Goal: Task Accomplishment & Management: Use online tool/utility

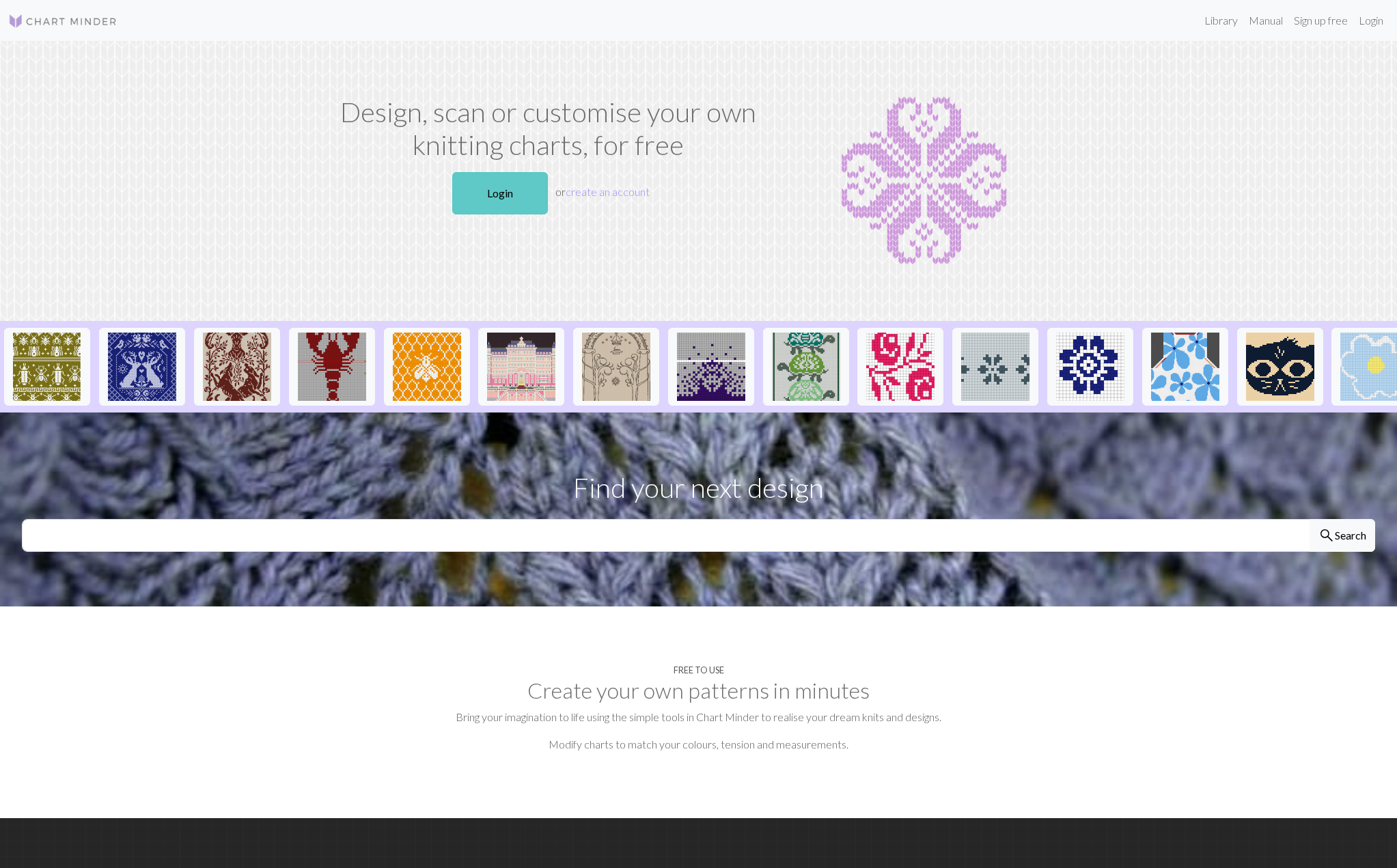
click at [504, 208] on link "Login" at bounding box center [500, 193] width 95 height 42
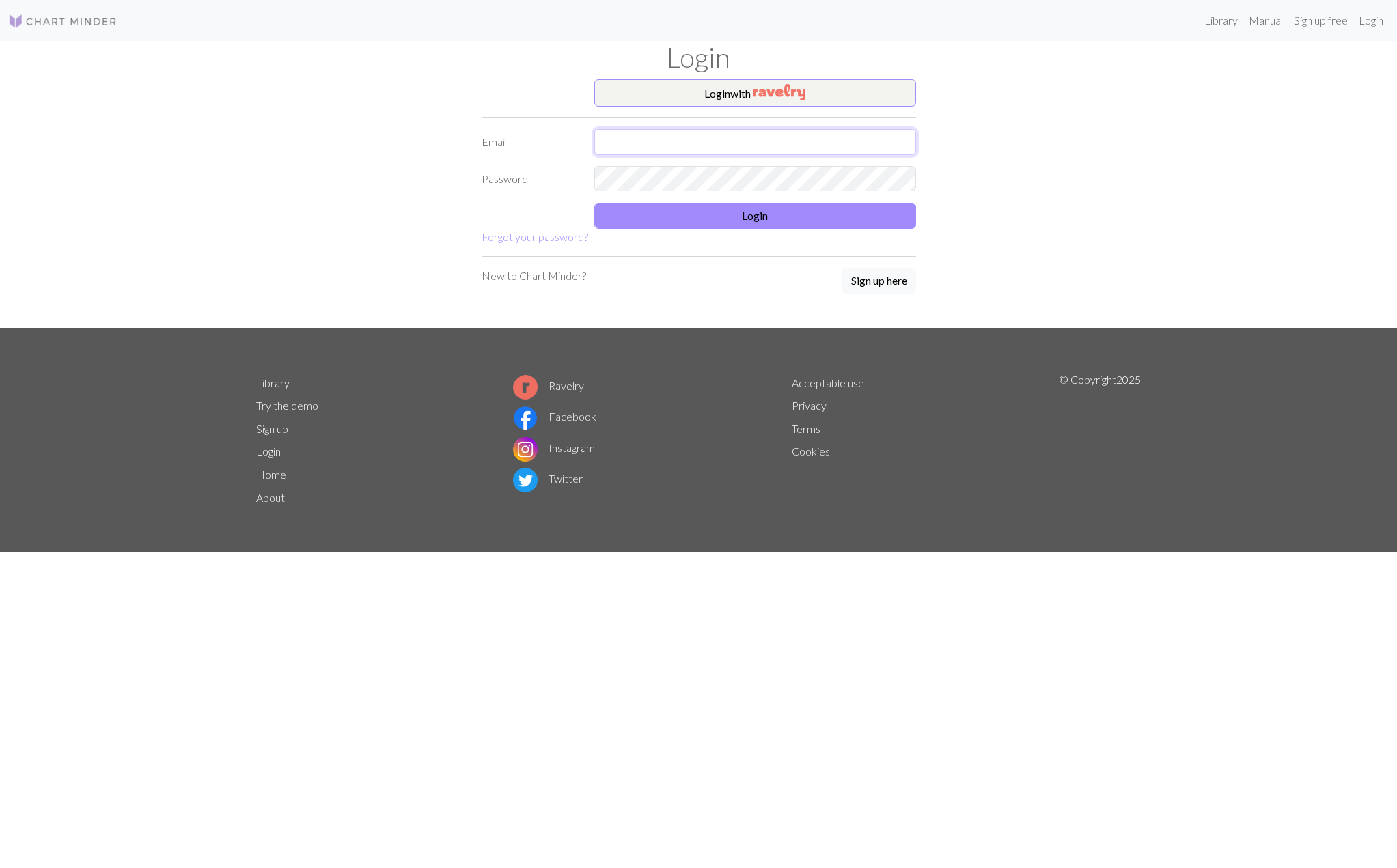
click at [635, 142] on input "text" at bounding box center [755, 142] width 322 height 26
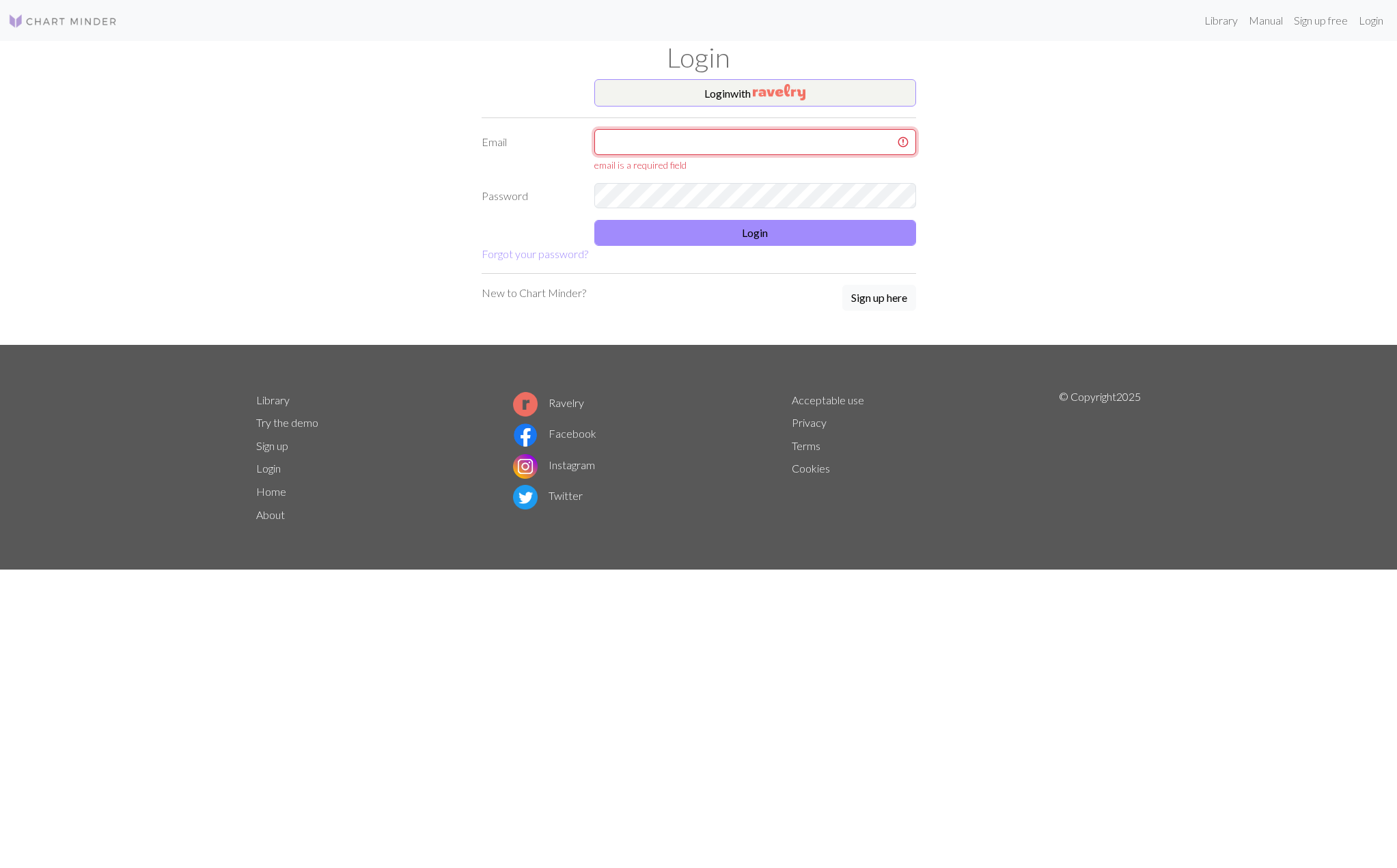
type input "[EMAIL_ADDRESS][DOMAIN_NAME]"
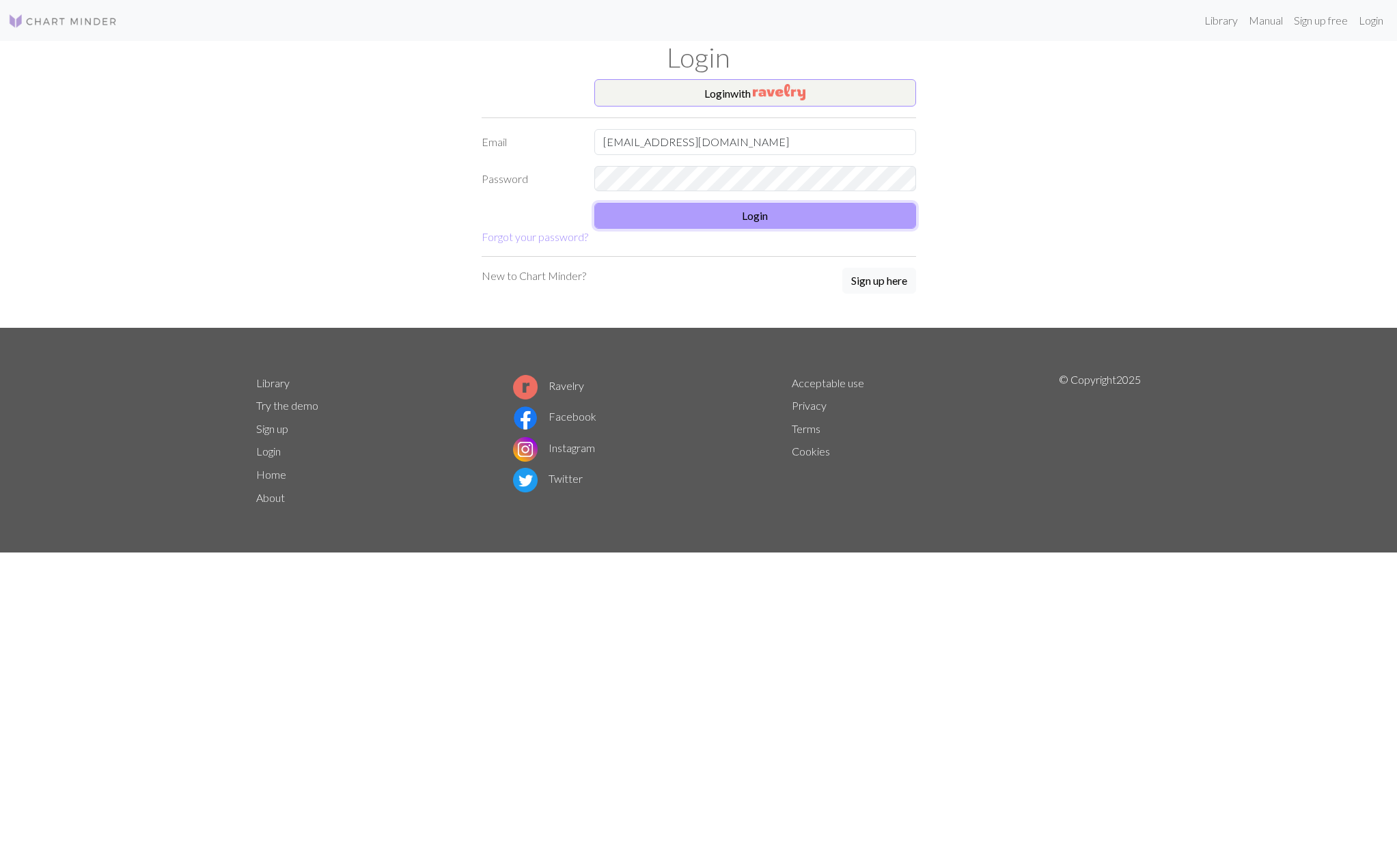
click at [727, 222] on button "Login" at bounding box center [755, 216] width 322 height 26
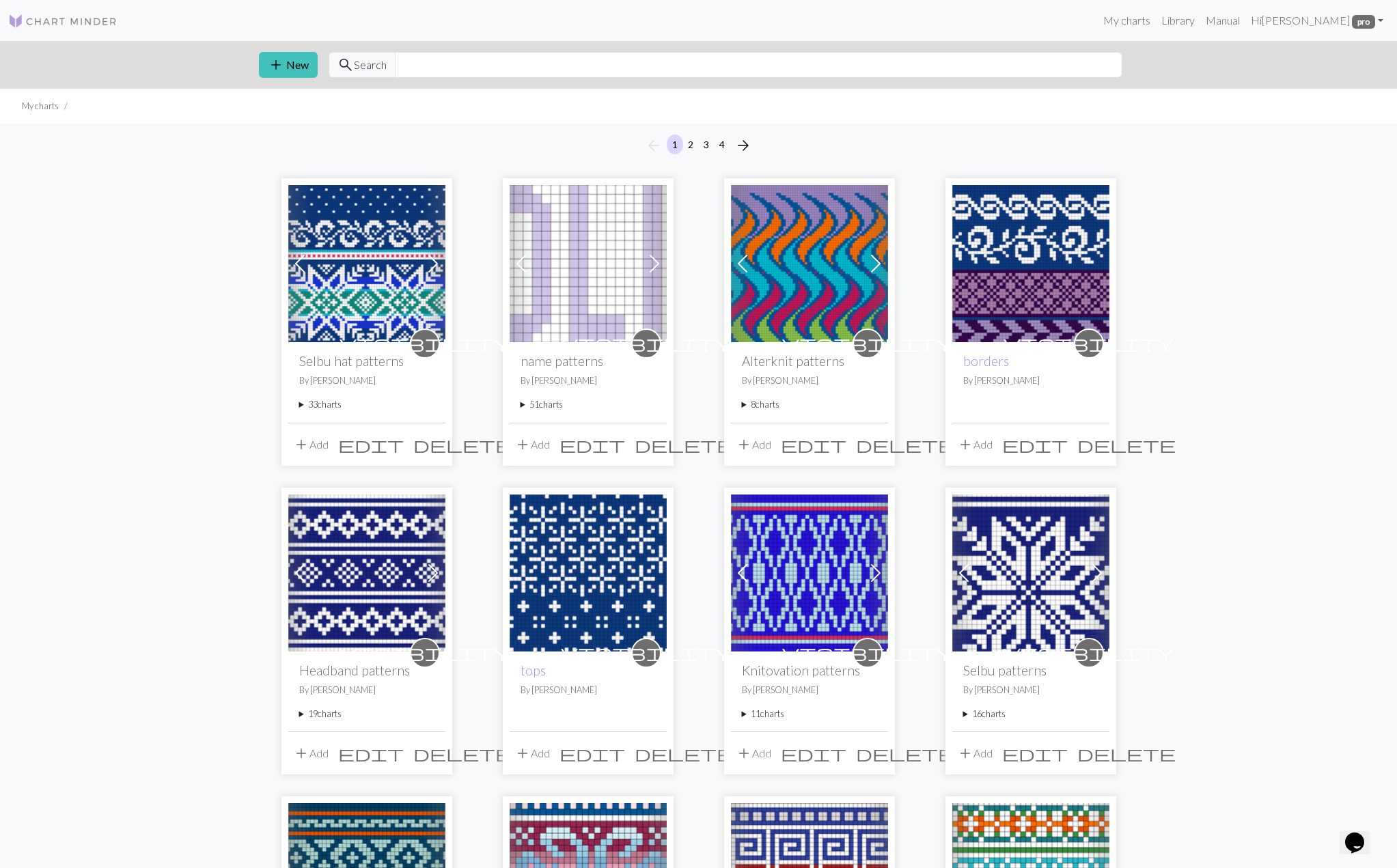
click at [292, 261] on span at bounding box center [299, 264] width 22 height 22
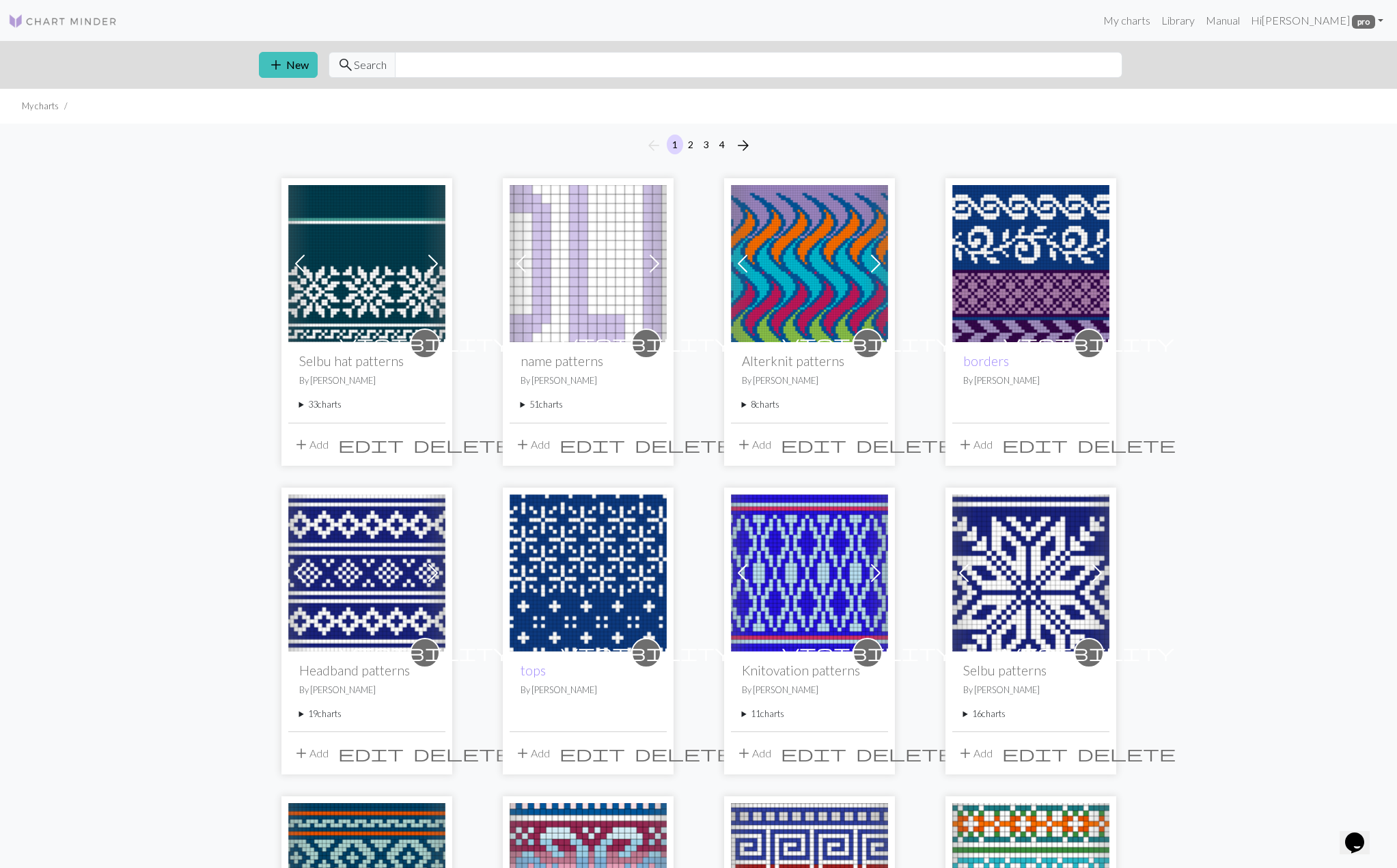
click at [292, 261] on span at bounding box center [299, 264] width 22 height 22
click at [435, 261] on span at bounding box center [433, 264] width 22 height 22
click at [361, 314] on img at bounding box center [367, 263] width 157 height 157
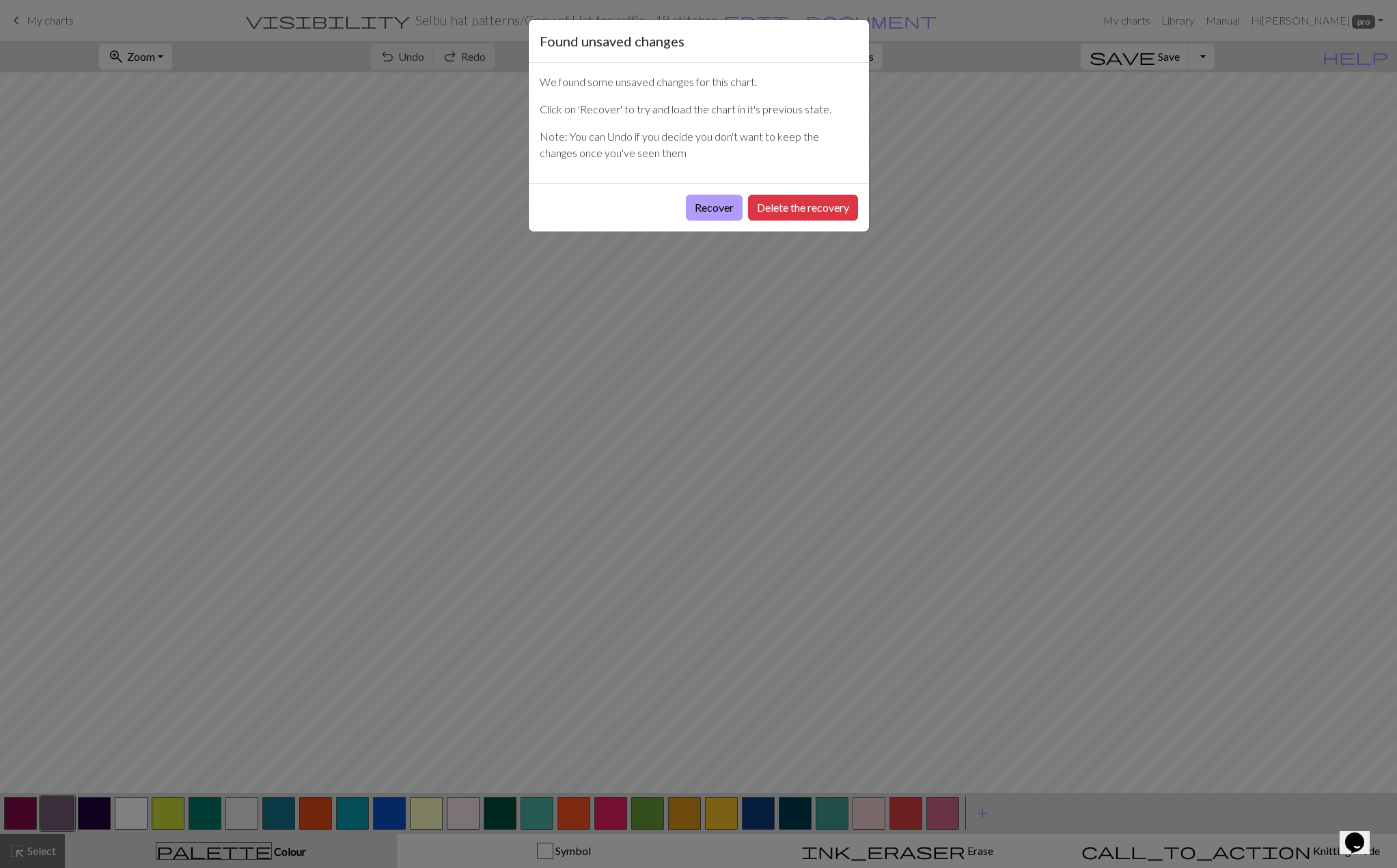
click at [712, 211] on button "Recover" at bounding box center [714, 208] width 57 height 26
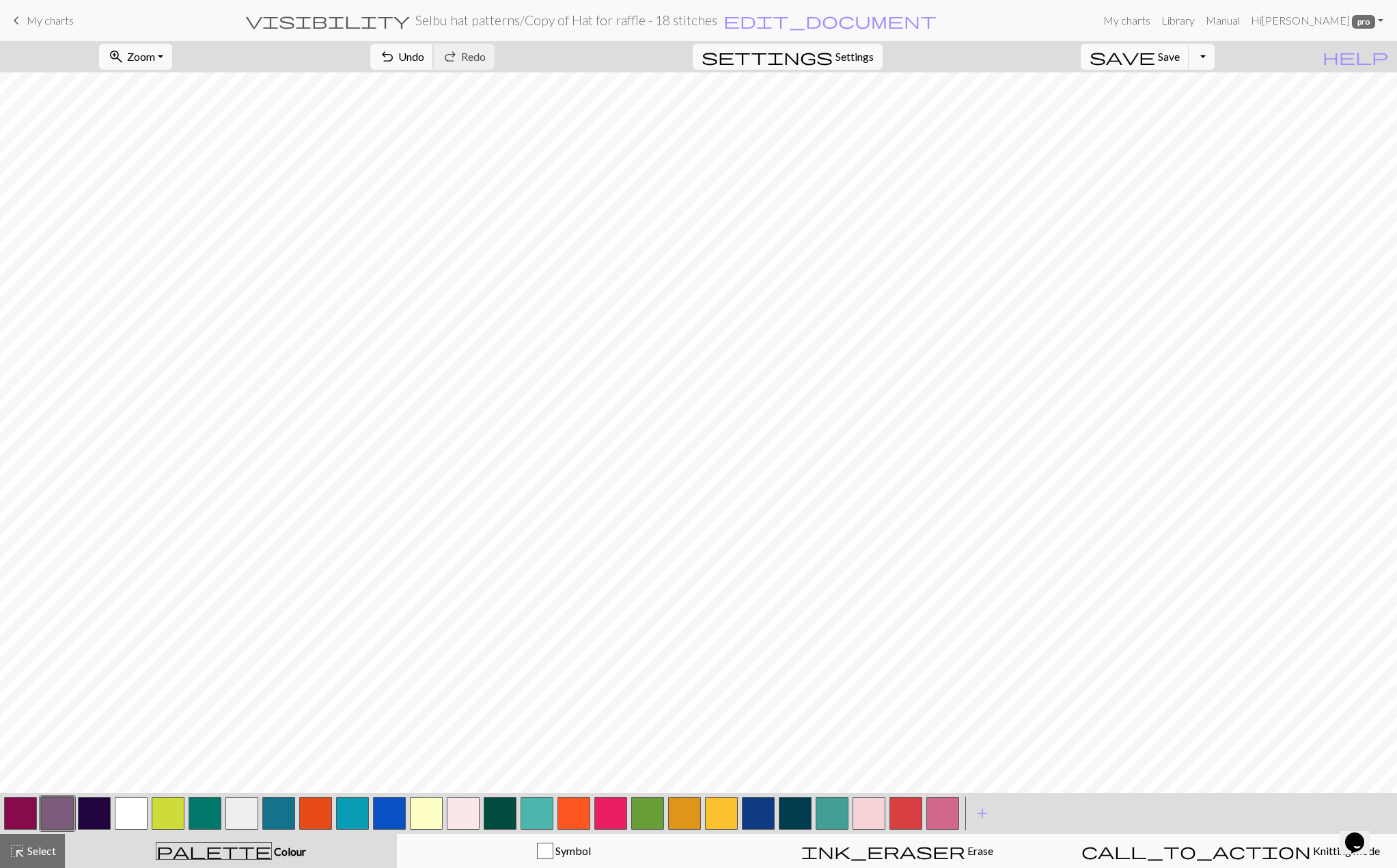
click at [424, 53] on span "Undo" at bounding box center [411, 56] width 26 height 13
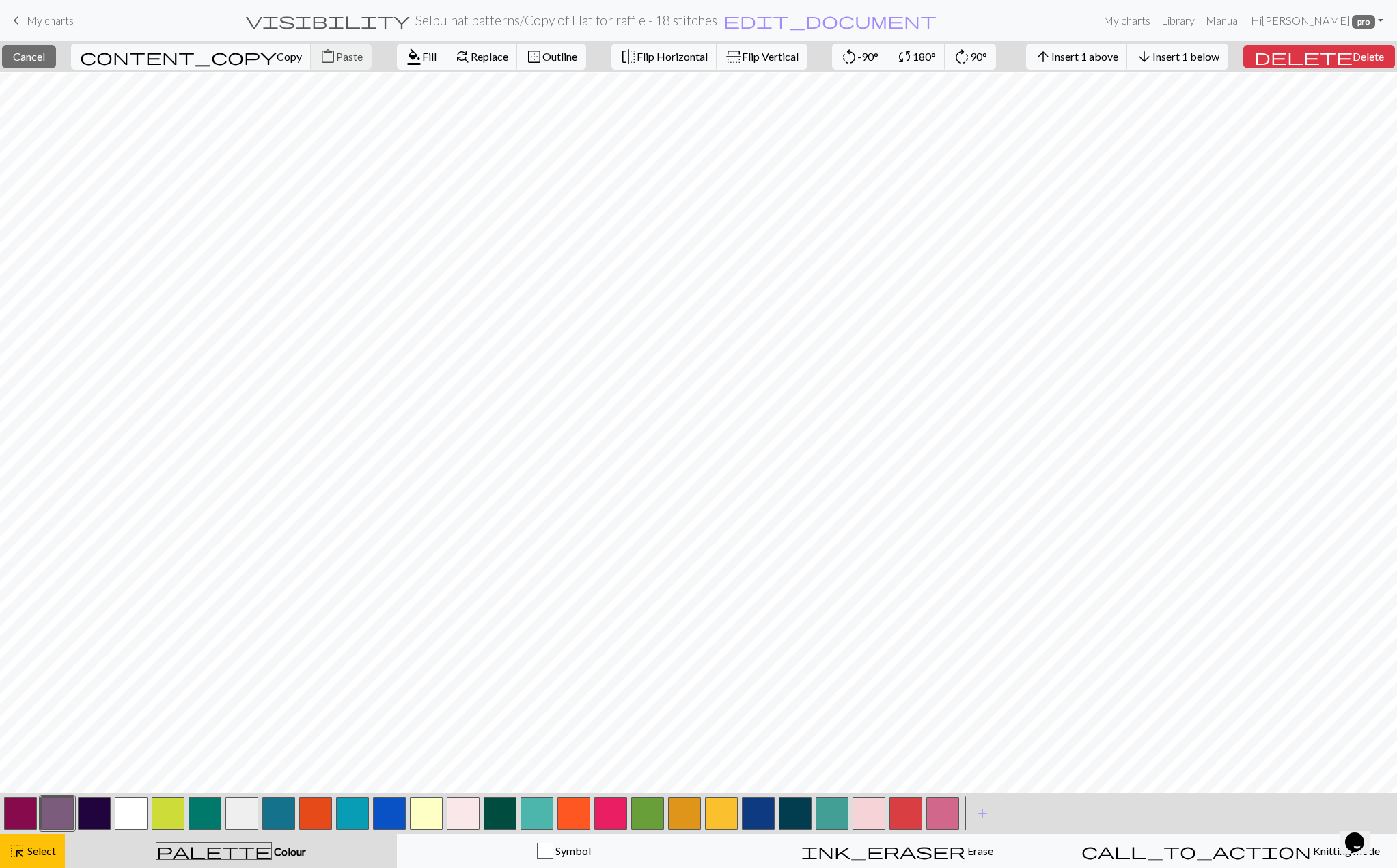
click at [137, 813] on button "button" at bounding box center [130, 813] width 33 height 33
click at [397, 60] on button "format_color_fill Fill" at bounding box center [421, 57] width 49 height 26
click at [1067, 52] on span "arrow_back" at bounding box center [1059, 56] width 17 height 19
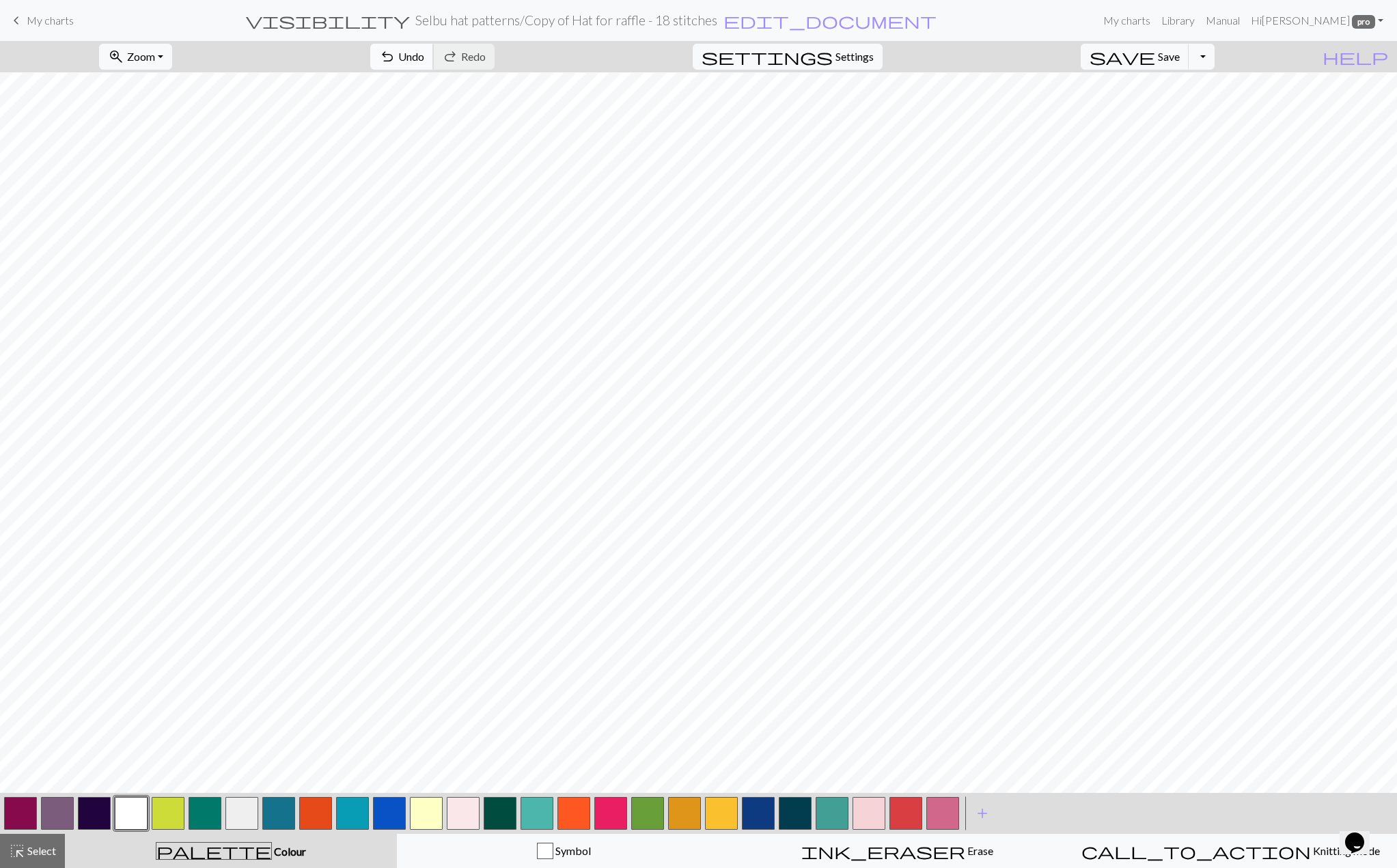
click at [434, 48] on button "undo Undo Undo" at bounding box center [402, 57] width 64 height 26
drag, startPoint x: 793, startPoint y: 804, endPoint x: 782, endPoint y: 795, distance: 14.2
click at [792, 803] on button "button" at bounding box center [795, 813] width 33 height 33
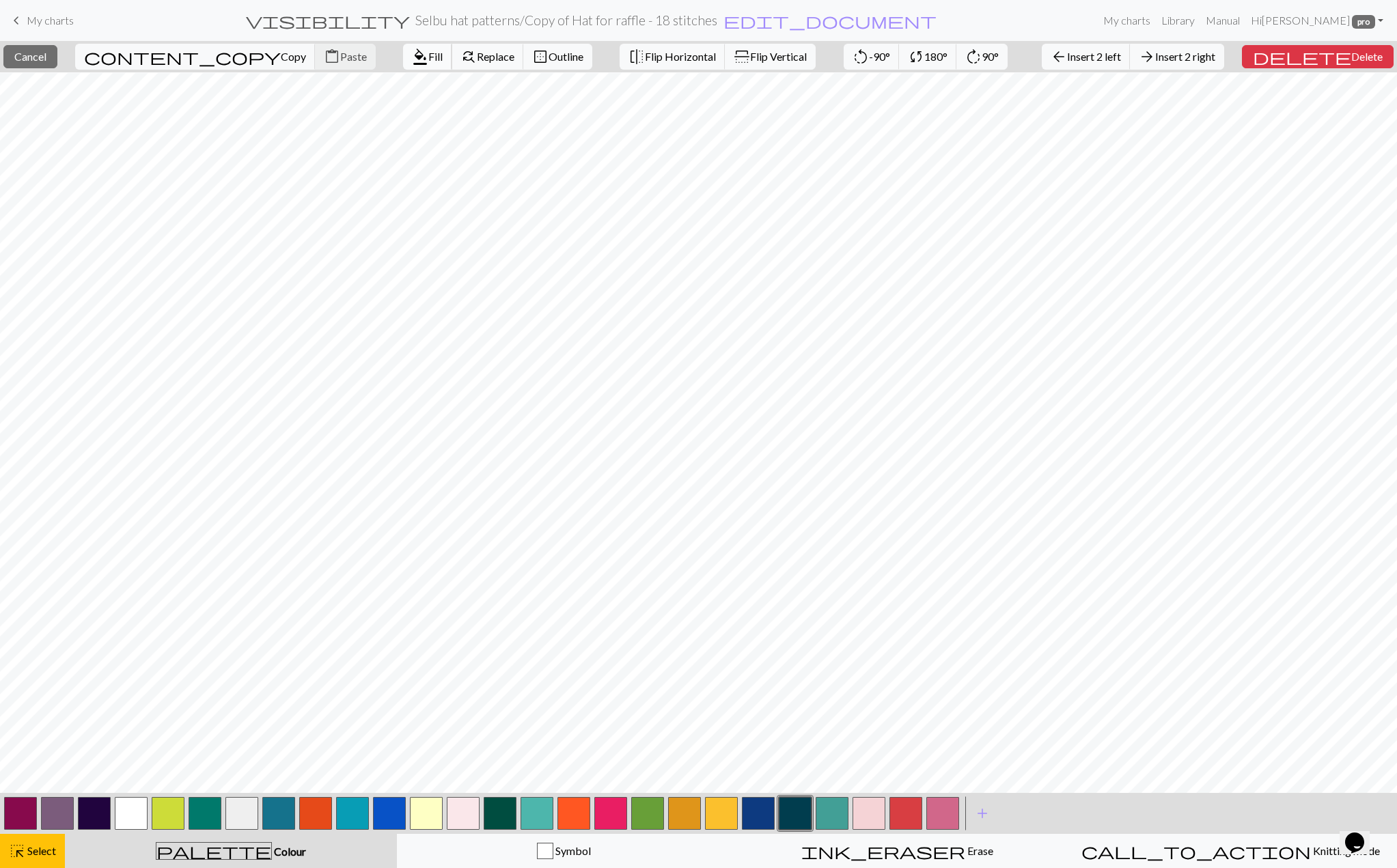
click at [412, 54] on span "format_color_fill" at bounding box center [420, 56] width 17 height 19
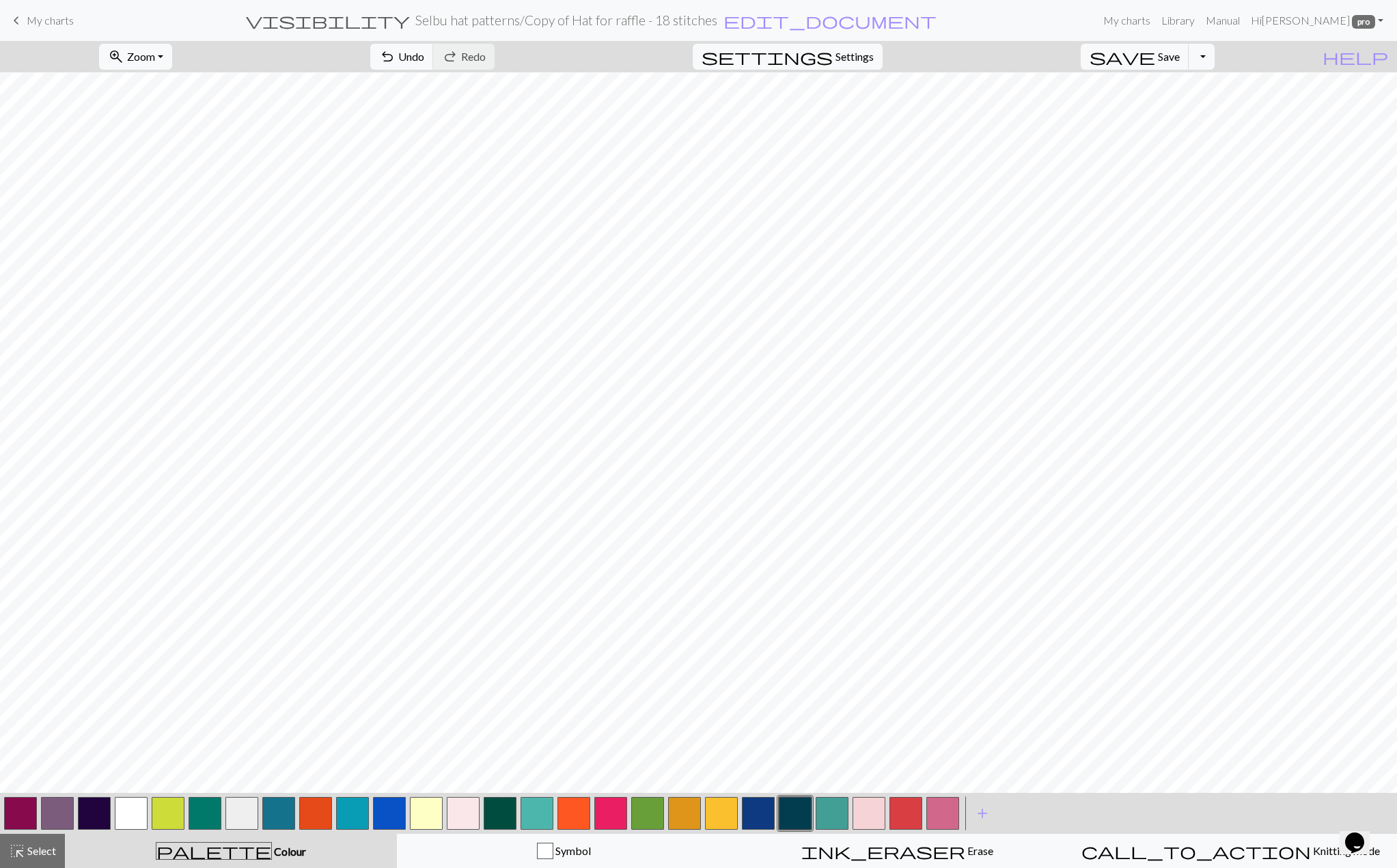
drag, startPoint x: 122, startPoint y: 817, endPoint x: 130, endPoint y: 803, distance: 16.1
click at [122, 817] on button "button" at bounding box center [130, 813] width 33 height 33
drag, startPoint x: 52, startPoint y: 845, endPoint x: 83, endPoint y: 810, distance: 46.8
click at [52, 845] on span "Select" at bounding box center [40, 851] width 31 height 13
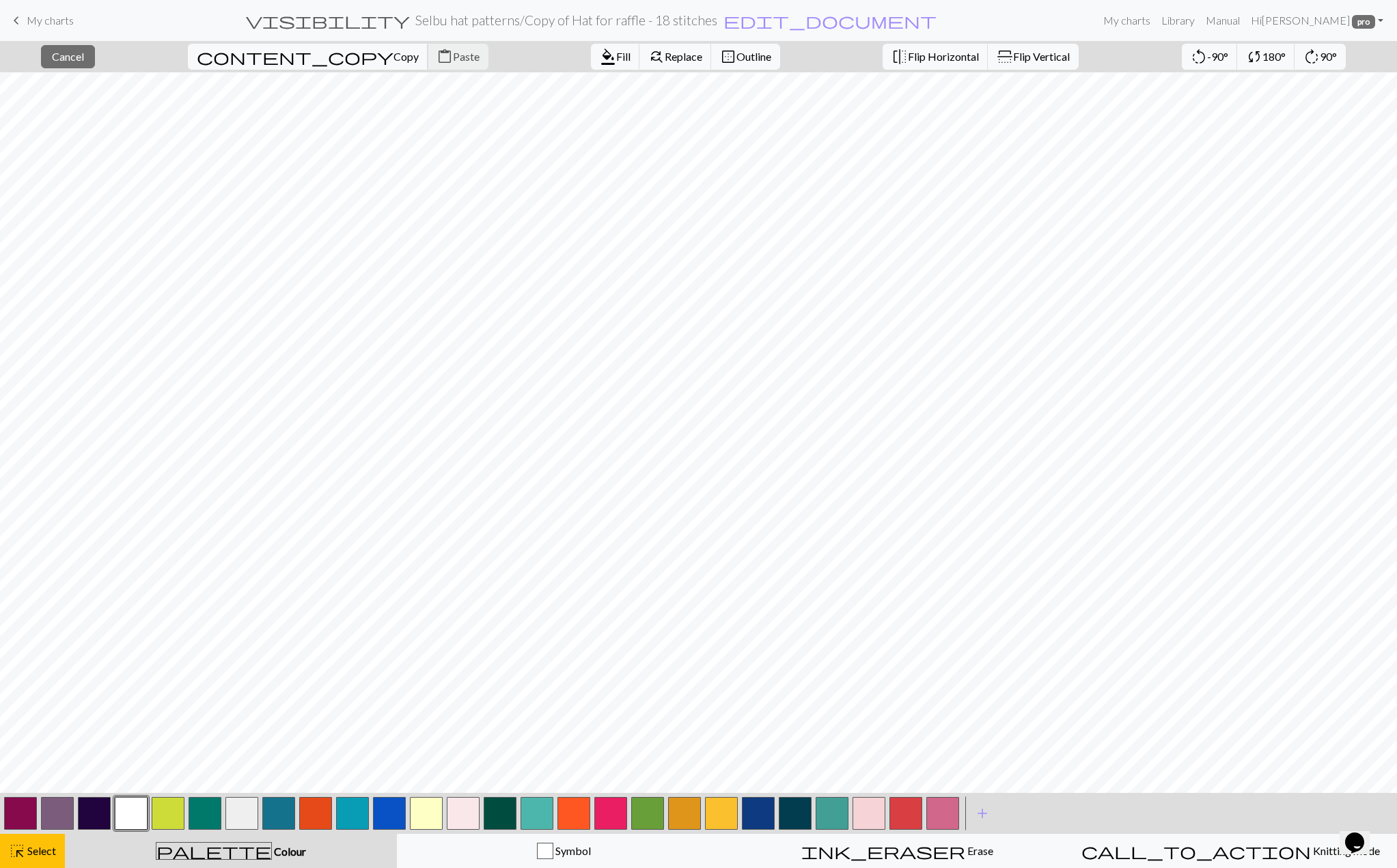
drag, startPoint x: 254, startPoint y: 51, endPoint x: 290, endPoint y: 70, distance: 40.7
click at [256, 51] on span "content_copy" at bounding box center [295, 56] width 197 height 19
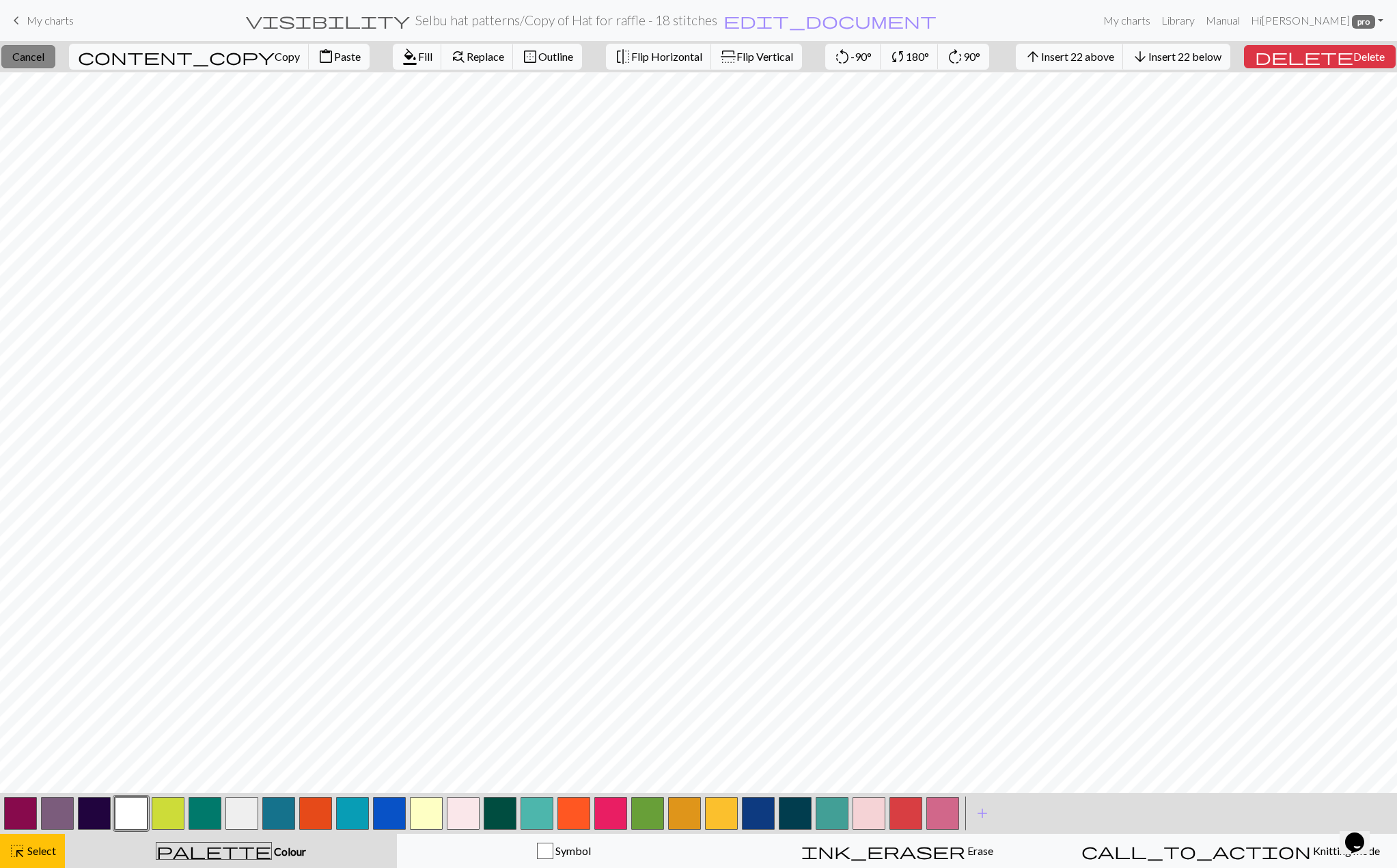
click at [37, 57] on span "Cancel" at bounding box center [28, 56] width 32 height 13
click at [18, 821] on button "button" at bounding box center [20, 813] width 33 height 33
click at [17, 820] on button "button" at bounding box center [20, 813] width 33 height 33
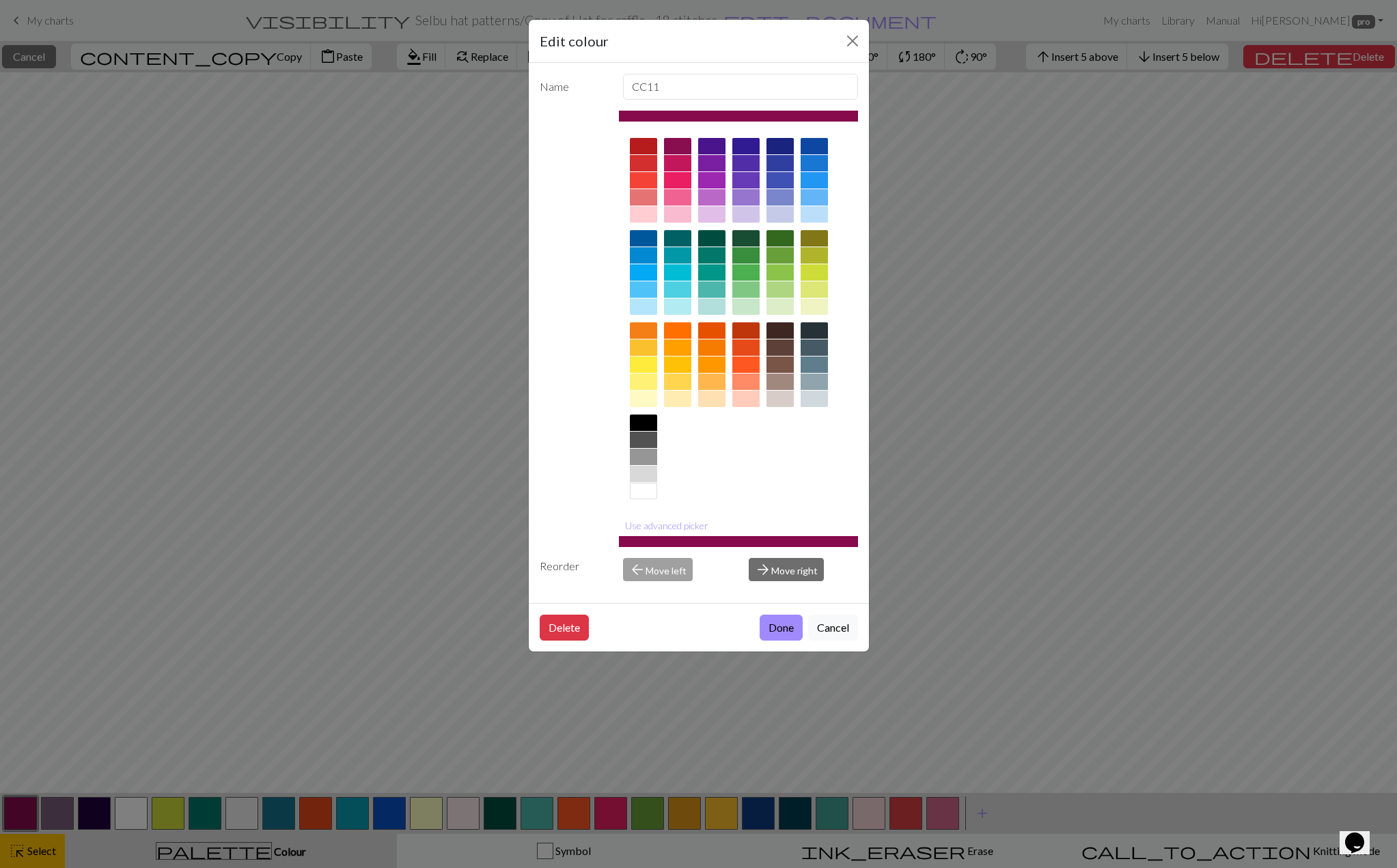
click at [668, 528] on button "Use advanced picker" at bounding box center [667, 526] width 95 height 21
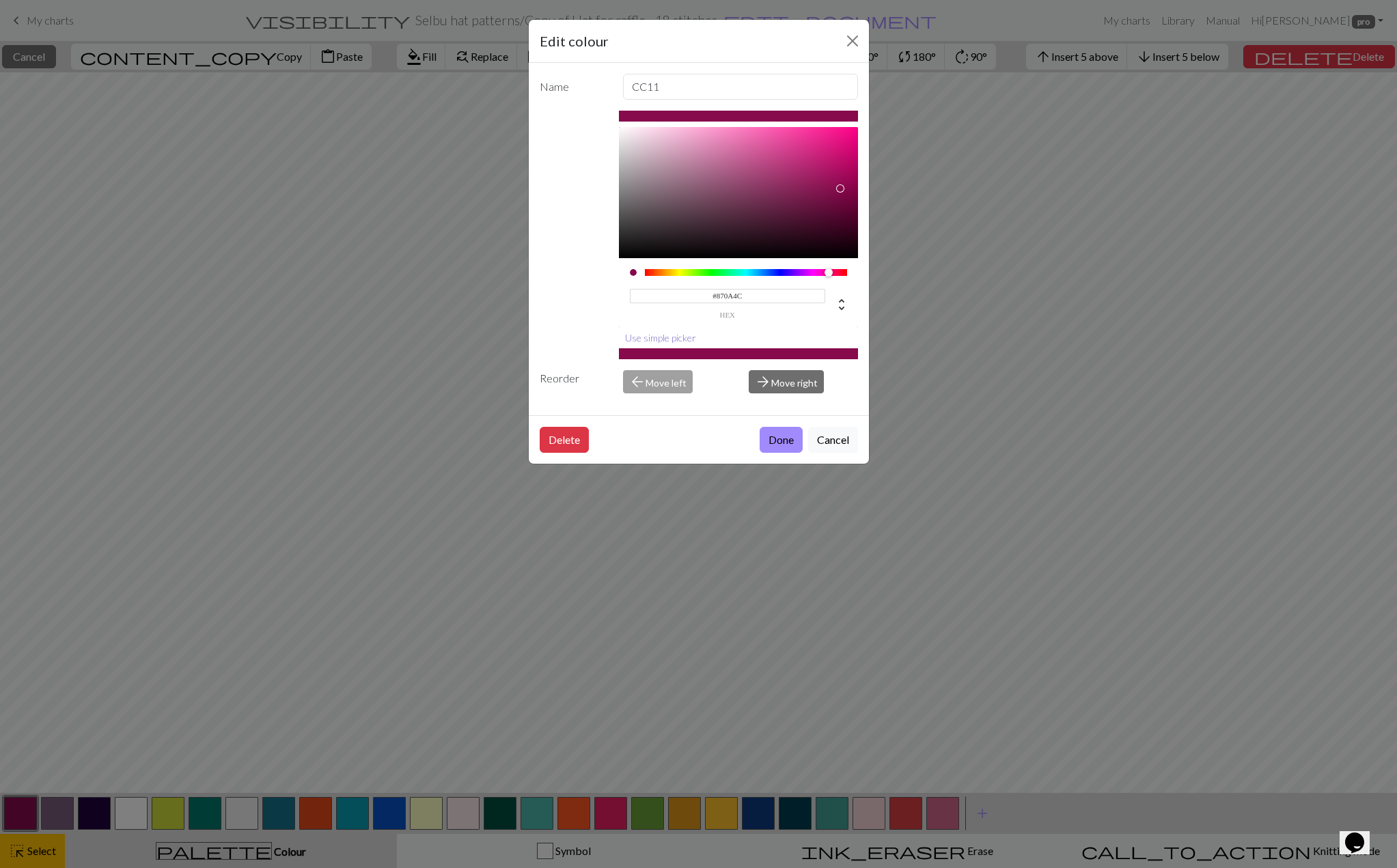
click at [664, 344] on button "Use simple picker" at bounding box center [661, 338] width 83 height 21
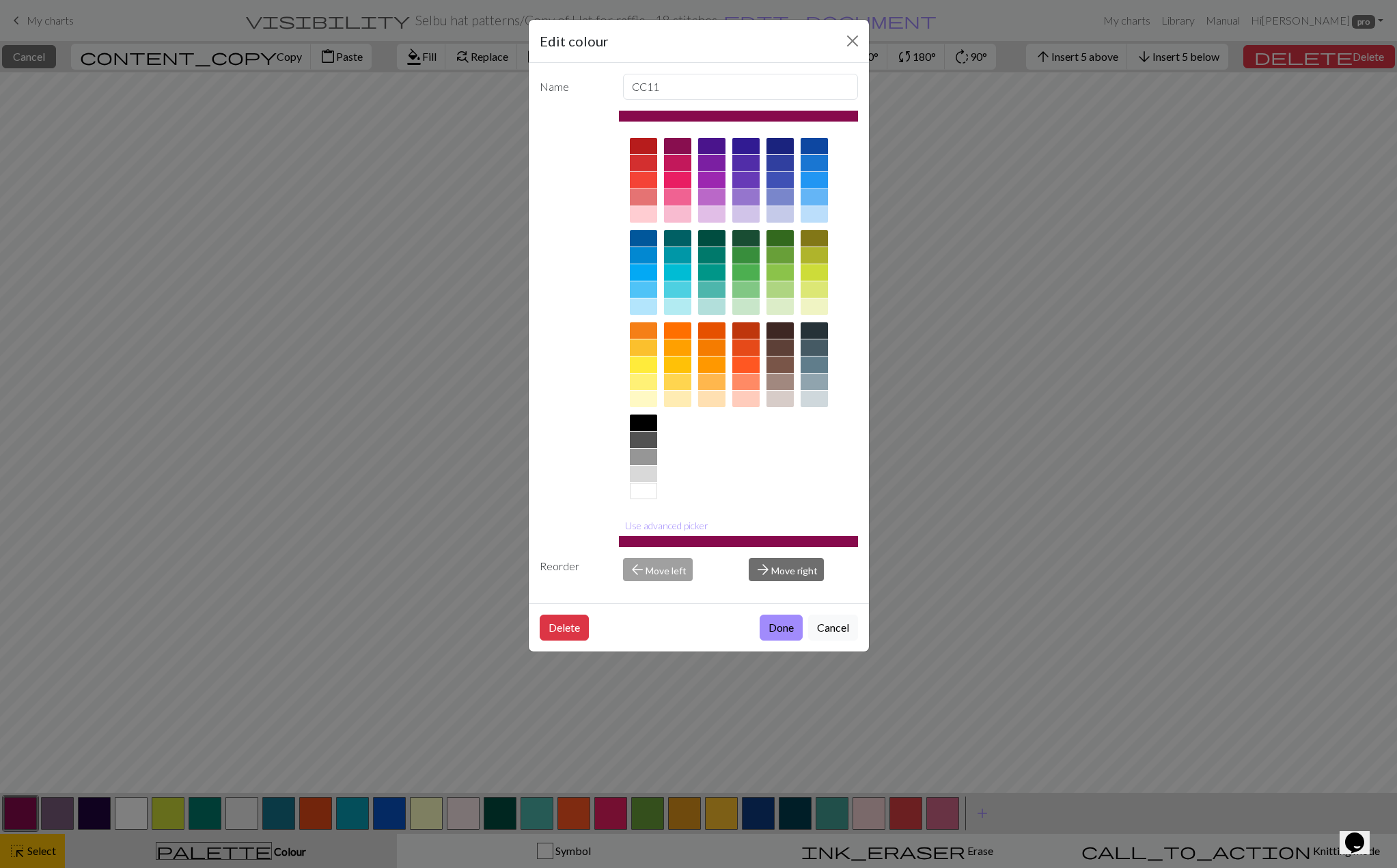
click at [780, 158] on div at bounding box center [780, 164] width 27 height 17
click at [675, 526] on button "Use advanced picker" at bounding box center [667, 526] width 95 height 21
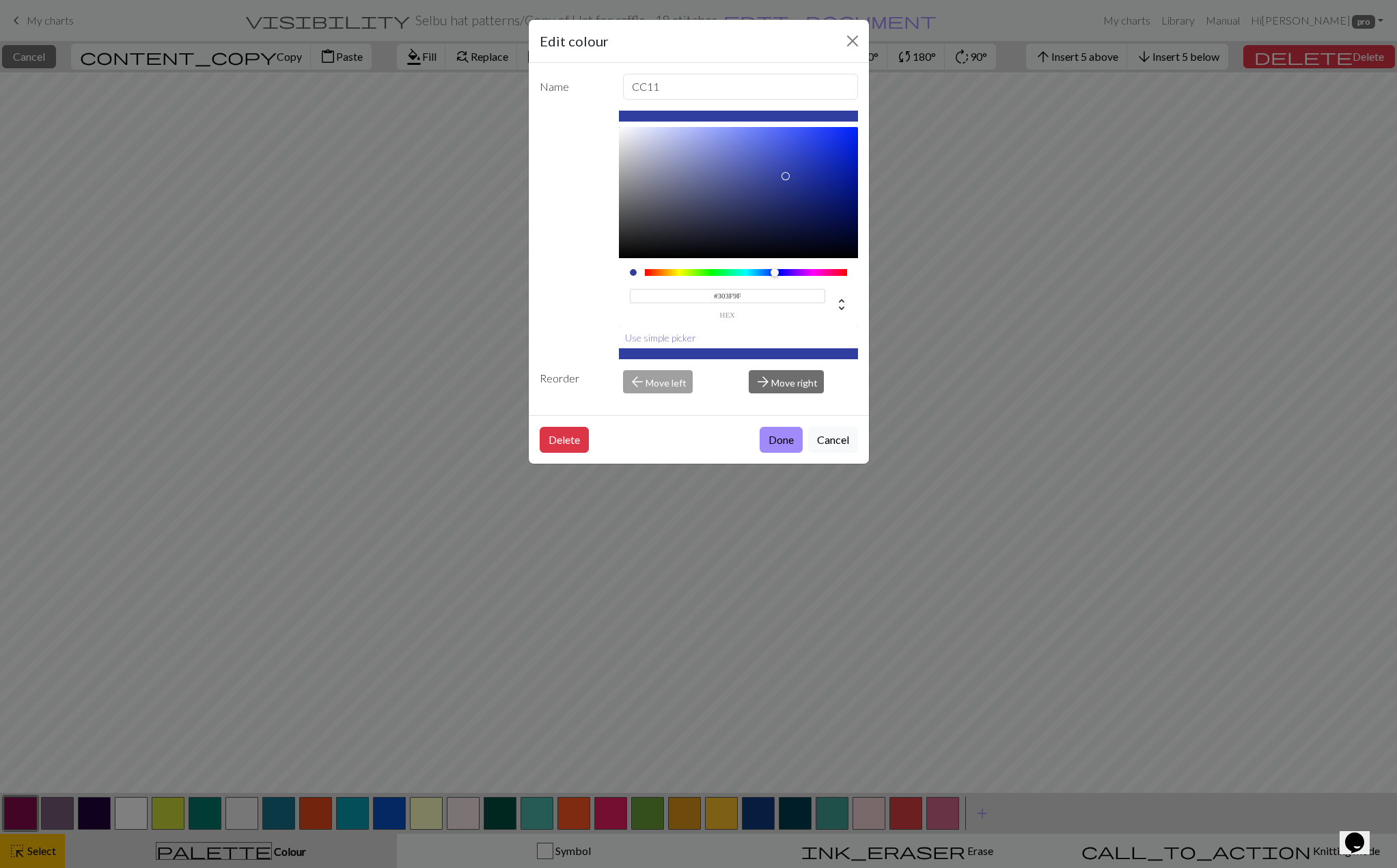
click at [681, 335] on button "Use simple picker" at bounding box center [661, 338] width 83 height 21
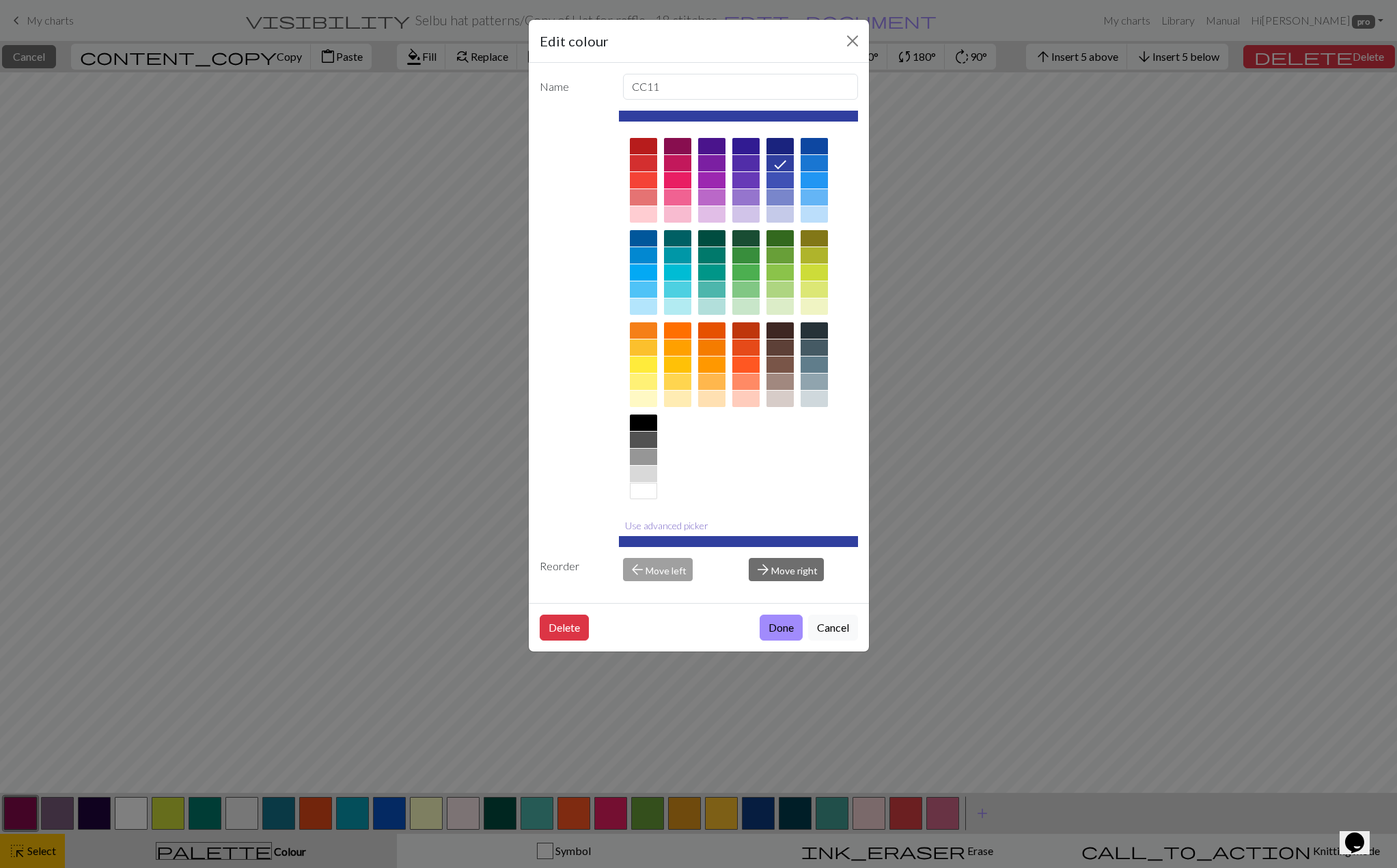
click at [660, 527] on button "Use advanced picker" at bounding box center [667, 526] width 95 height 21
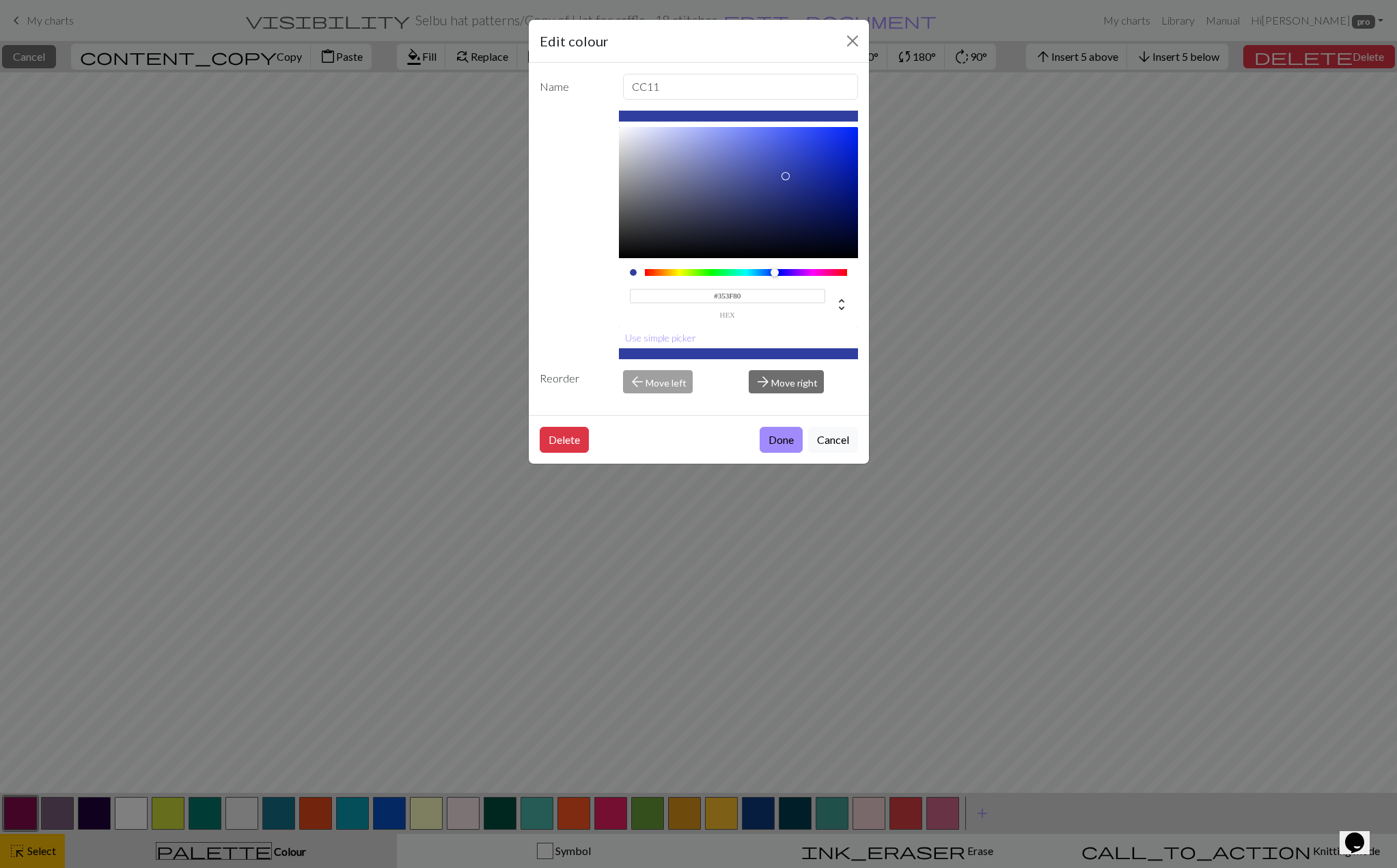
click at [758, 192] on div at bounding box center [739, 192] width 239 height 131
click at [716, 192] on div at bounding box center [739, 192] width 239 height 131
click at [734, 205] on div at bounding box center [739, 192] width 239 height 131
type input "#2E3458"
click at [734, 212] on div at bounding box center [739, 192] width 239 height 131
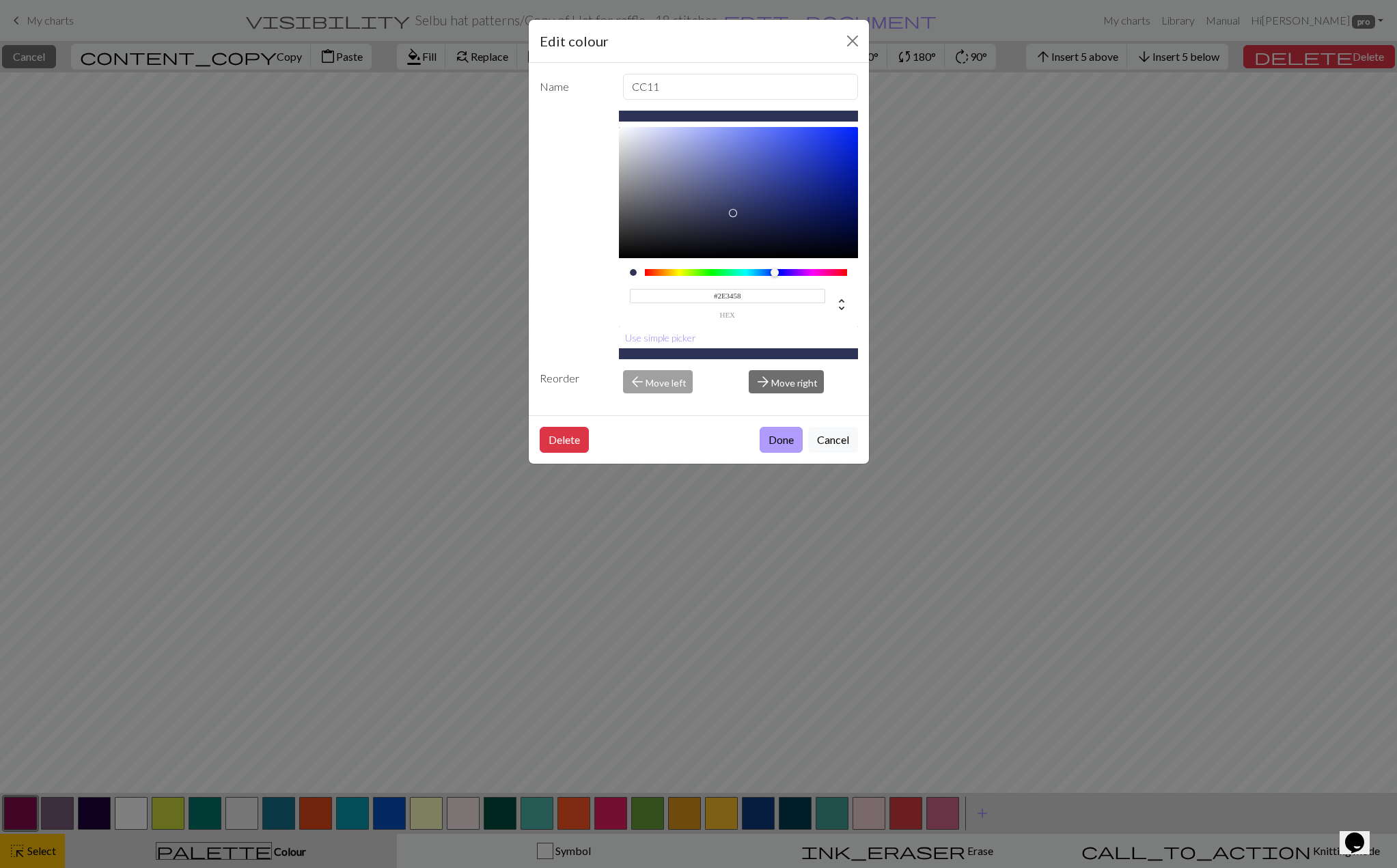
click at [783, 436] on button "Done" at bounding box center [781, 440] width 43 height 26
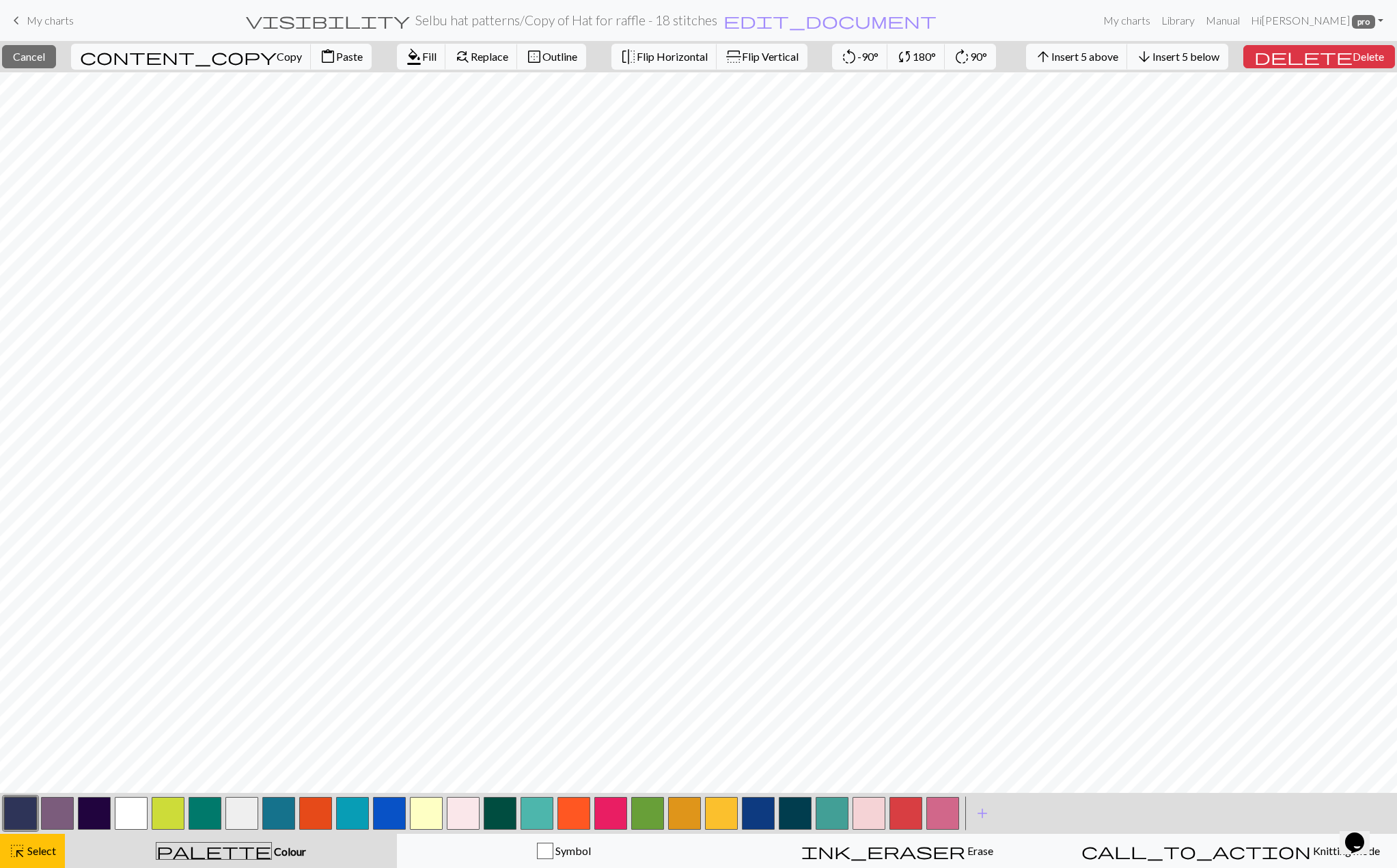
click at [809, 813] on button "button" at bounding box center [795, 813] width 33 height 33
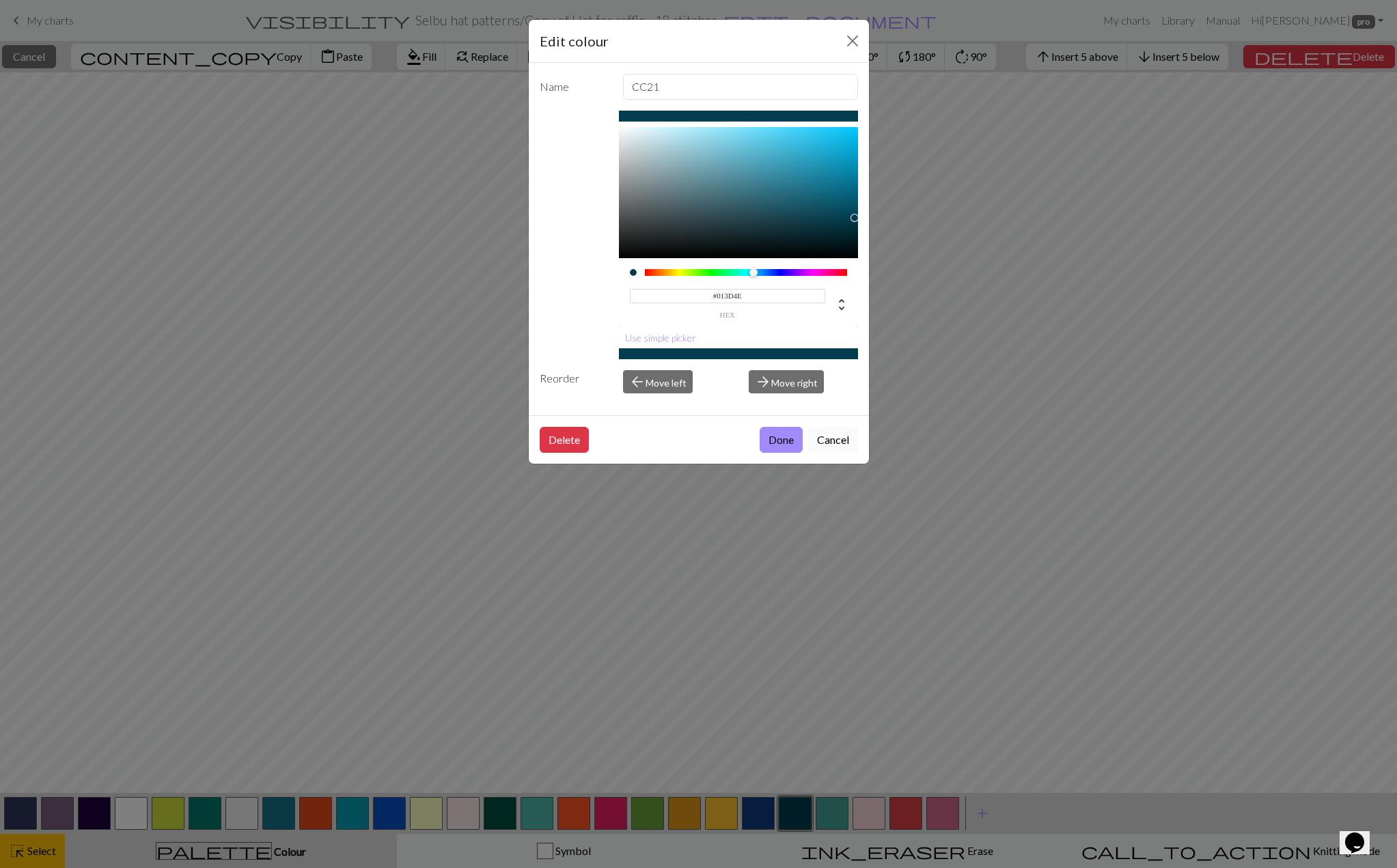
click at [831, 445] on button "Cancel" at bounding box center [833, 440] width 50 height 26
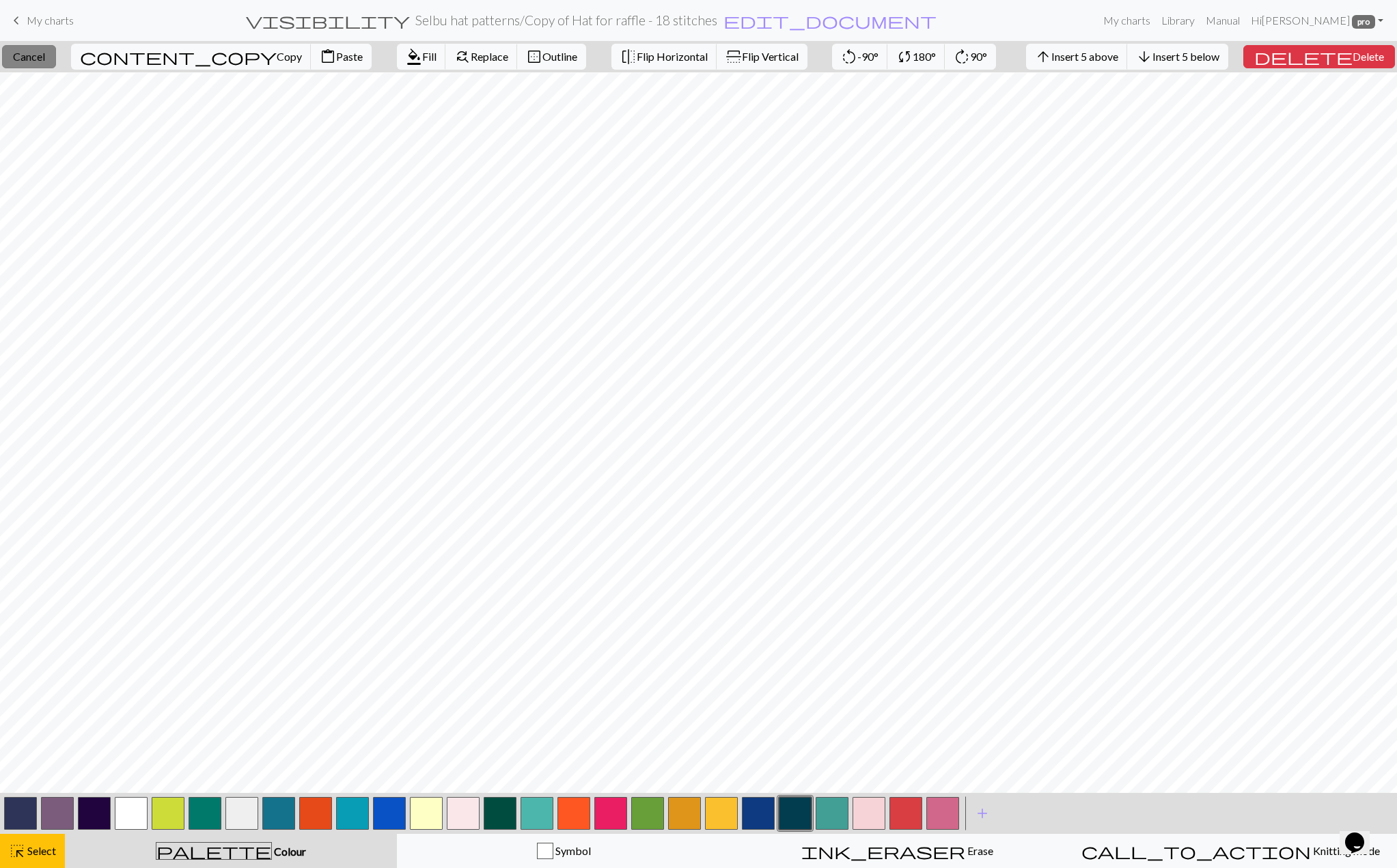
click at [45, 59] on span "Cancel" at bounding box center [29, 56] width 32 height 13
click at [467, 53] on span "Replace" at bounding box center [486, 56] width 38 height 13
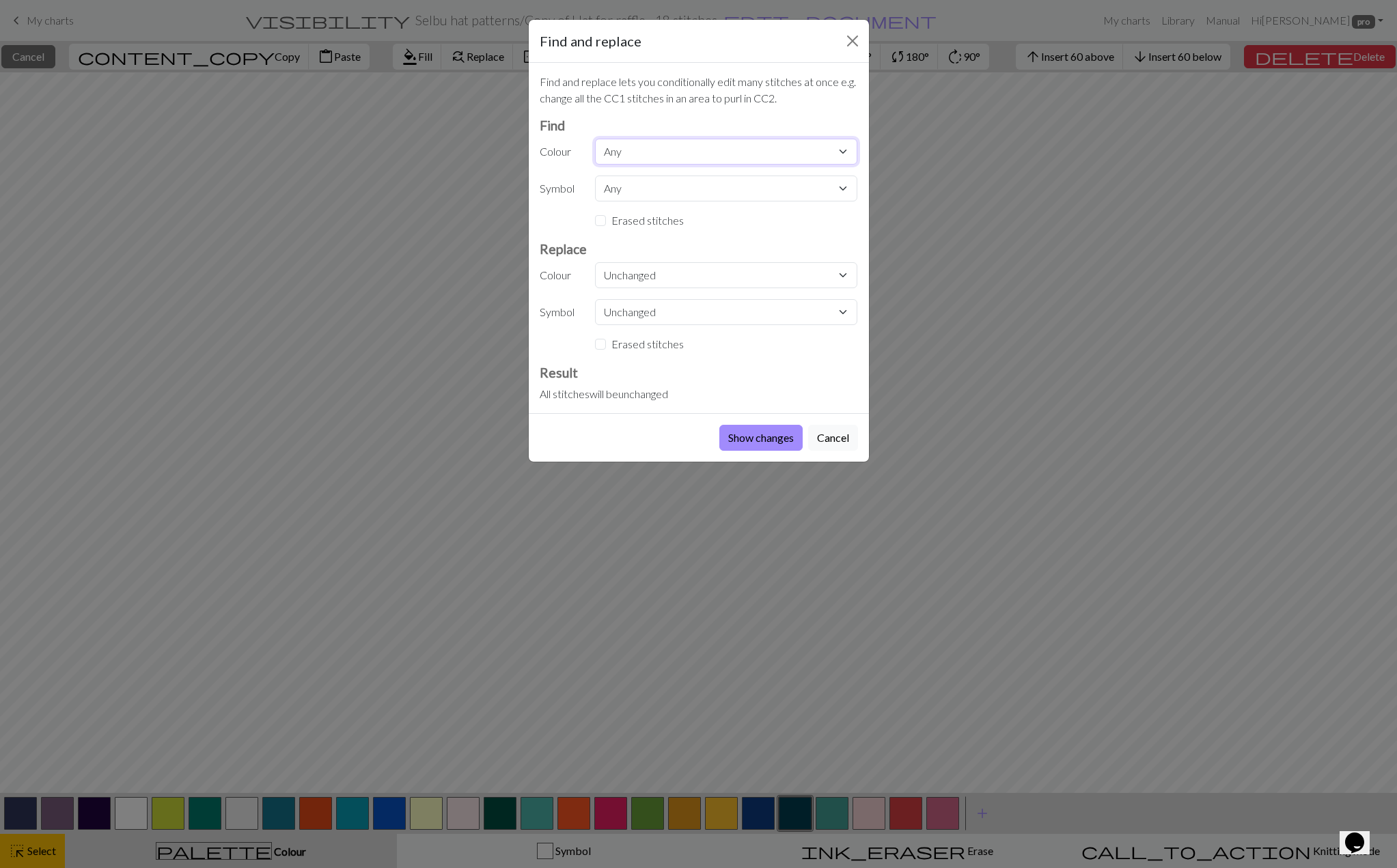
click at [623, 148] on select "Any CC11 CC1 CC9 CC10 CC5 CC7 CC8 MC CC11 CC12 CC13 CC14 CC15 CC13 CC14 CC15 CC…" at bounding box center [726, 151] width 262 height 26
select select "21"
click at [595, 139] on select "Any CC11 CC1 CC9 CC10 CC5 CC7 CC8 MC CC11 CC12 CC13 CC14 CC15 CC13 CC14 CC15 CC…" at bounding box center [726, 151] width 262 height 26
click at [644, 262] on select "Unchanged CC11 CC1 CC9 CC10 CC5 CC7 CC8 MC CC11 CC12 CC13 CC14 CC15 CC13 CC14 C…" at bounding box center [726, 275] width 262 height 26
select select "0"
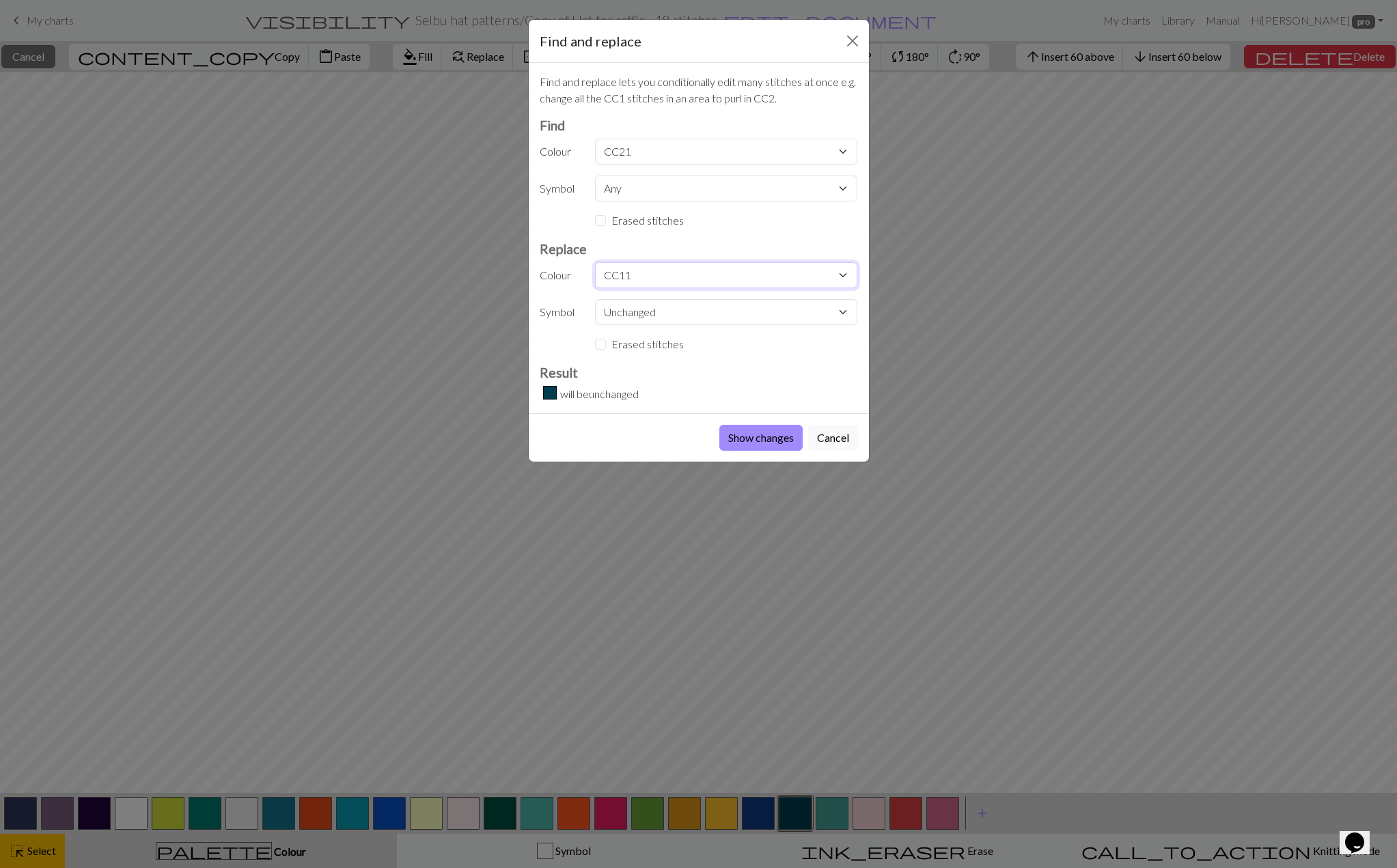
click at [595, 262] on select "Unchanged CC11 CC1 CC9 CC10 CC5 CC7 CC8 MC CC11 CC12 CC13 CC14 CC15 CC13 CC14 C…" at bounding box center [726, 275] width 262 height 26
click at [743, 433] on button "Show changes" at bounding box center [761, 438] width 83 height 26
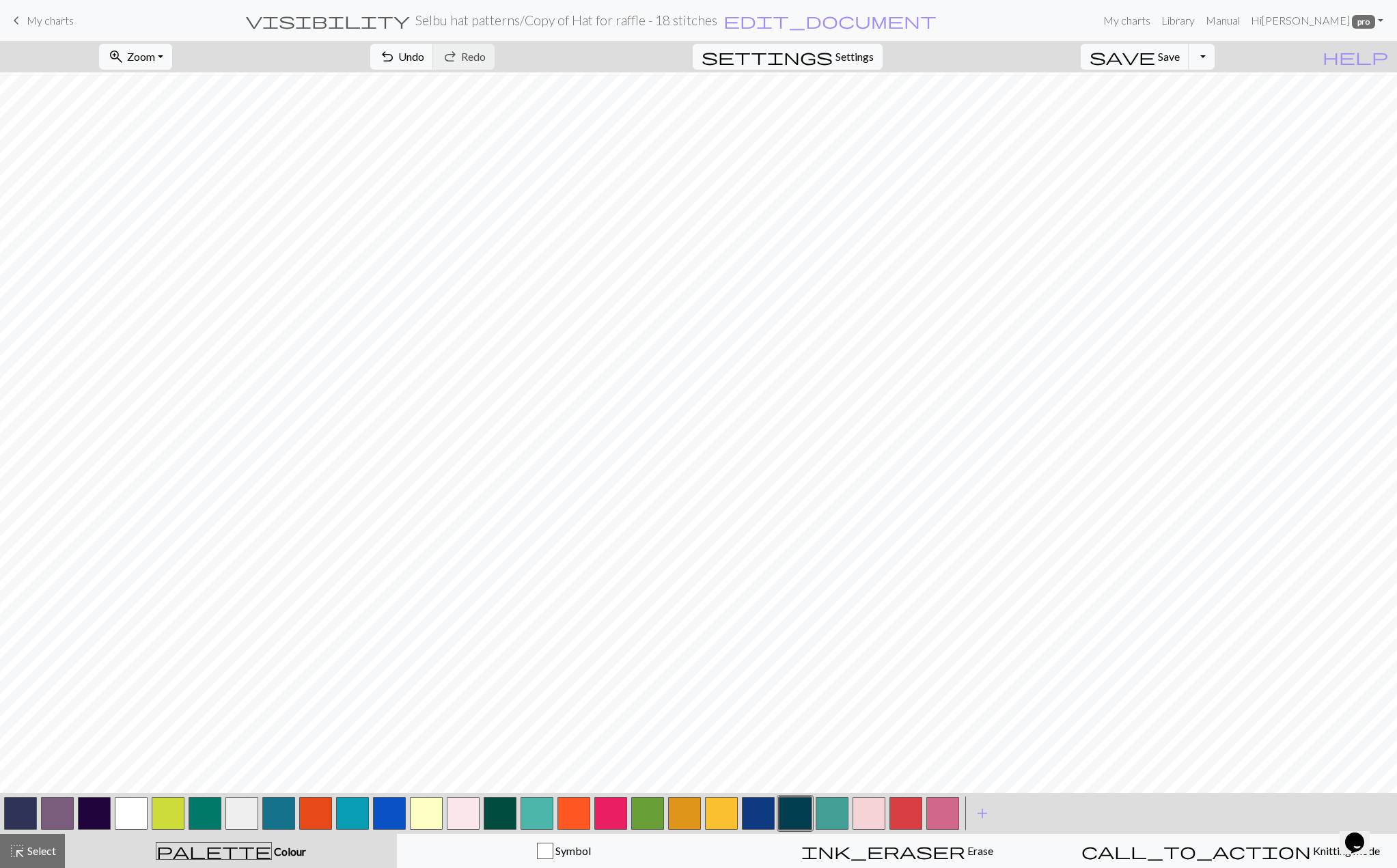
click at [18, 810] on button "button" at bounding box center [20, 813] width 33 height 33
click at [17, 810] on button "button" at bounding box center [20, 813] width 33 height 33
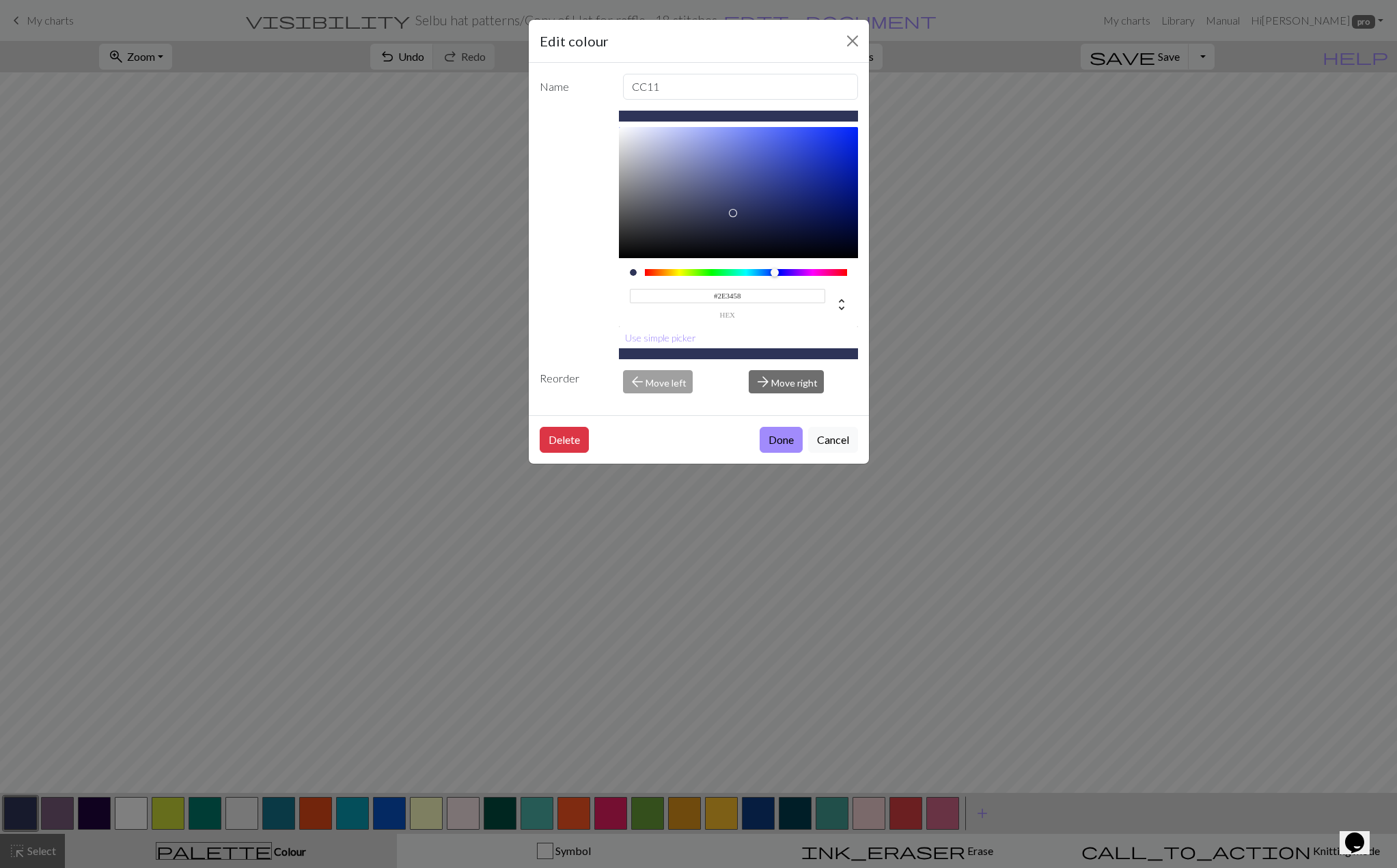
type input "#2E3258"
click at [777, 271] on div at bounding box center [776, 272] width 8 height 8
click at [777, 442] on button "Done" at bounding box center [781, 440] width 43 height 26
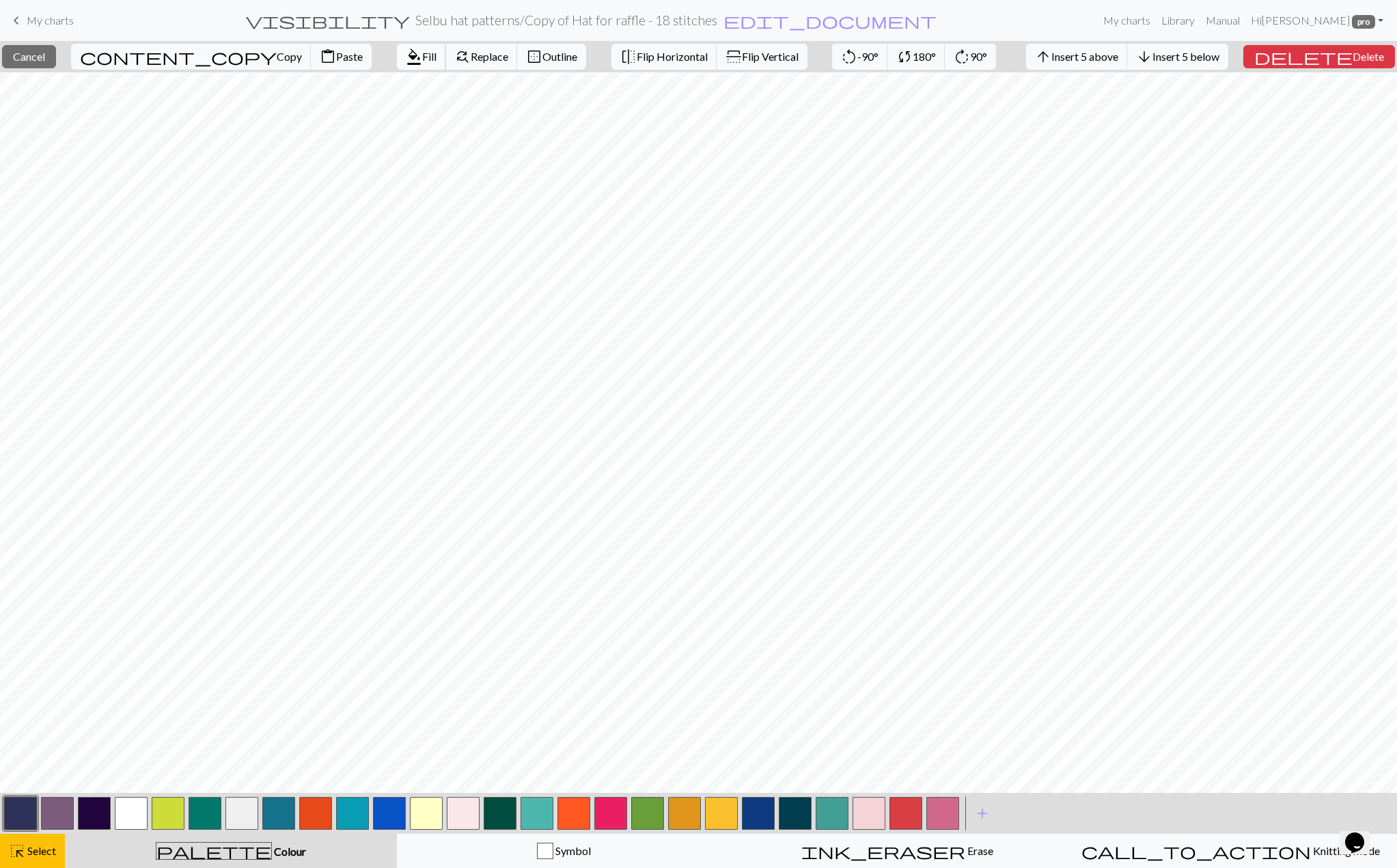
click at [397, 65] on button "format_color_fill Fill" at bounding box center [421, 57] width 49 height 26
click at [422, 59] on span "Fill" at bounding box center [429, 56] width 14 height 13
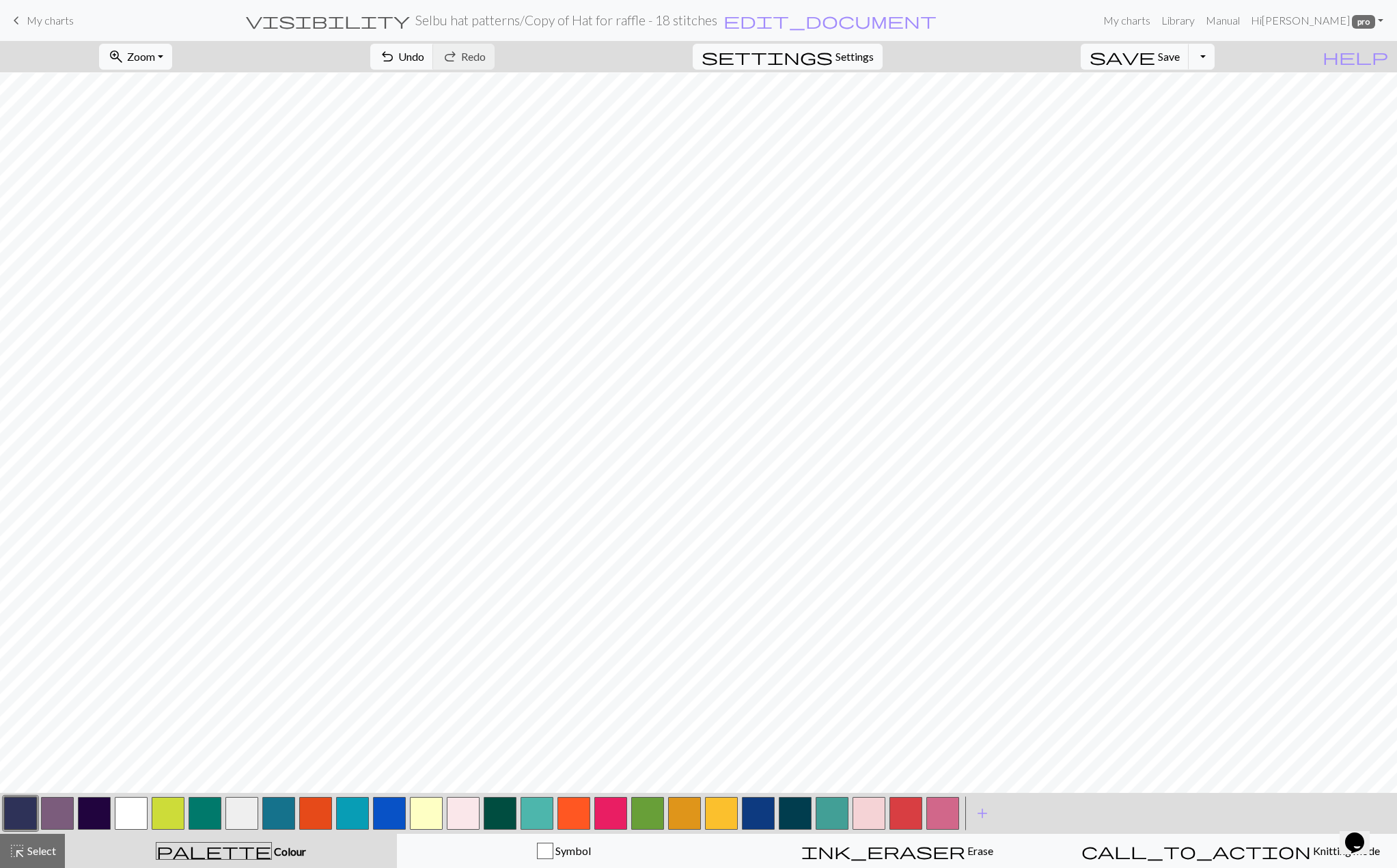
click at [650, 17] on h2 "Selbu hat patterns / Copy of Hat for raffle - 18 stitches" at bounding box center [566, 20] width 302 height 16
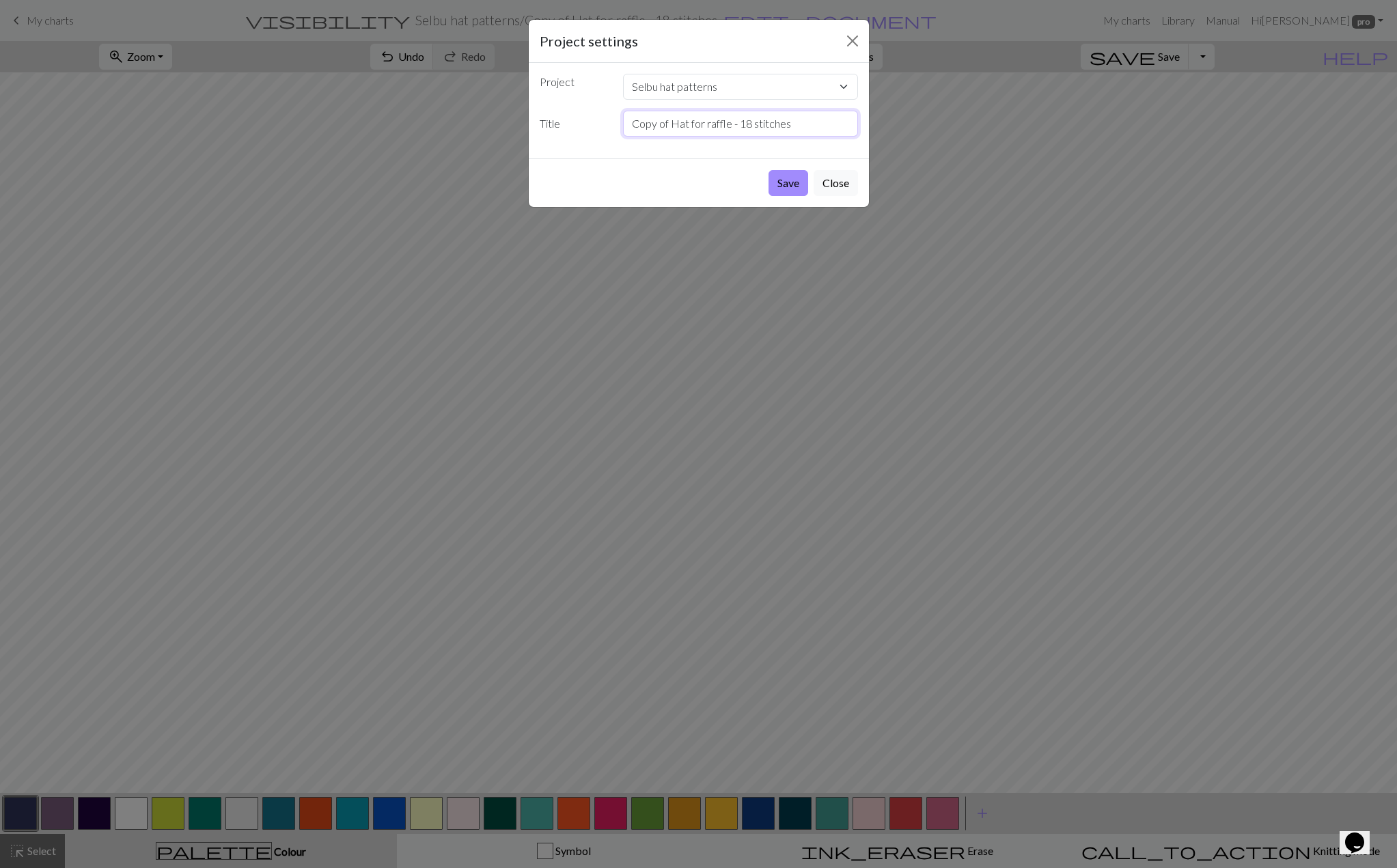
click at [747, 122] on input "Copy of Hat for raffle - 18 stitches" at bounding box center [740, 123] width 235 height 26
type input "Copy of Hat for raffle - 20 stitches"
click at [792, 189] on button "Save" at bounding box center [788, 183] width 39 height 26
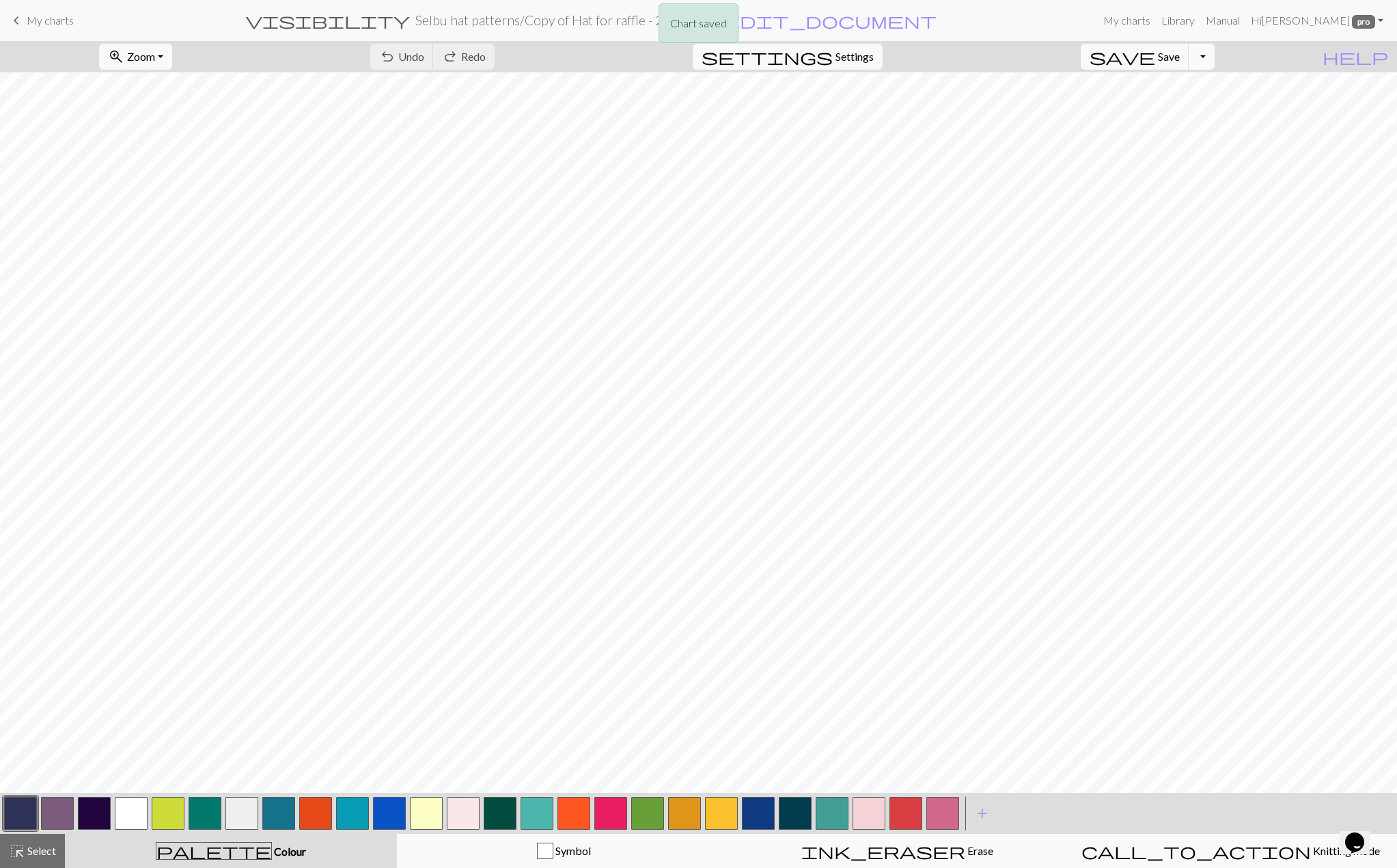
click at [1213, 57] on button "Toggle Dropdown" at bounding box center [1202, 57] width 26 height 26
click at [1197, 82] on button "file_copy Save a copy" at bounding box center [1102, 86] width 226 height 22
drag, startPoint x: 133, startPoint y: 814, endPoint x: 129, endPoint y: 795, distance: 19.4
click at [133, 814] on button "button" at bounding box center [130, 813] width 33 height 33
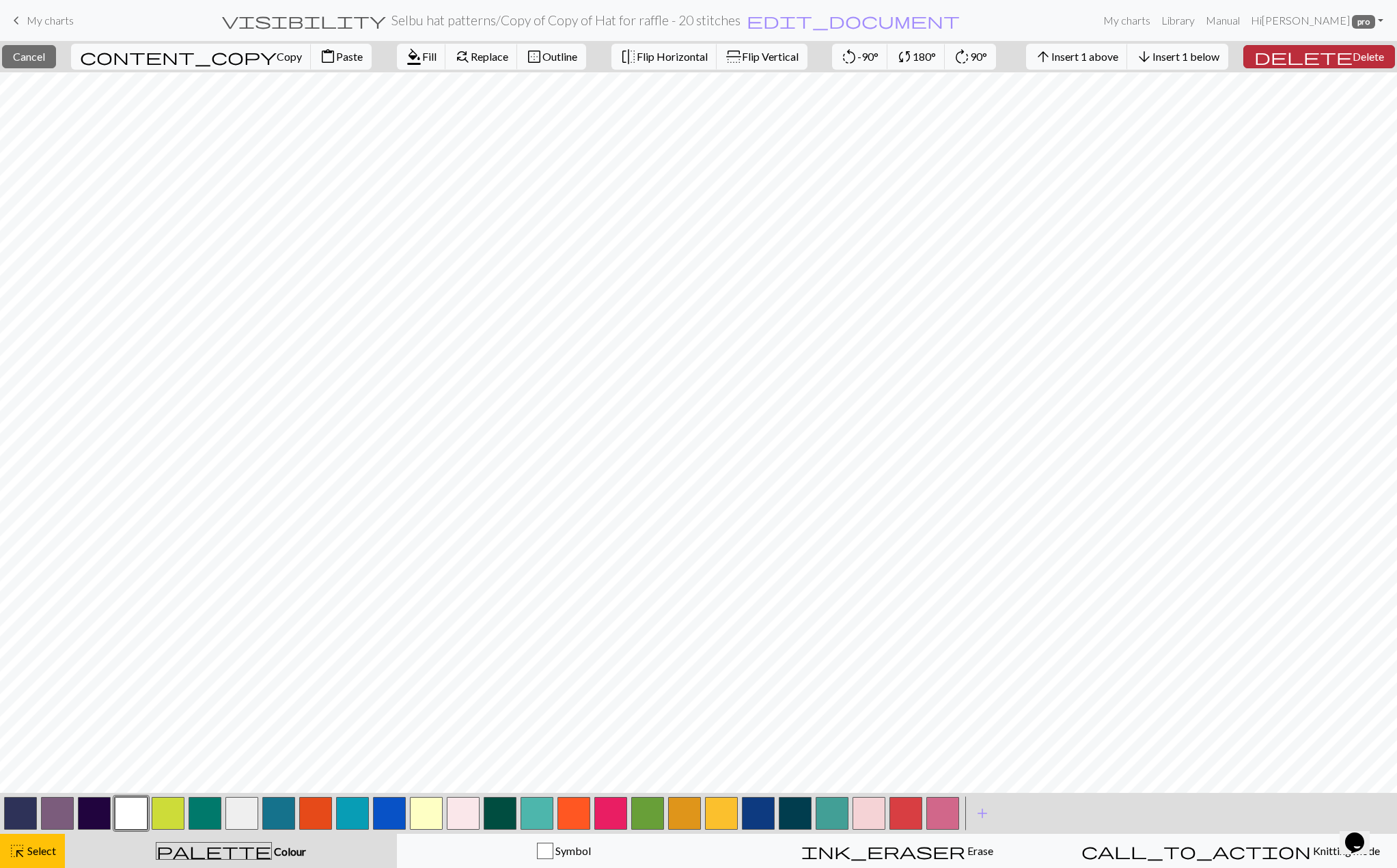
click at [1364, 57] on span "Delete" at bounding box center [1367, 56] width 31 height 13
click at [1352, 53] on span "Delete" at bounding box center [1367, 56] width 31 height 13
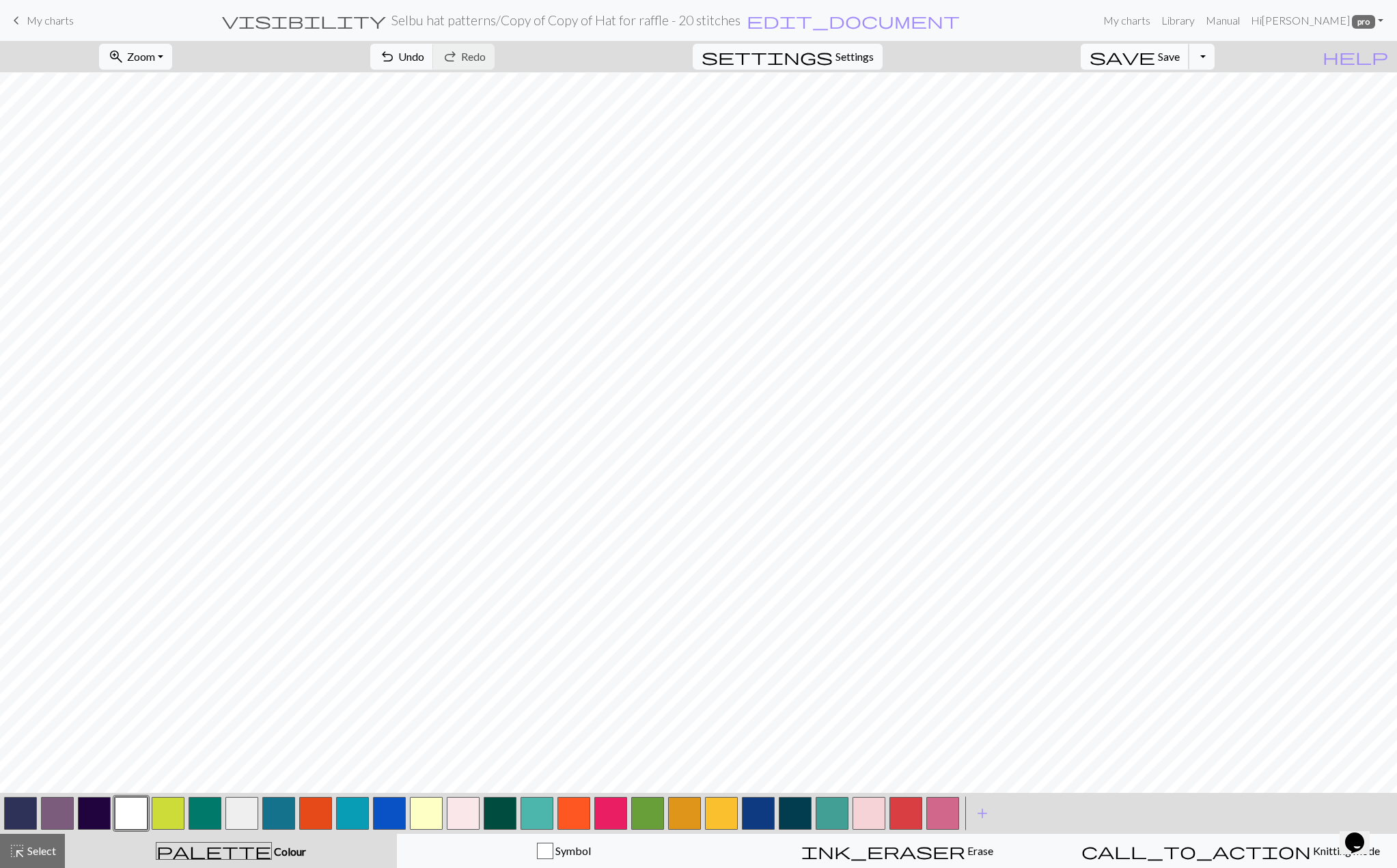
click at [1189, 65] on button "save Save Save" at bounding box center [1135, 57] width 108 height 26
click at [1214, 54] on button "Toggle Dropdown" at bounding box center [1202, 57] width 26 height 26
click at [1205, 89] on button "file_copy Save a copy" at bounding box center [1102, 86] width 226 height 22
click at [764, 27] on h2 "Selbu hat patterns / Copy of Copy of Copy of Hat for raffle - 20 stitches" at bounding box center [566, 20] width 396 height 16
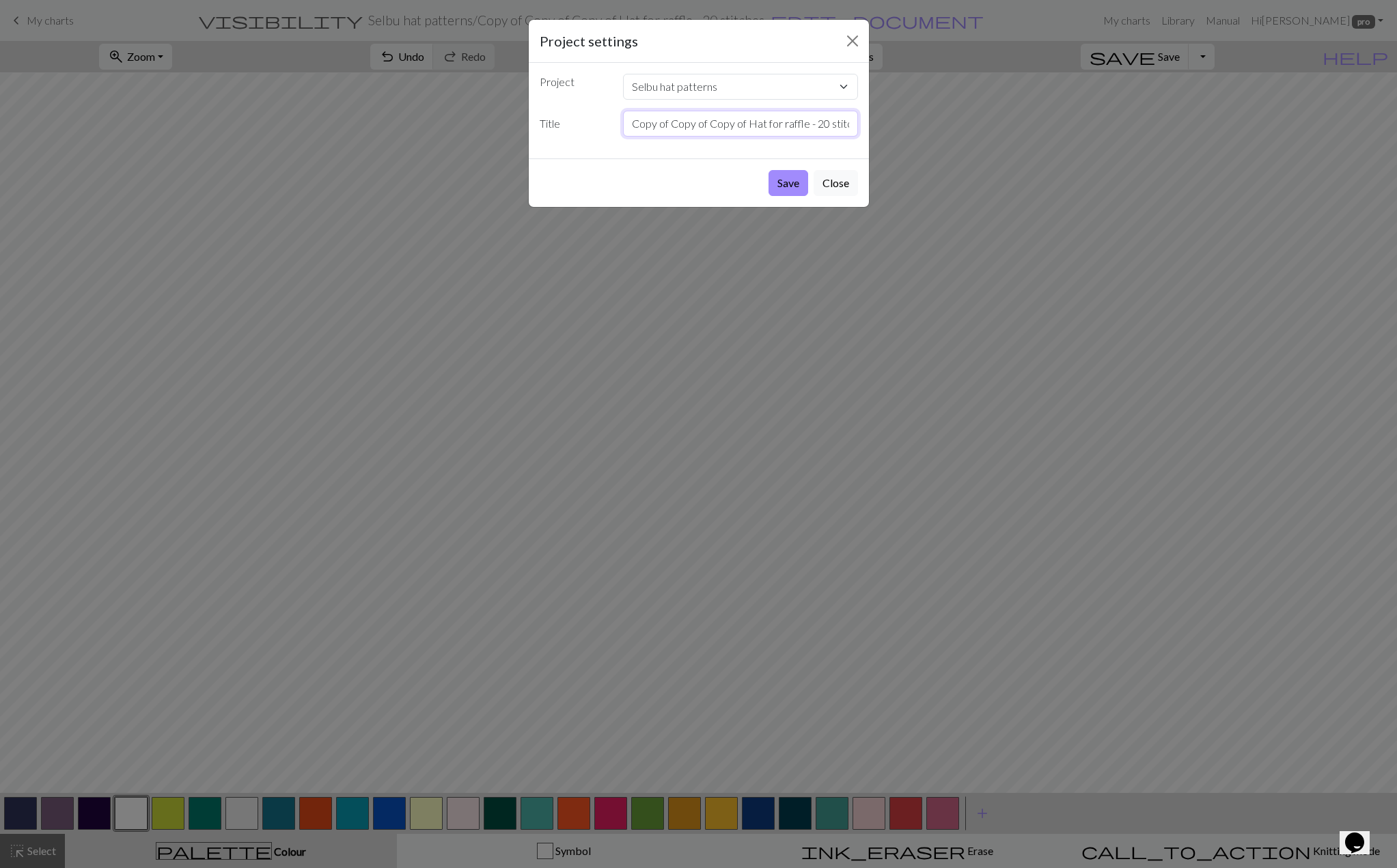
click at [828, 127] on input "Copy of Copy of Copy of Hat for raffle - 20 stitches" at bounding box center [740, 123] width 235 height 26
type input "Copy of Copy of Copy of Hat for raffle - 26 stitches"
click at [794, 191] on button "Save" at bounding box center [788, 183] width 39 height 26
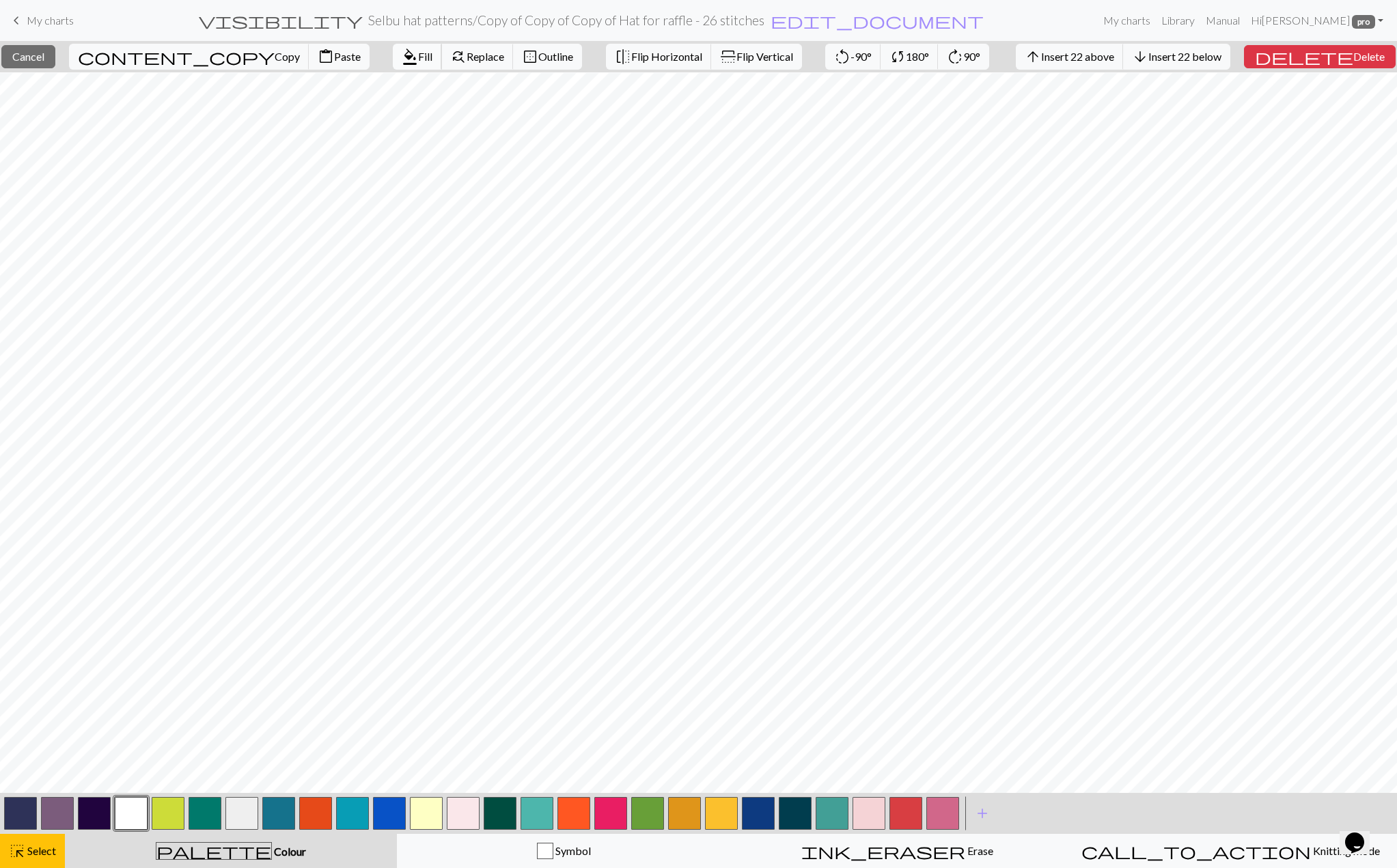
click at [402, 55] on span "format_color_fill" at bounding box center [410, 56] width 17 height 19
drag, startPoint x: 31, startPoint y: 811, endPoint x: 417, endPoint y: 31, distance: 870.3
click at [31, 811] on button "button" at bounding box center [20, 813] width 33 height 33
click at [402, 50] on span "format_color_fill" at bounding box center [410, 56] width 17 height 19
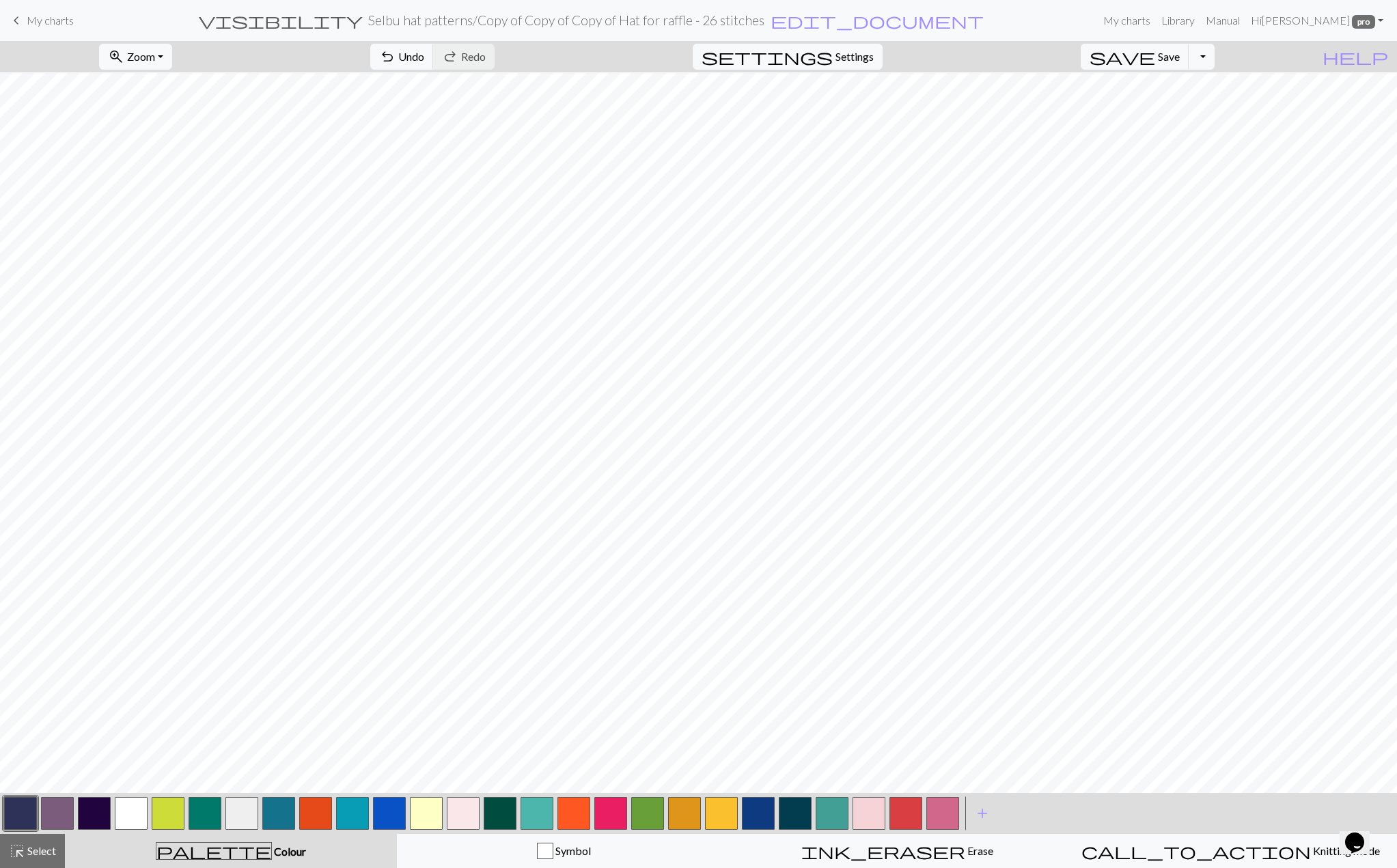
drag, startPoint x: 134, startPoint y: 812, endPoint x: 147, endPoint y: 801, distance: 17.0
click at [133, 812] on button "button" at bounding box center [130, 813] width 33 height 33
drag, startPoint x: 27, startPoint y: 820, endPoint x: 89, endPoint y: 799, distance: 65.5
click at [29, 819] on button "button" at bounding box center [20, 813] width 33 height 33
drag, startPoint x: 127, startPoint y: 813, endPoint x: 145, endPoint y: 803, distance: 20.6
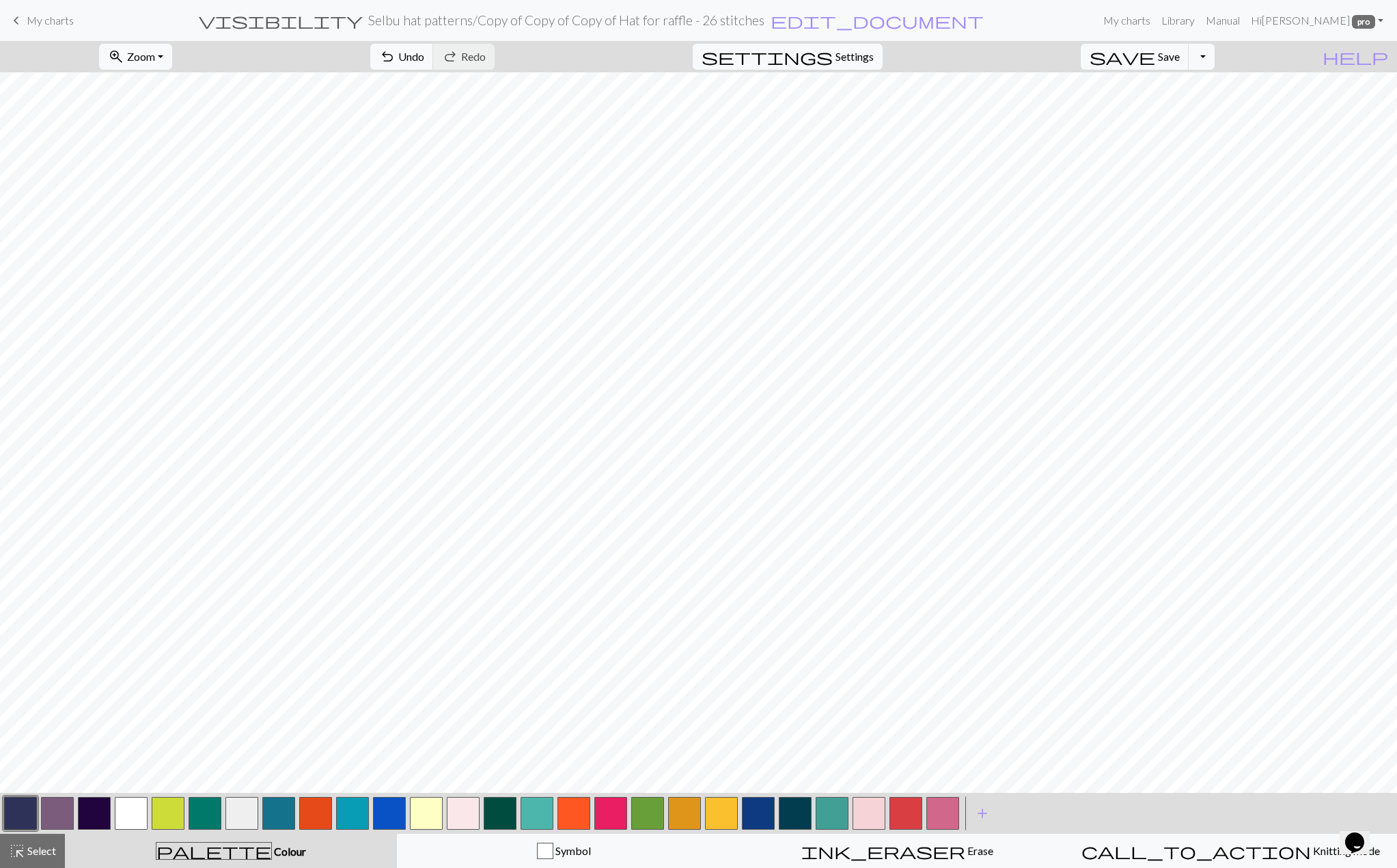
click at [128, 810] on button "button" at bounding box center [130, 813] width 33 height 33
click at [499, 69] on div "undo Undo Undo redo Redo Redo" at bounding box center [432, 56] width 145 height 31
click at [434, 63] on button "undo Undo Undo" at bounding box center [402, 57] width 64 height 26
click at [395, 52] on span "undo" at bounding box center [387, 56] width 17 height 19
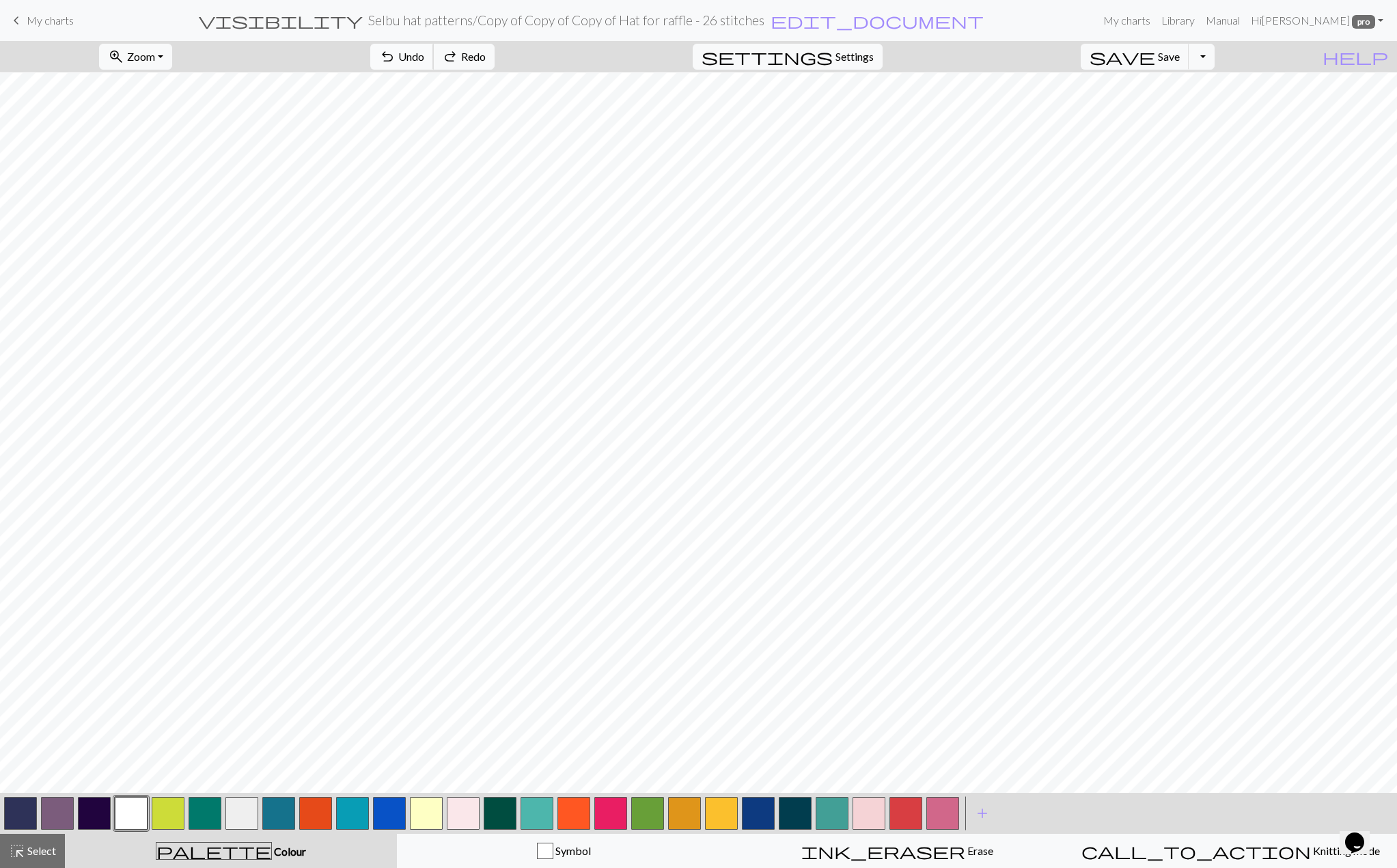
click at [395, 52] on span "undo" at bounding box center [387, 56] width 17 height 19
click at [395, 52] on span "undo" at bounding box center [387, 56] width 17 height 19
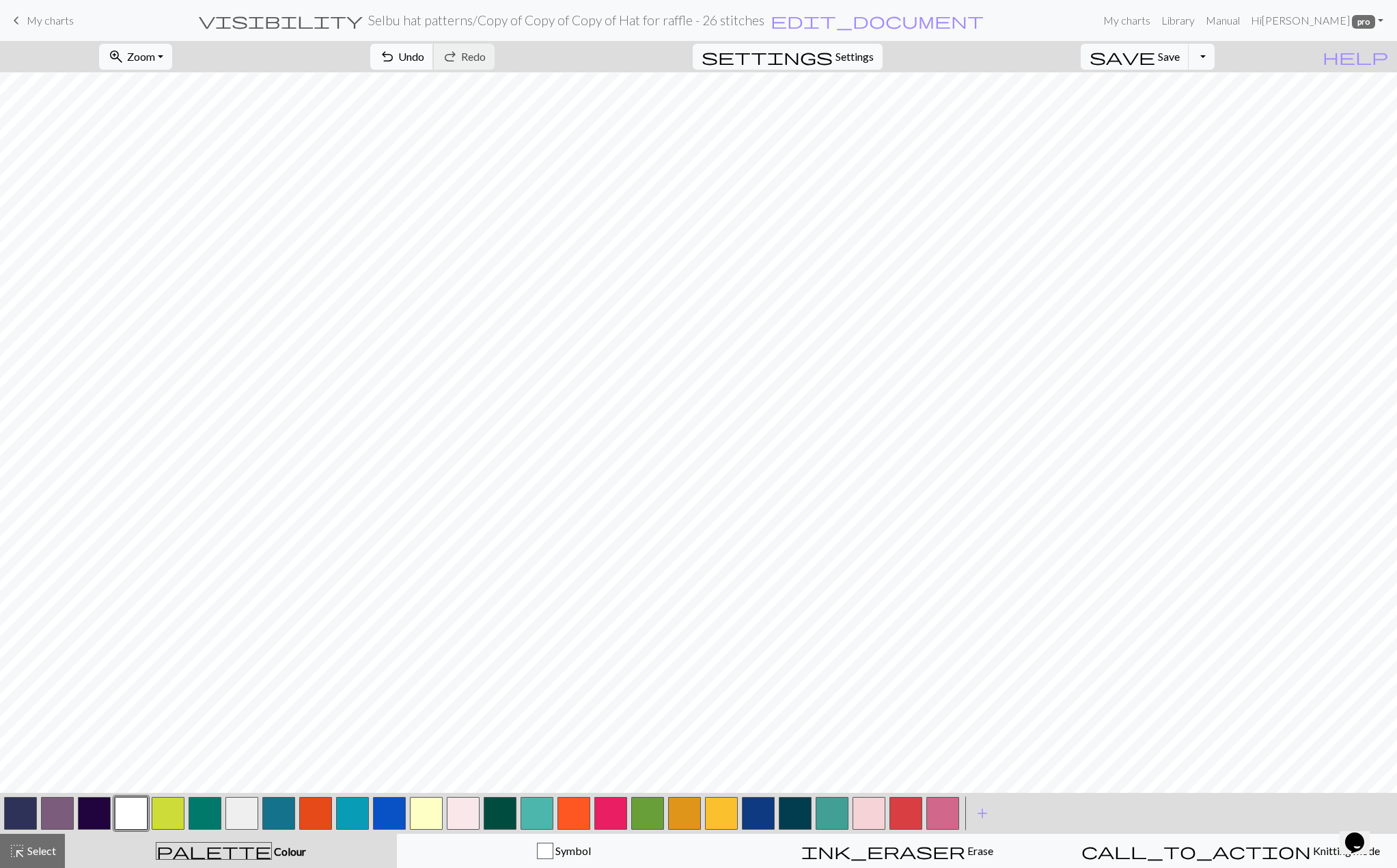
click at [424, 57] on span "Undo" at bounding box center [411, 56] width 26 height 13
click at [23, 813] on button "button" at bounding box center [20, 813] width 33 height 33
drag, startPoint x: 132, startPoint y: 812, endPoint x: 152, endPoint y: 795, distance: 26.2
click at [132, 811] on button "button" at bounding box center [130, 813] width 33 height 33
click at [395, 61] on span "undo" at bounding box center [387, 56] width 17 height 19
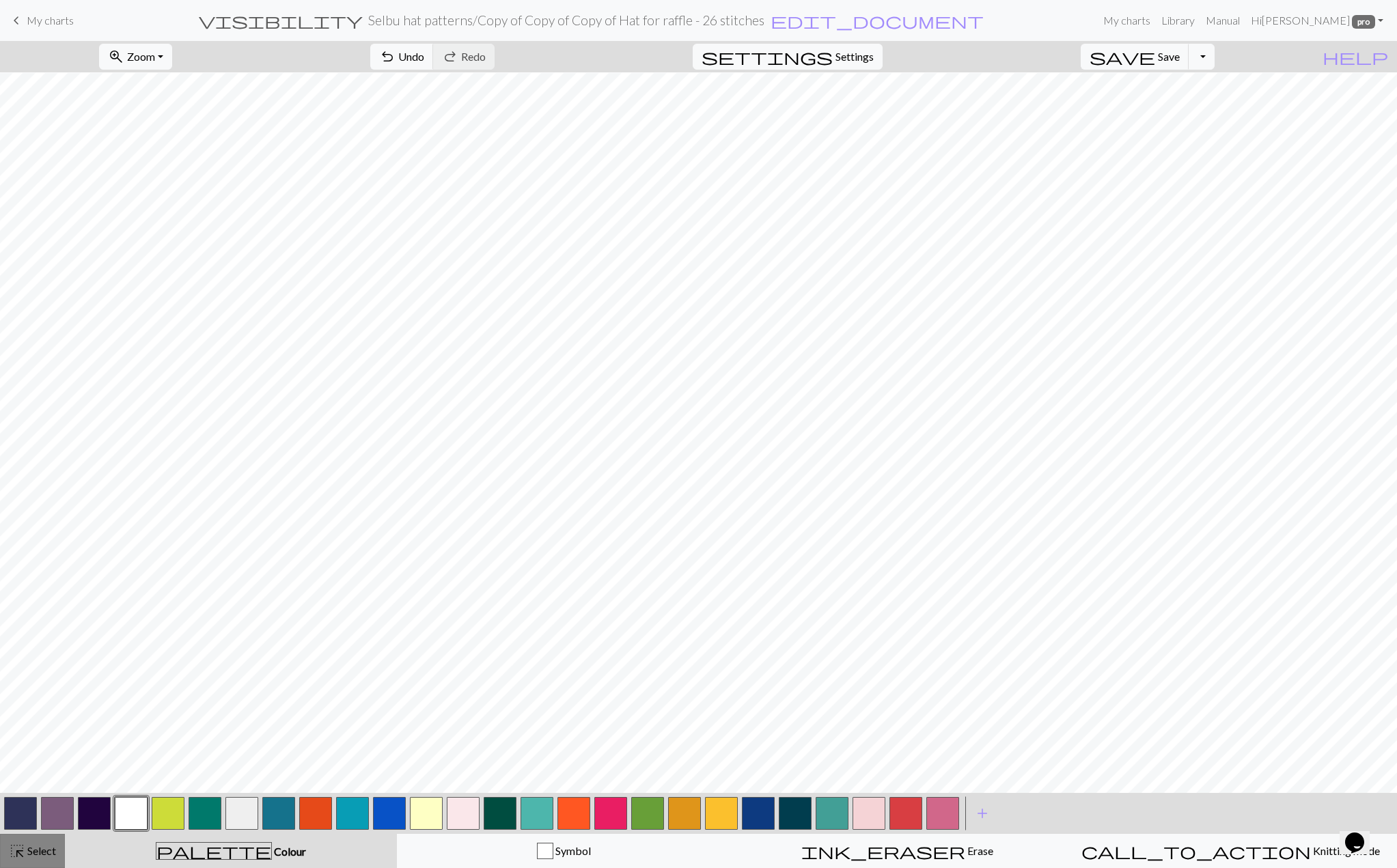
drag, startPoint x: 45, startPoint y: 851, endPoint x: 55, endPoint y: 847, distance: 10.8
click at [45, 851] on span "Select" at bounding box center [40, 851] width 31 height 13
click at [76, 64] on button "close Cancel" at bounding box center [67, 57] width 54 height 23
drag, startPoint x: 23, startPoint y: 857, endPoint x: 46, endPoint y: 838, distance: 29.8
click at [23, 857] on span "highlight_alt" at bounding box center [17, 851] width 17 height 19
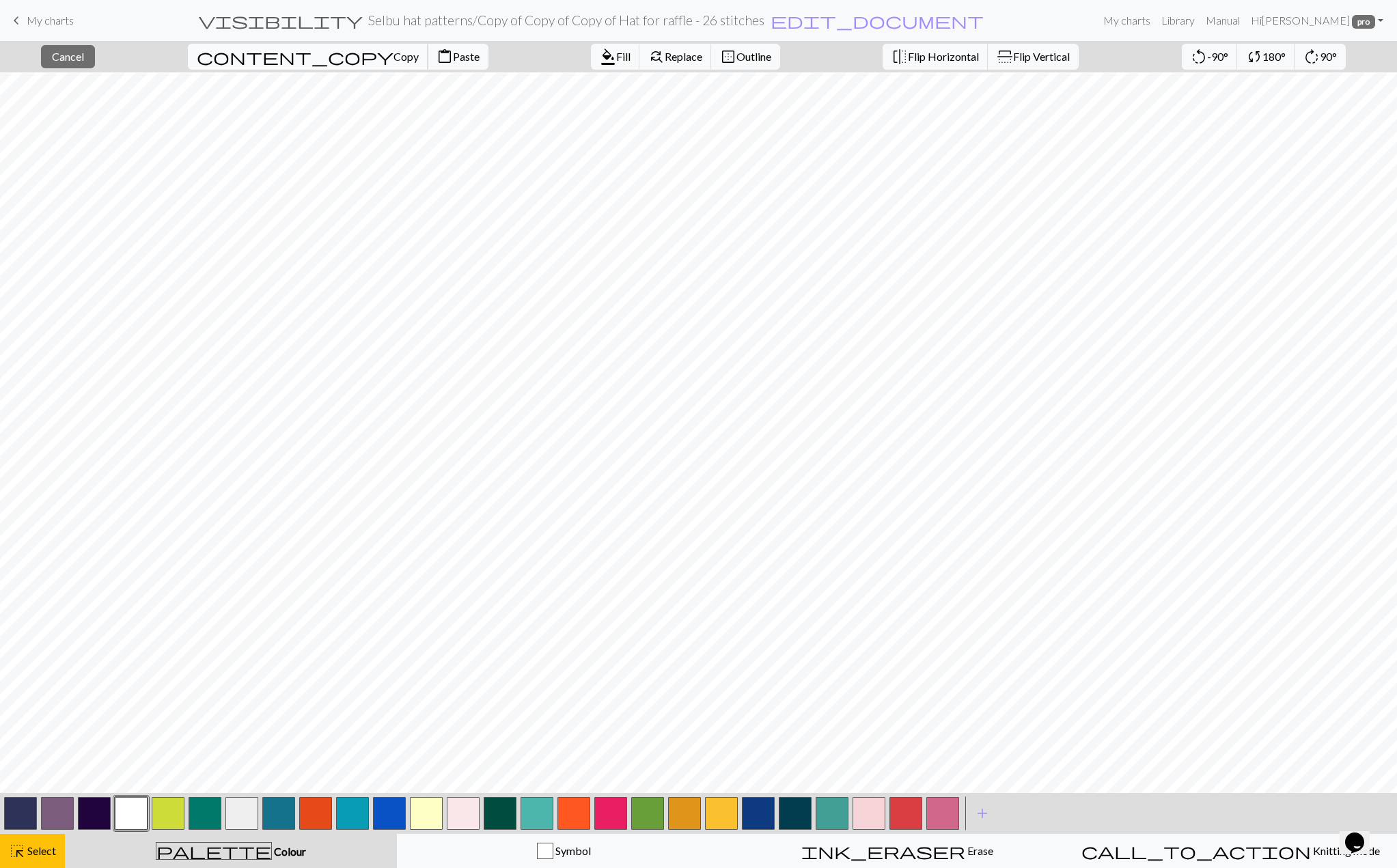
click at [393, 61] on span "Copy" at bounding box center [405, 56] width 25 height 13
click at [436, 53] on span "content_paste" at bounding box center [445, 56] width 17 height 19
click at [988, 65] on button "flip Flip Vertical" at bounding box center [1033, 57] width 91 height 26
drag, startPoint x: 262, startPoint y: 55, endPoint x: 262, endPoint y: 66, distance: 11.0
click at [393, 55] on span "Copy" at bounding box center [405, 56] width 25 height 13
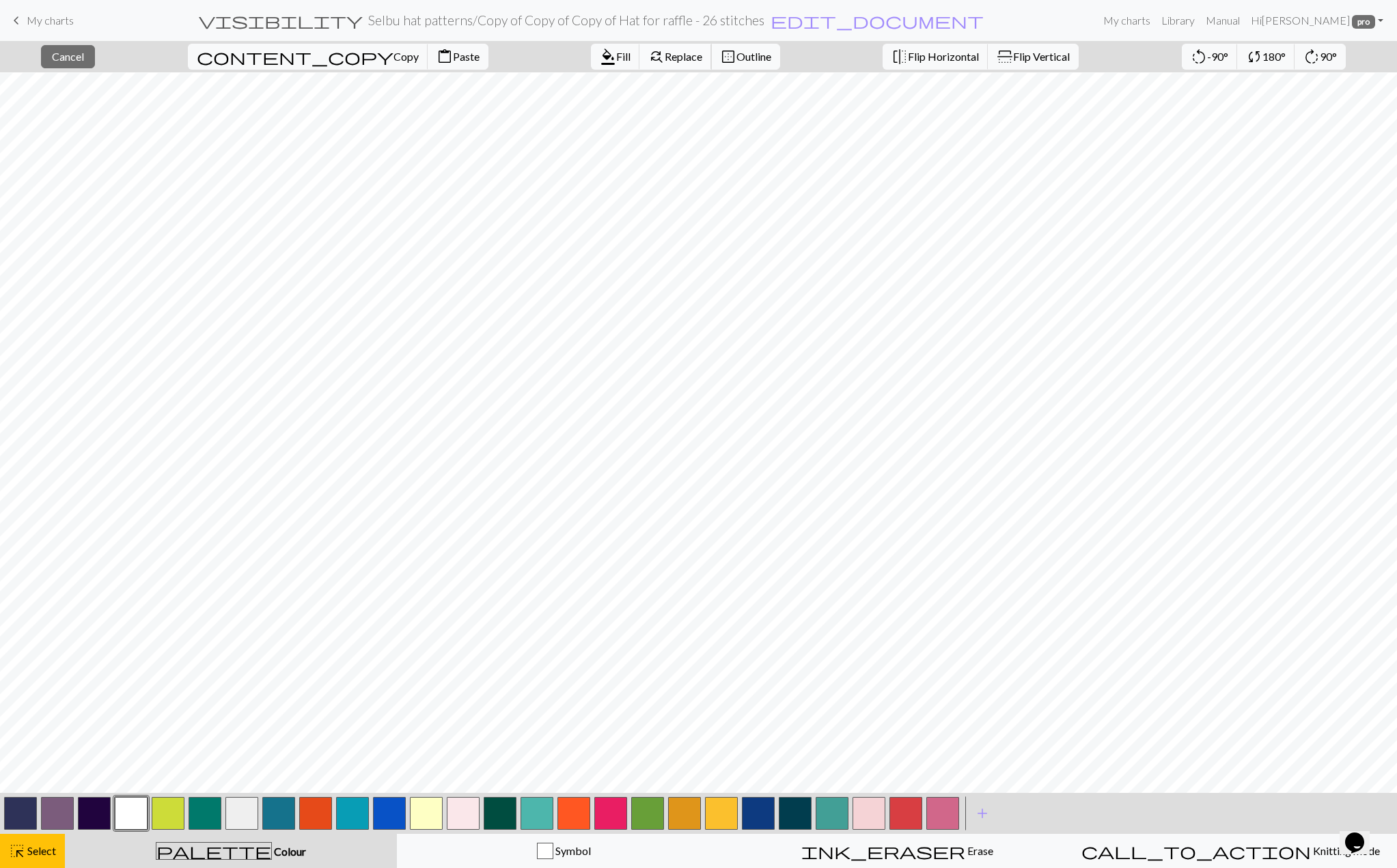
drag, startPoint x: 325, startPoint y: 55, endPoint x: 615, endPoint y: 52, distance: 290.0
click at [453, 55] on span "Paste" at bounding box center [466, 56] width 27 height 13
click at [892, 57] on span "flip" at bounding box center [900, 56] width 17 height 19
click at [95, 59] on button "close Cancel" at bounding box center [67, 57] width 54 height 23
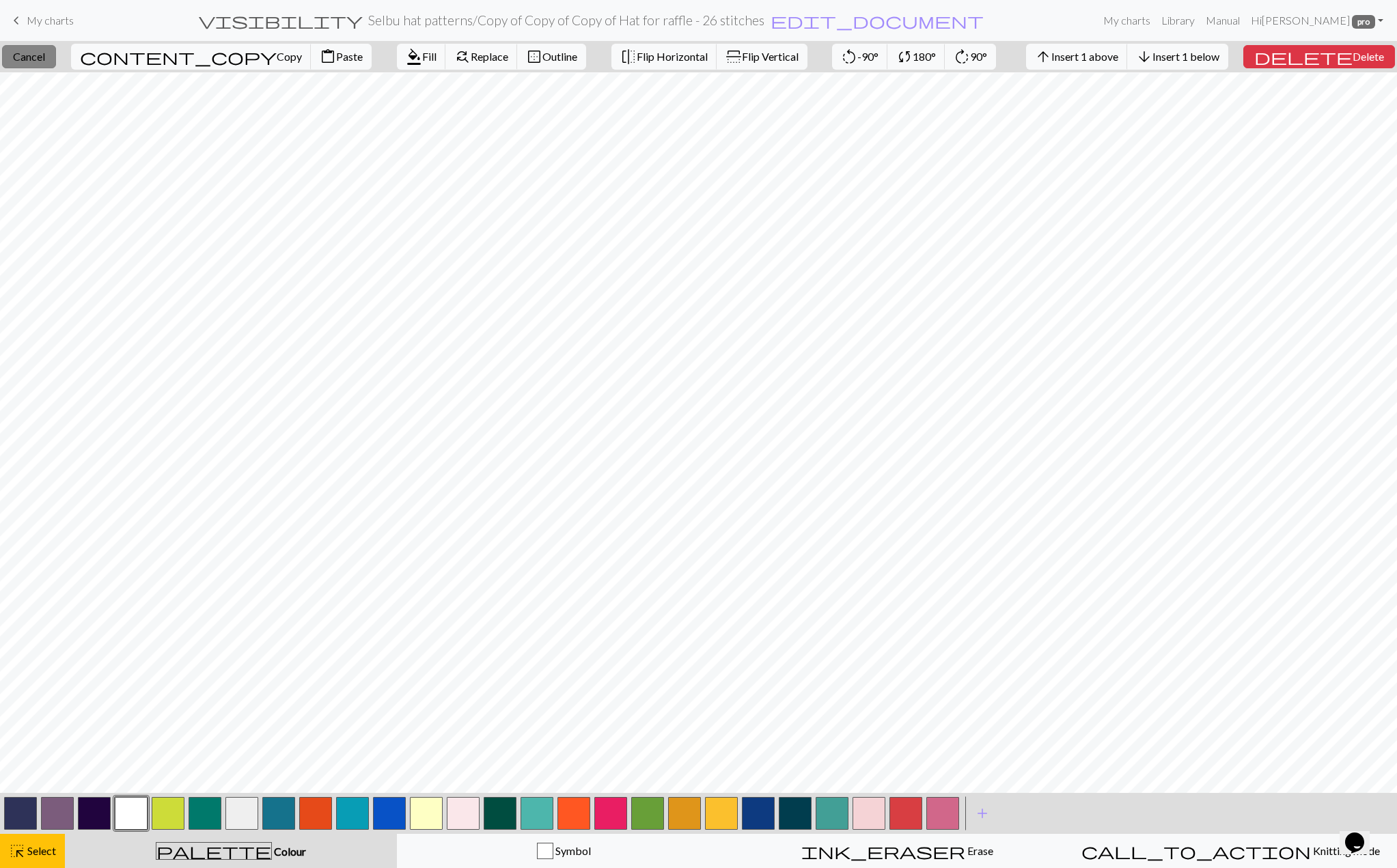
click at [56, 65] on button "close Cancel" at bounding box center [29, 57] width 54 height 23
click at [422, 55] on span "Fill" at bounding box center [429, 56] width 14 height 13
click at [336, 60] on span "Paste" at bounding box center [349, 56] width 27 height 13
click at [406, 54] on span "format_color_fill" at bounding box center [414, 56] width 17 height 19
click at [1211, 52] on span "Insert 3 below" at bounding box center [1186, 56] width 67 height 13
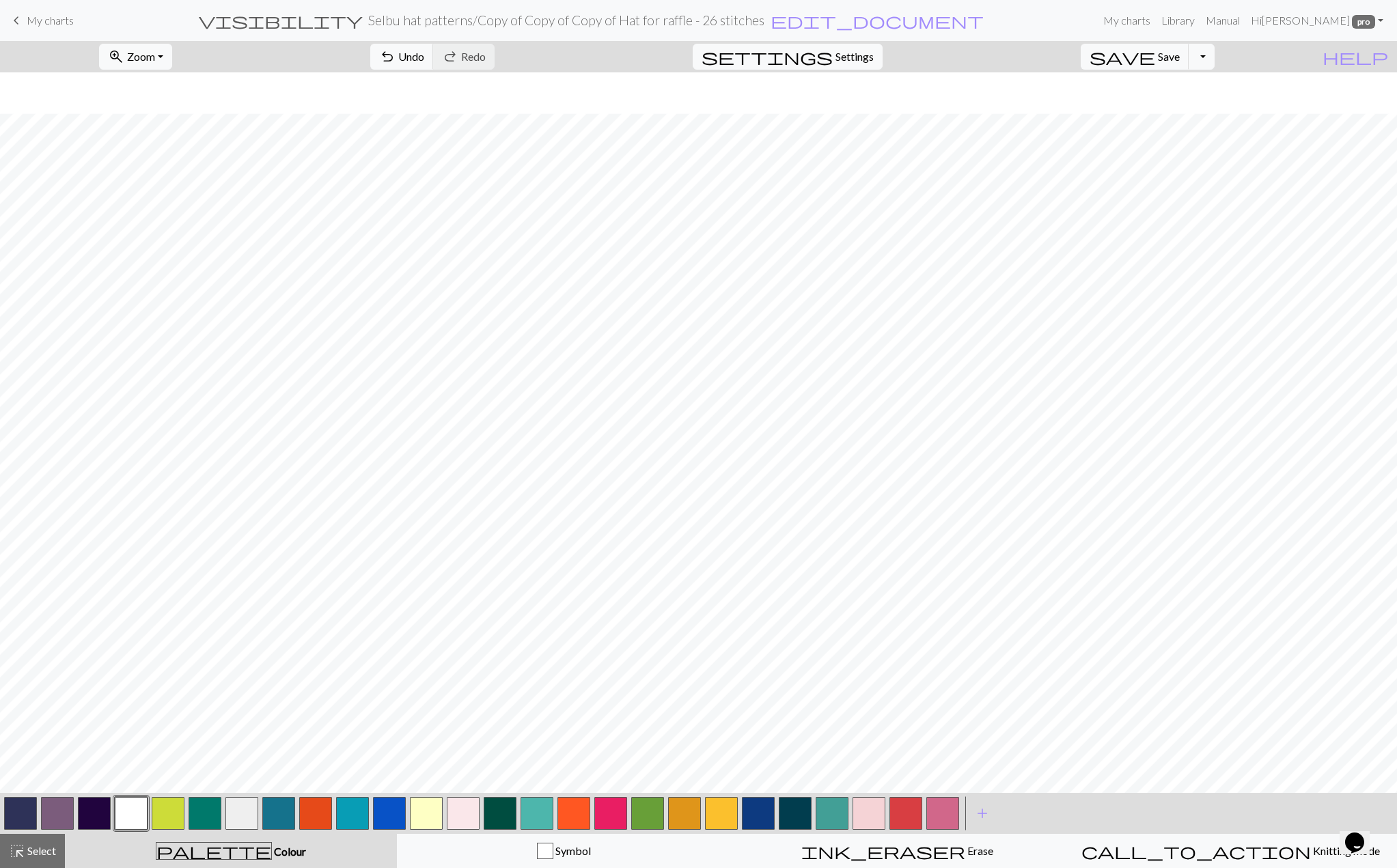
scroll to position [173, 0]
drag, startPoint x: 58, startPoint y: 854, endPoint x: 80, endPoint y: 793, distance: 64.8
click at [58, 854] on button "highlight_alt Select Select" at bounding box center [33, 851] width 65 height 34
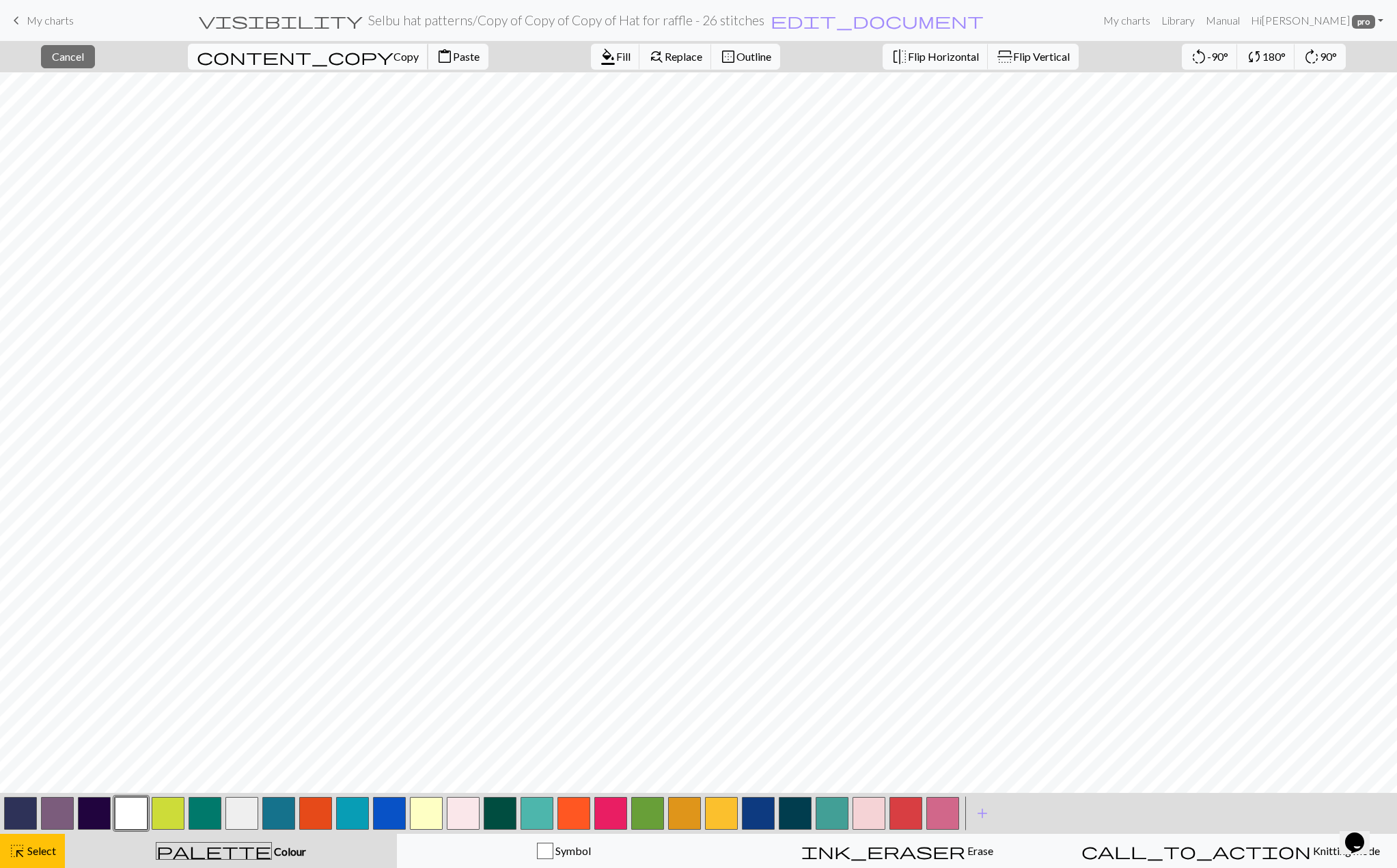
click at [393, 58] on span "Copy" at bounding box center [405, 56] width 25 height 13
click at [453, 55] on span "Paste" at bounding box center [466, 56] width 27 height 13
click at [393, 59] on span "Copy" at bounding box center [405, 56] width 25 height 13
click at [255, 58] on span "content_copy" at bounding box center [295, 56] width 197 height 19
click at [453, 53] on span "Paste" at bounding box center [466, 56] width 27 height 13
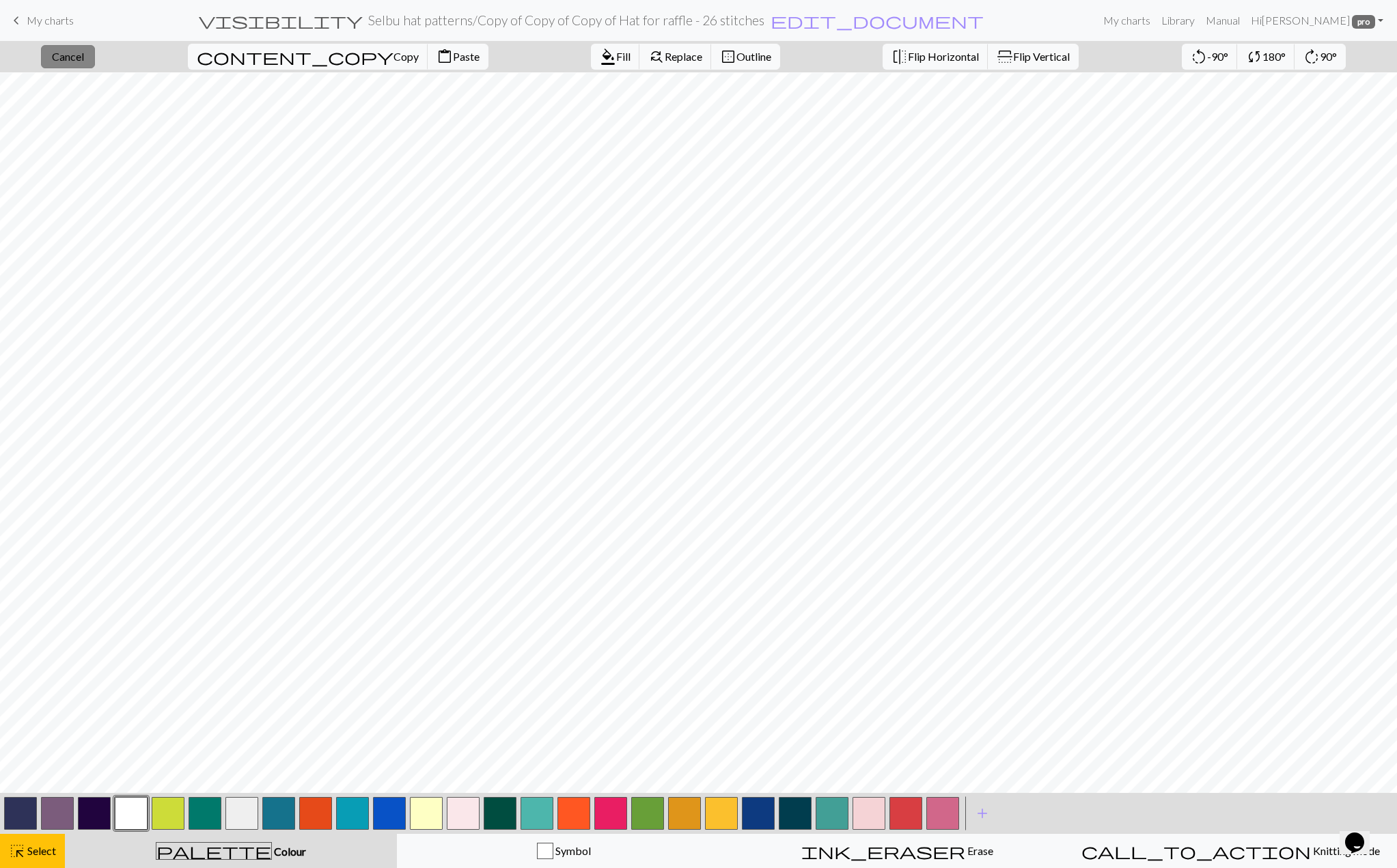
click at [72, 58] on span "Cancel" at bounding box center [68, 56] width 32 height 13
drag, startPoint x: 52, startPoint y: 849, endPoint x: 98, endPoint y: 813, distance: 58.4
click at [52, 847] on span "Select" at bounding box center [40, 851] width 31 height 13
click at [84, 60] on span "Cancel" at bounding box center [68, 56] width 32 height 13
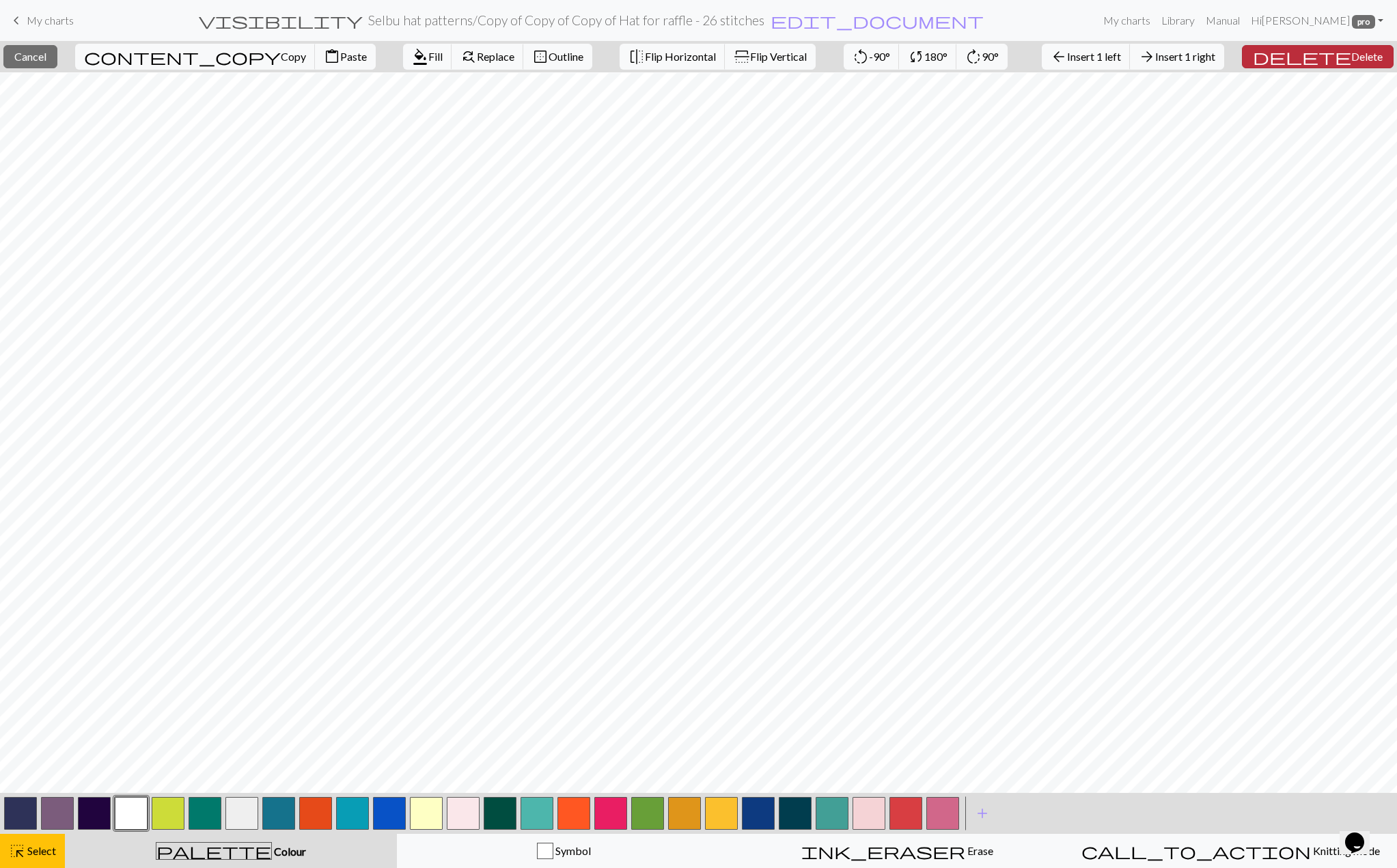
click at [1352, 55] on span "Delete" at bounding box center [1367, 56] width 31 height 13
click at [1215, 61] on span "Insert 1 right" at bounding box center [1185, 56] width 60 height 13
click at [1215, 53] on span "Insert 1 right" at bounding box center [1185, 56] width 60 height 13
click at [1112, 48] on button "arrow_back Insert 1 left" at bounding box center [1086, 57] width 89 height 26
click at [45, 61] on span "Cancel" at bounding box center [29, 56] width 32 height 13
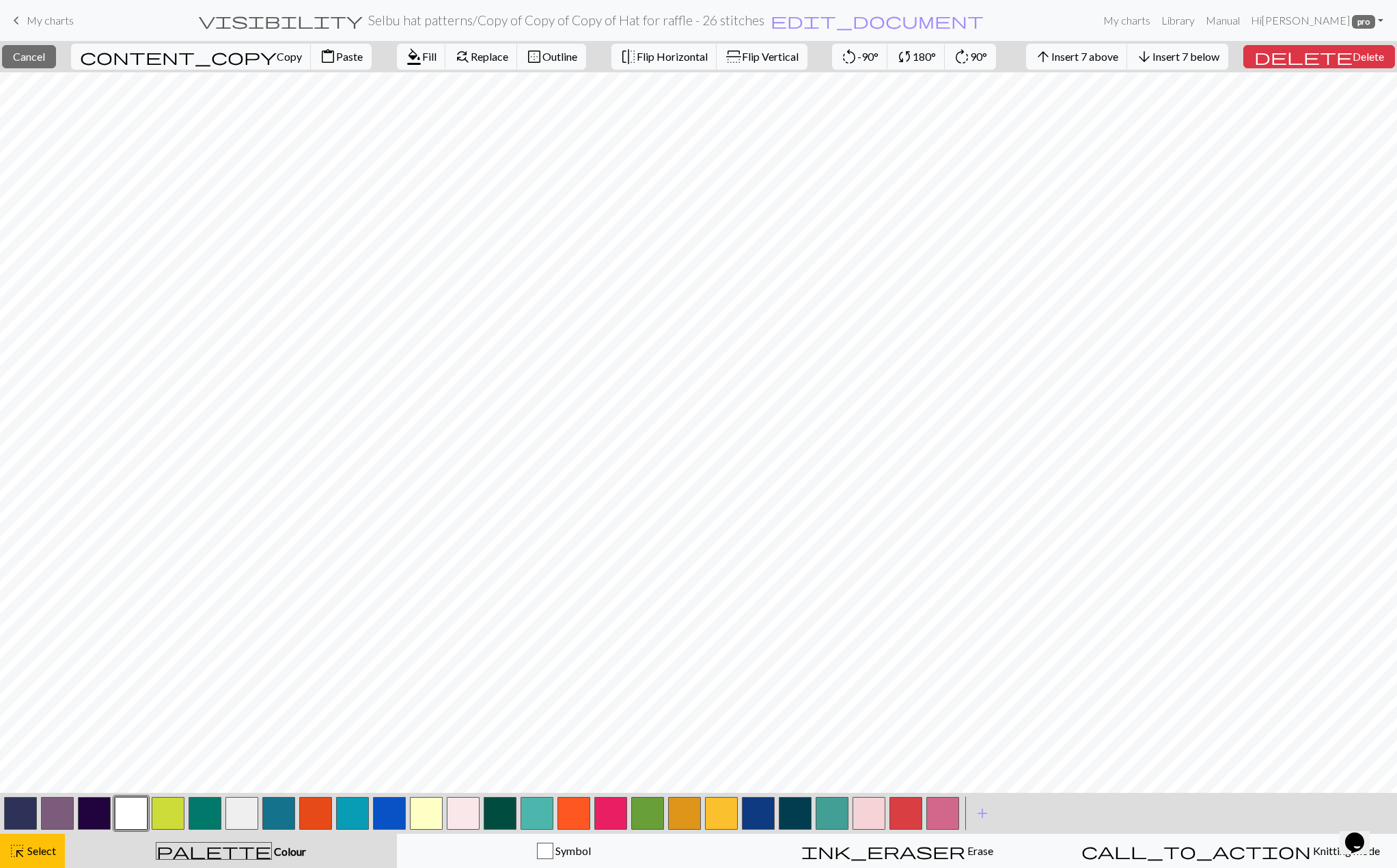
click at [270, 826] on button "button" at bounding box center [278, 813] width 33 height 33
click at [397, 64] on button "format_color_fill Fill" at bounding box center [421, 57] width 49 height 26
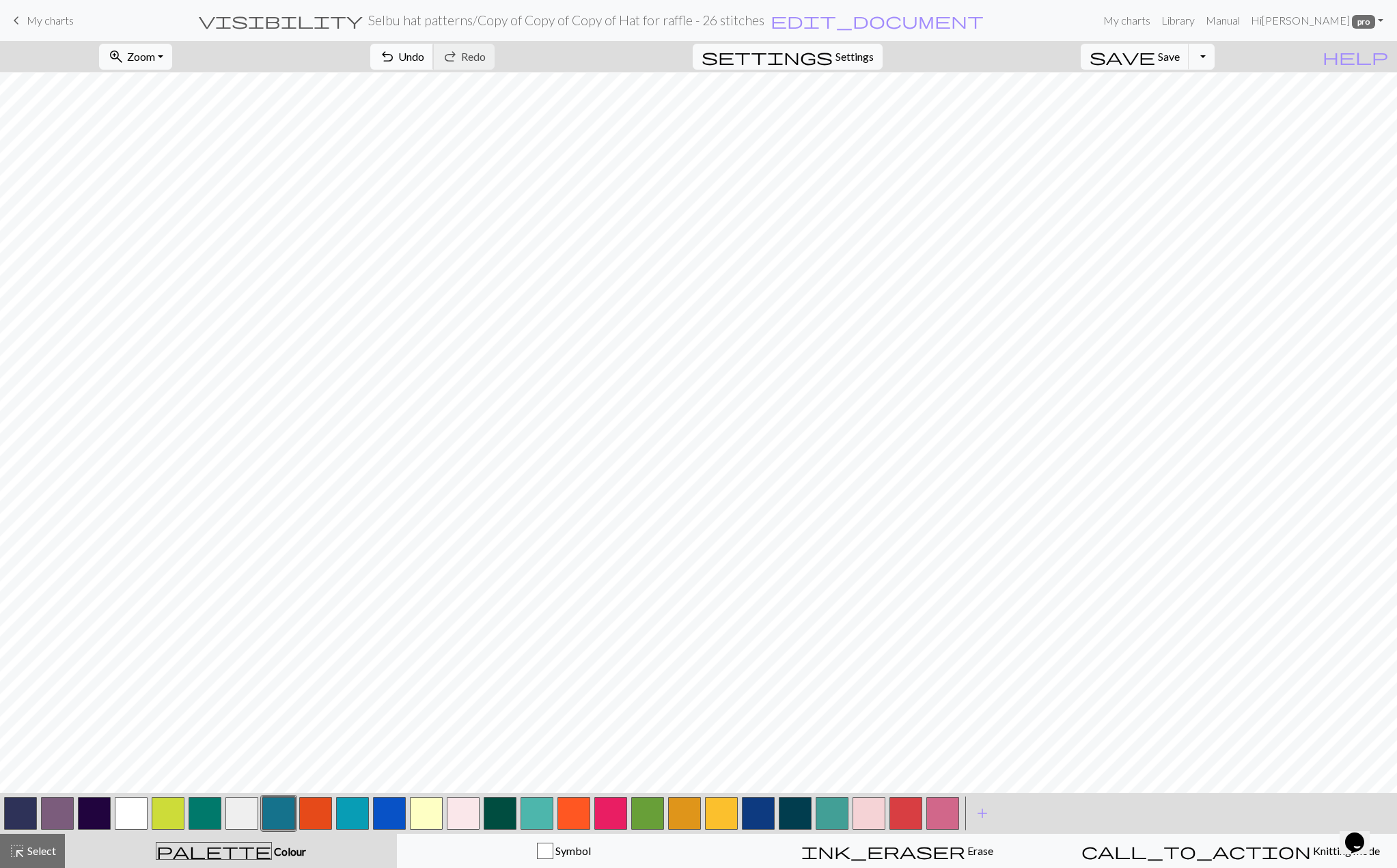
click at [424, 52] on span "Undo" at bounding box center [411, 56] width 26 height 13
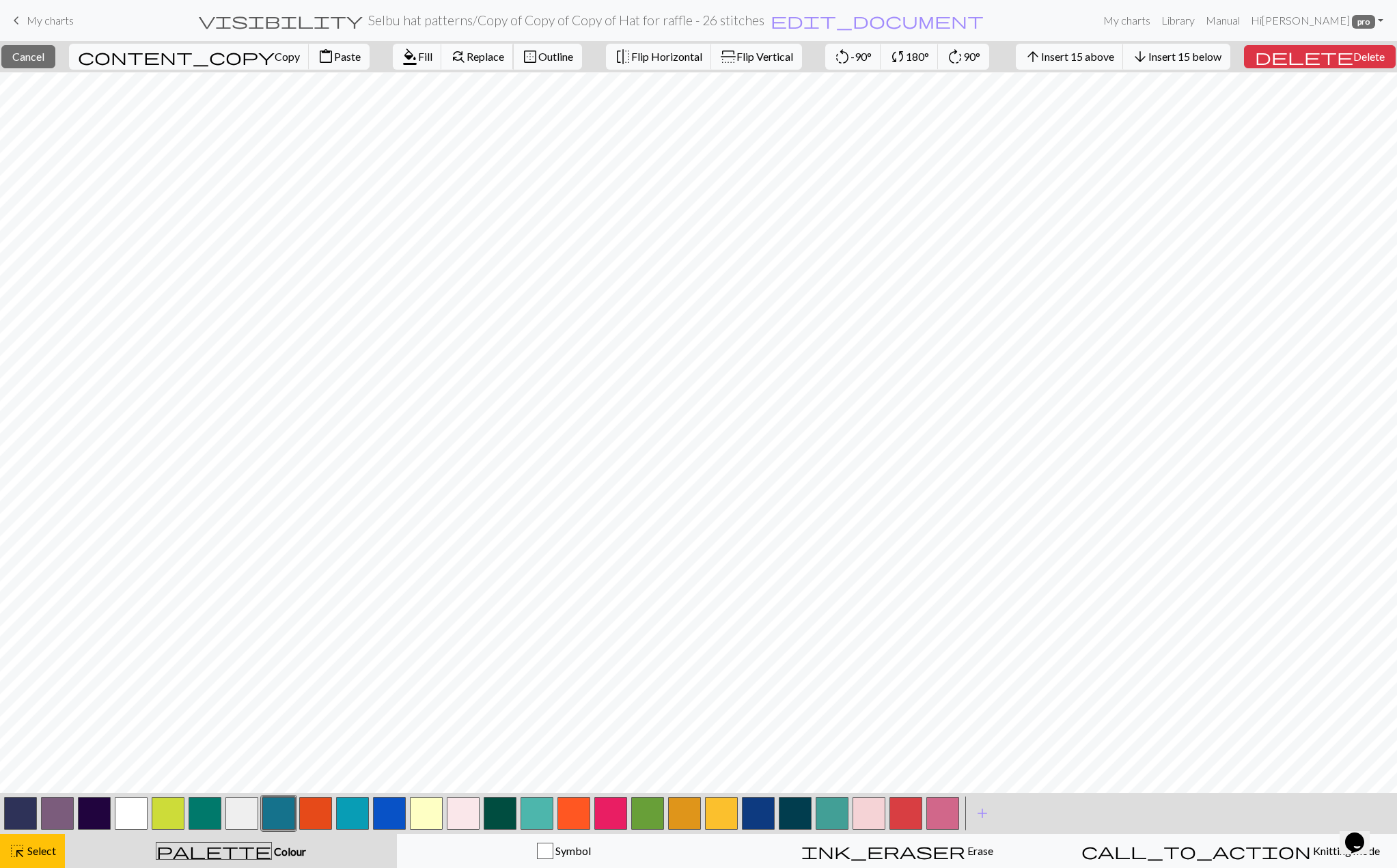
click at [467, 59] on span "Replace" at bounding box center [486, 56] width 38 height 13
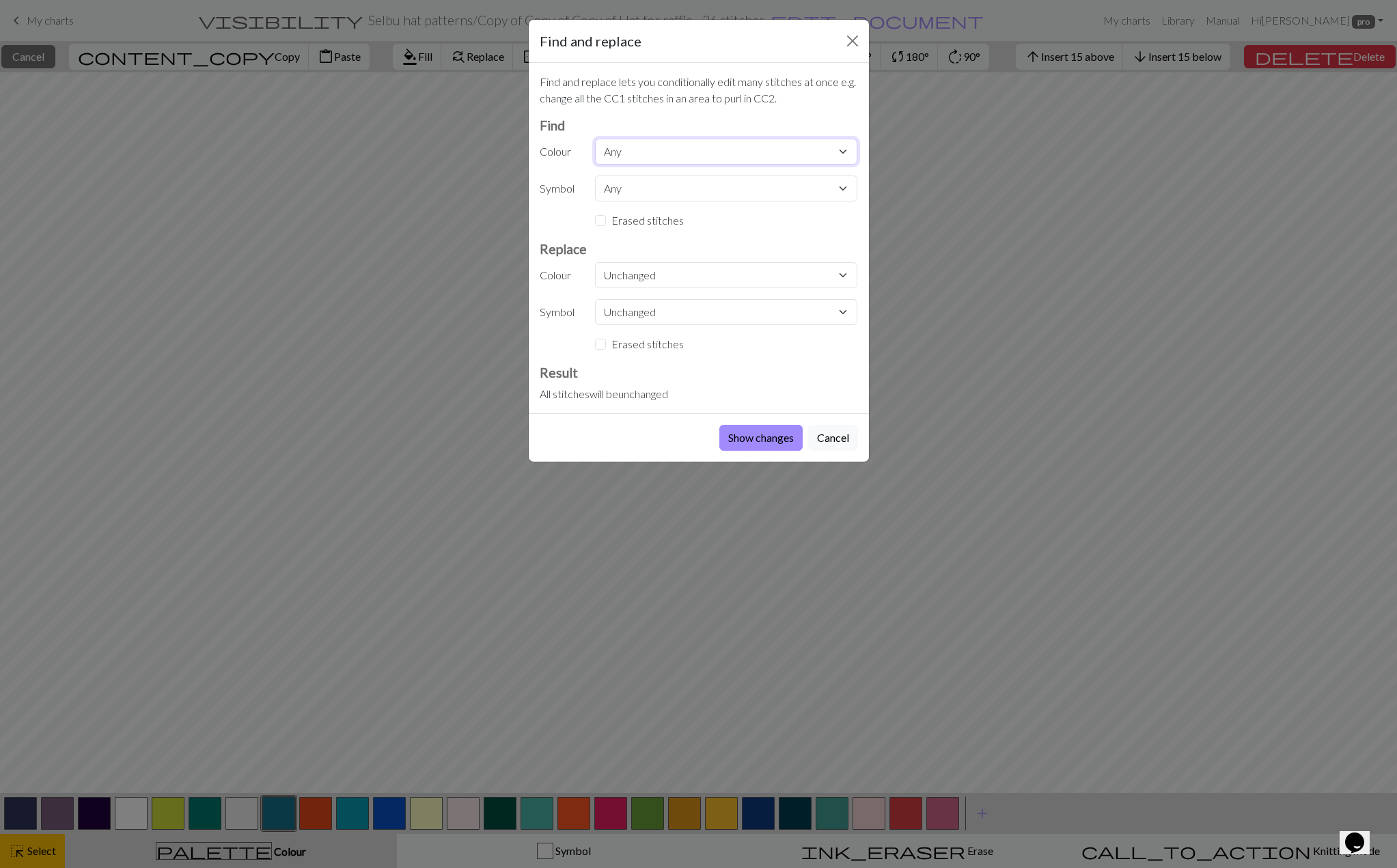
click at [610, 148] on select "Any CC11 CC1 CC9 CC10 CC5 CC7 CC8 MC CC11 CC12 CC13 CC14 CC15 CC13 CC14 CC15 CC…" at bounding box center [726, 151] width 262 height 26
select select "0"
click at [595, 139] on select "Any CC11 CC1 CC9 CC10 CC5 CC7 CC8 MC CC11 CC12 CC13 CC14 CC15 CC13 CC14 CC15 CC…" at bounding box center [726, 151] width 262 height 26
click at [619, 279] on select "Unchanged CC11 CC1 CC9 CC10 CC5 CC7 CC8 MC CC11 CC12 CC13 CC14 CC15 CC13 CC14 C…" at bounding box center [726, 275] width 262 height 26
click at [595, 262] on select "Unchanged CC11 CC1 CC9 CC10 CC5 CC7 CC8 MC CC11 CC12 CC13 CC14 CC15 CC13 CC14 C…" at bounding box center [726, 275] width 262 height 26
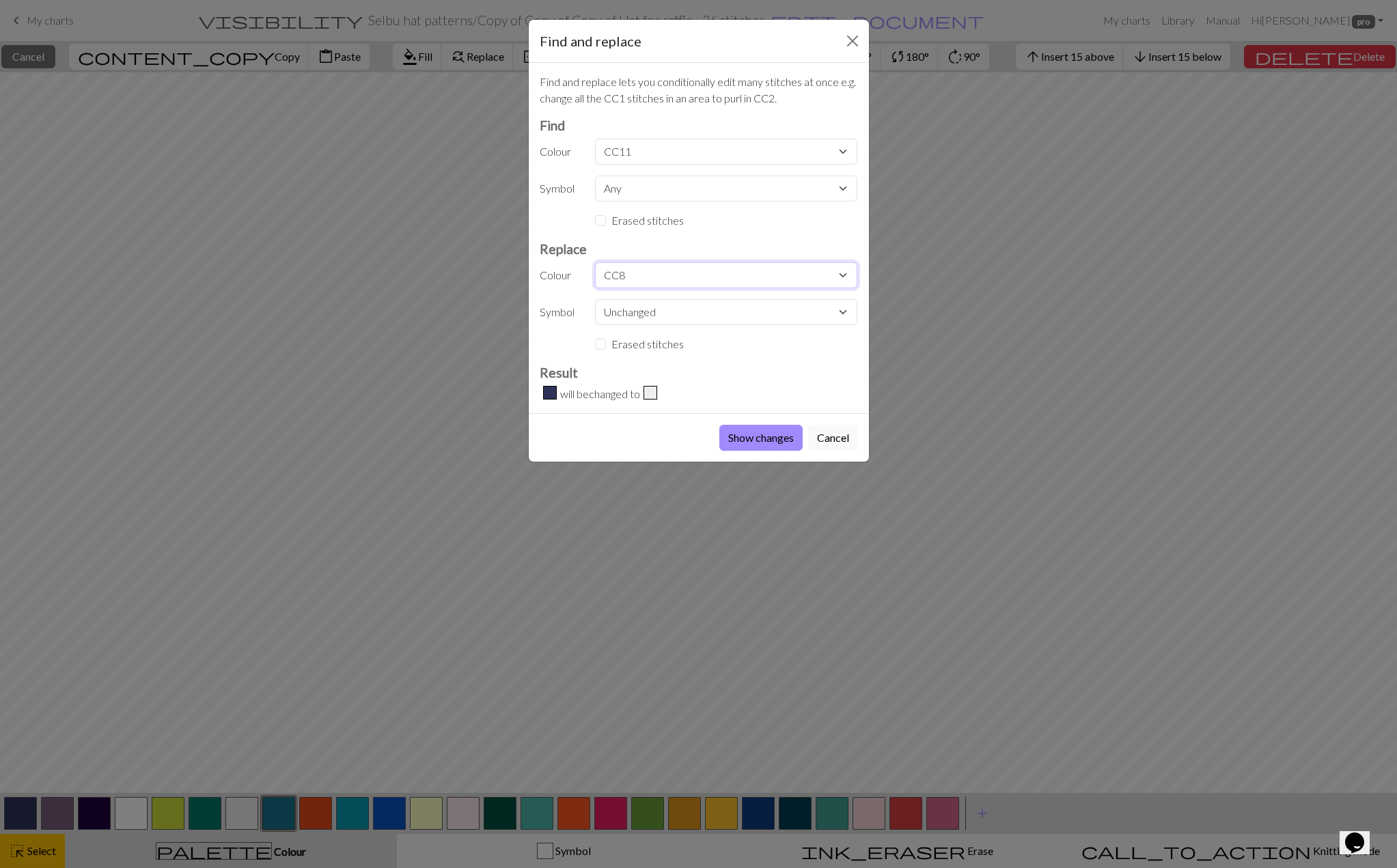
click at [630, 269] on select "Unchanged CC11 CC1 CC9 CC10 CC5 CC7 CC8 MC CC11 CC12 CC13 CC14 CC15 CC13 CC14 C…" at bounding box center [726, 275] width 262 height 26
select select "7"
click at [595, 262] on select "Unchanged CC11 CC1 CC9 CC10 CC5 CC7 CC8 MC CC11 CC12 CC13 CC14 CC15 CC13 CC14 C…" at bounding box center [726, 275] width 262 height 26
click at [733, 427] on button "Show changes" at bounding box center [761, 438] width 83 height 26
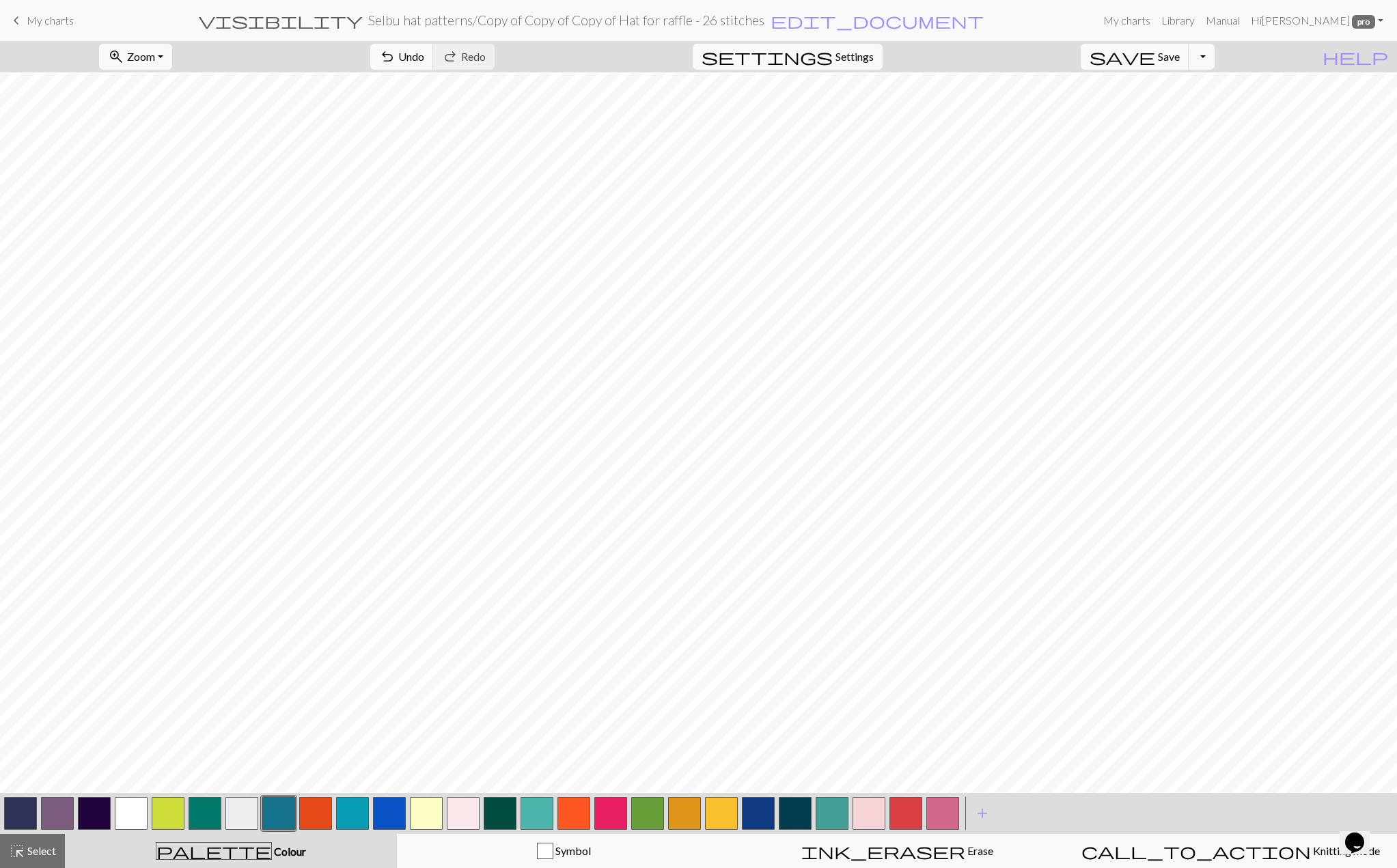
click at [278, 811] on button "button" at bounding box center [278, 813] width 33 height 33
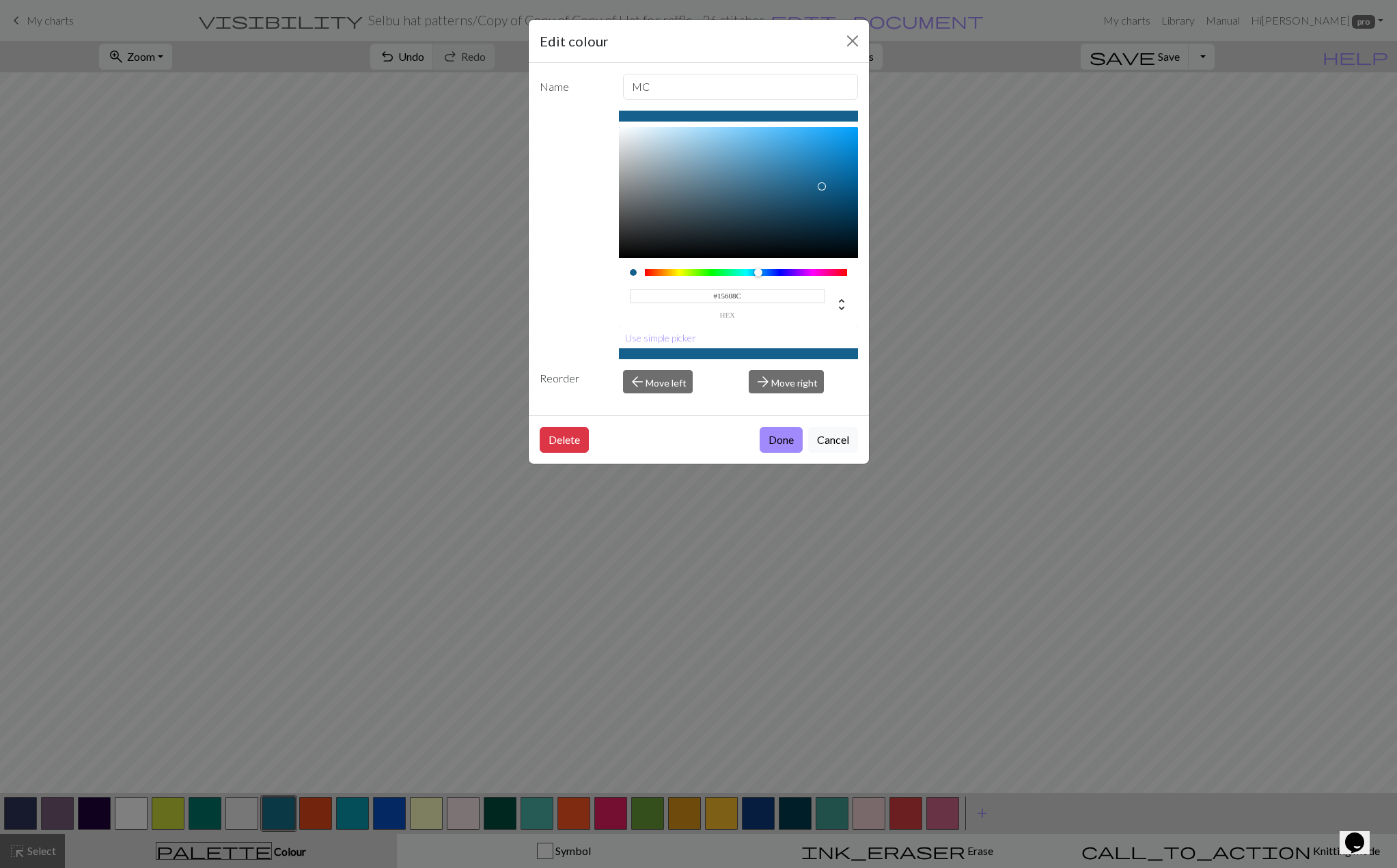
click at [758, 272] on div at bounding box center [762, 273] width 8 height 8
click at [786, 170] on div at bounding box center [739, 192] width 239 height 131
type input "#297BAA"
click at [800, 170] on div at bounding box center [739, 192] width 239 height 131
click at [769, 433] on button "Done" at bounding box center [781, 440] width 43 height 26
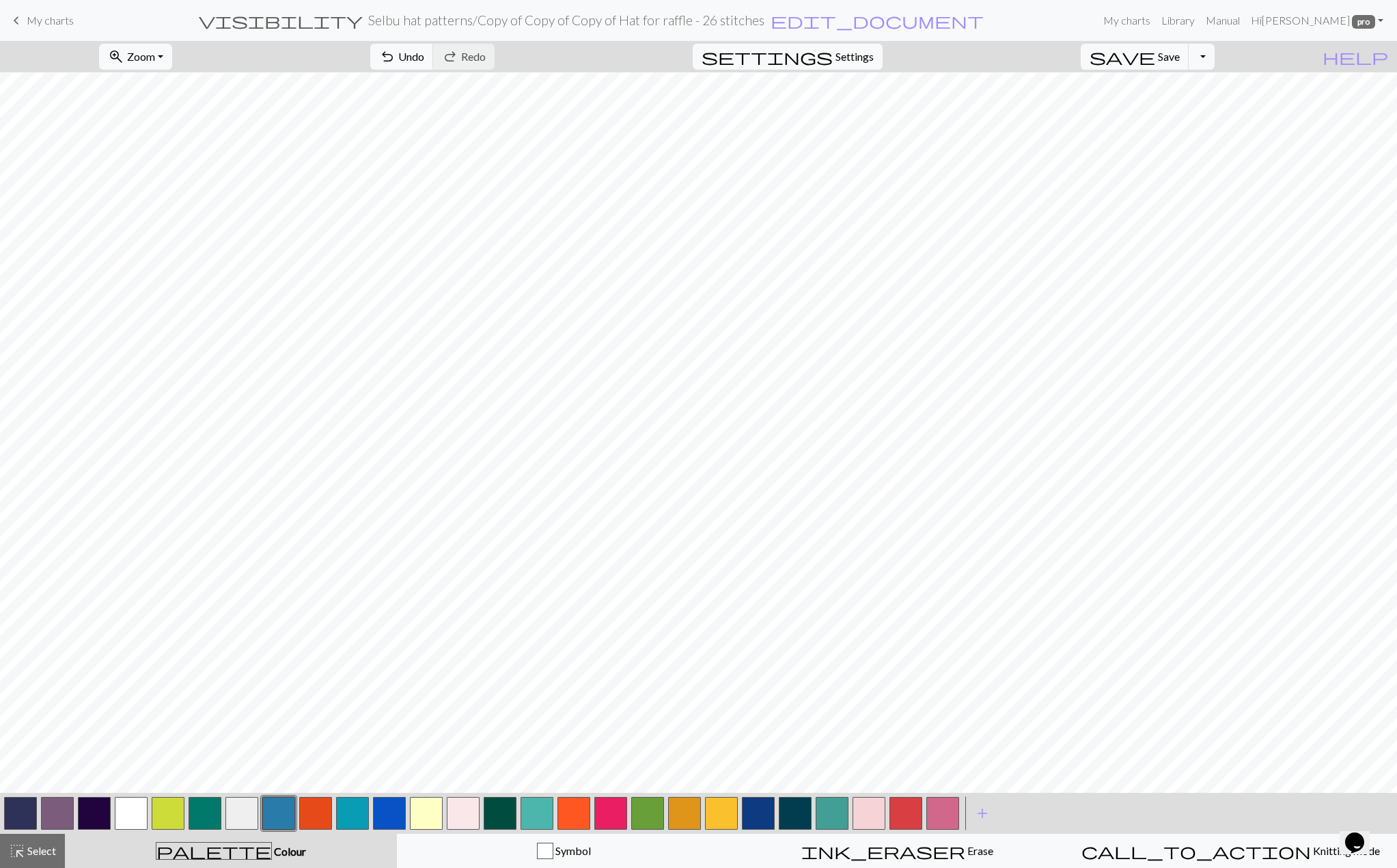
click at [270, 804] on button "button" at bounding box center [278, 813] width 33 height 33
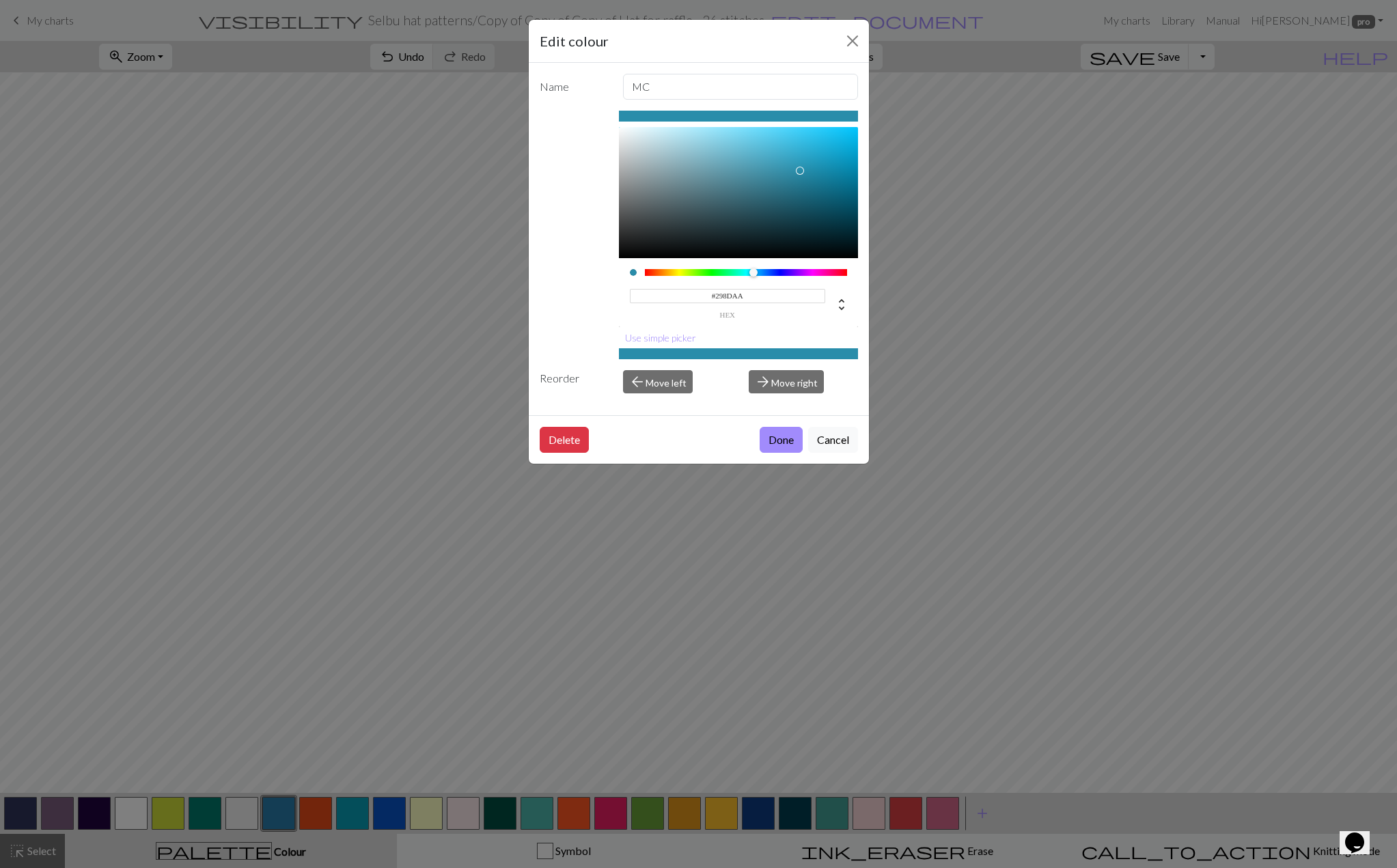
click at [754, 274] on div at bounding box center [745, 272] width 202 height 7
click at [755, 274] on div at bounding box center [755, 272] width 8 height 8
click at [781, 180] on div at bounding box center [739, 192] width 239 height 131
type input "#32738B"
click at [771, 186] on div at bounding box center [739, 192] width 239 height 131
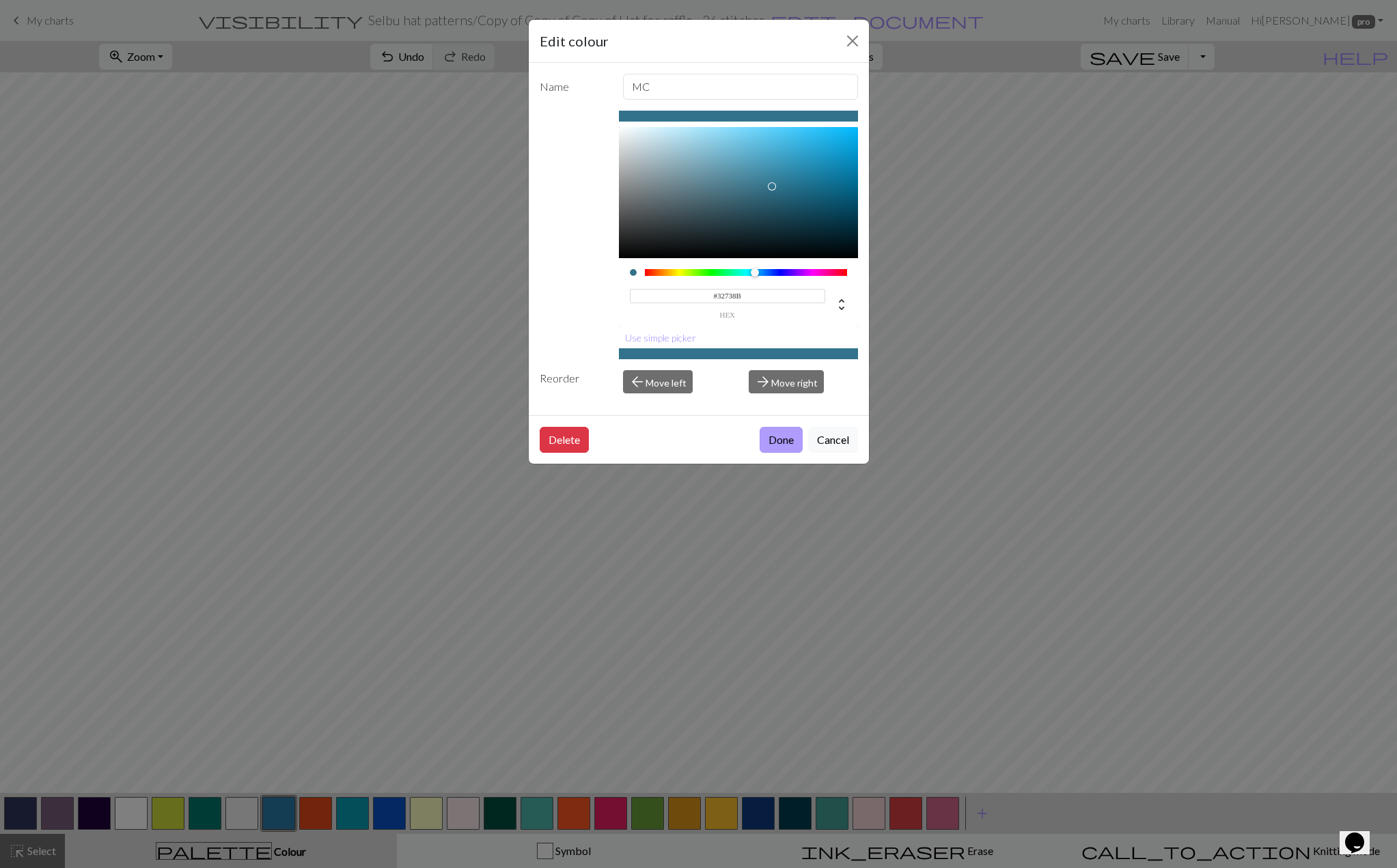
click at [782, 439] on button "Done" at bounding box center [781, 440] width 43 height 26
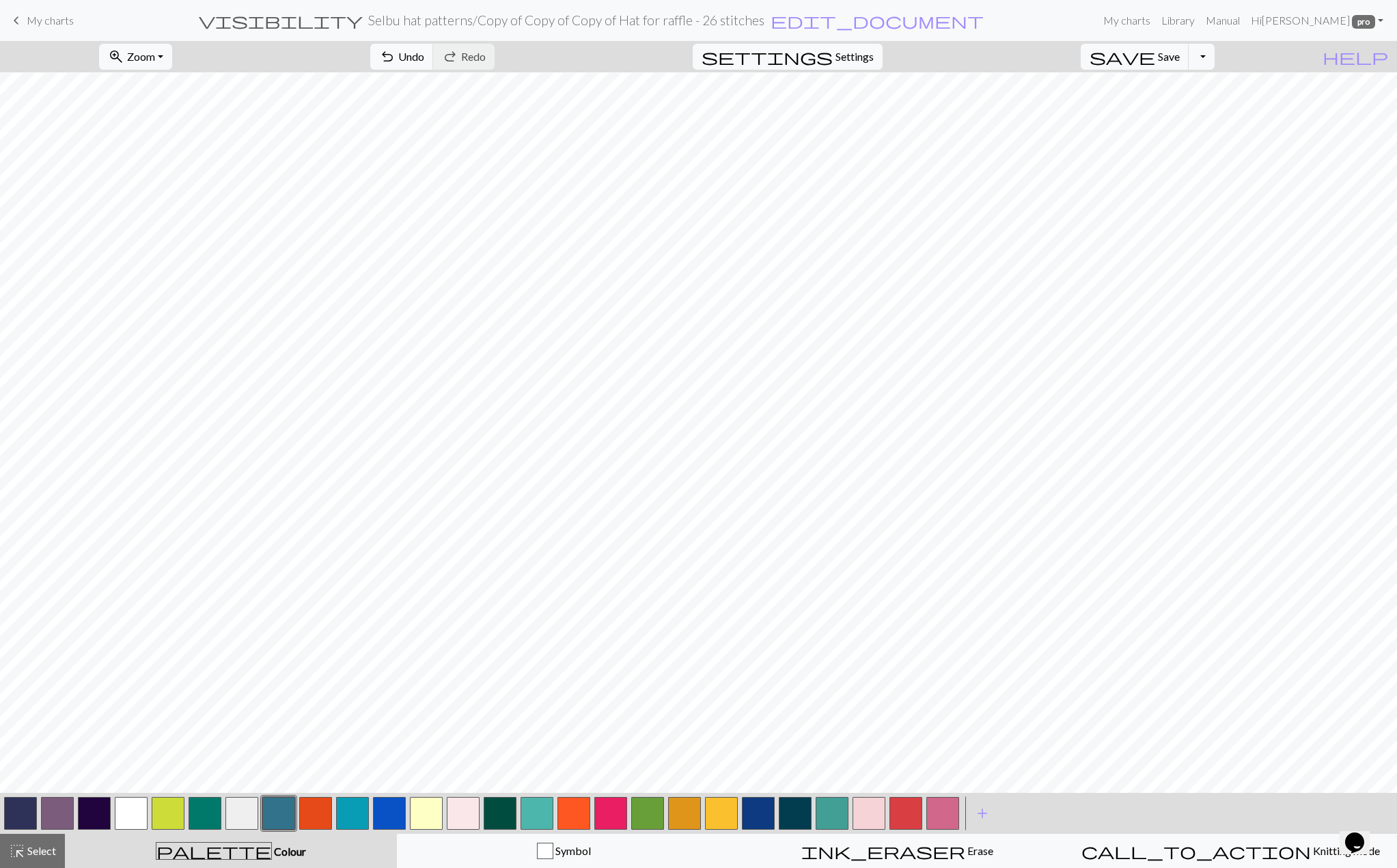
click at [204, 817] on button "button" at bounding box center [205, 813] width 33 height 33
click at [203, 816] on button "button" at bounding box center [205, 813] width 33 height 33
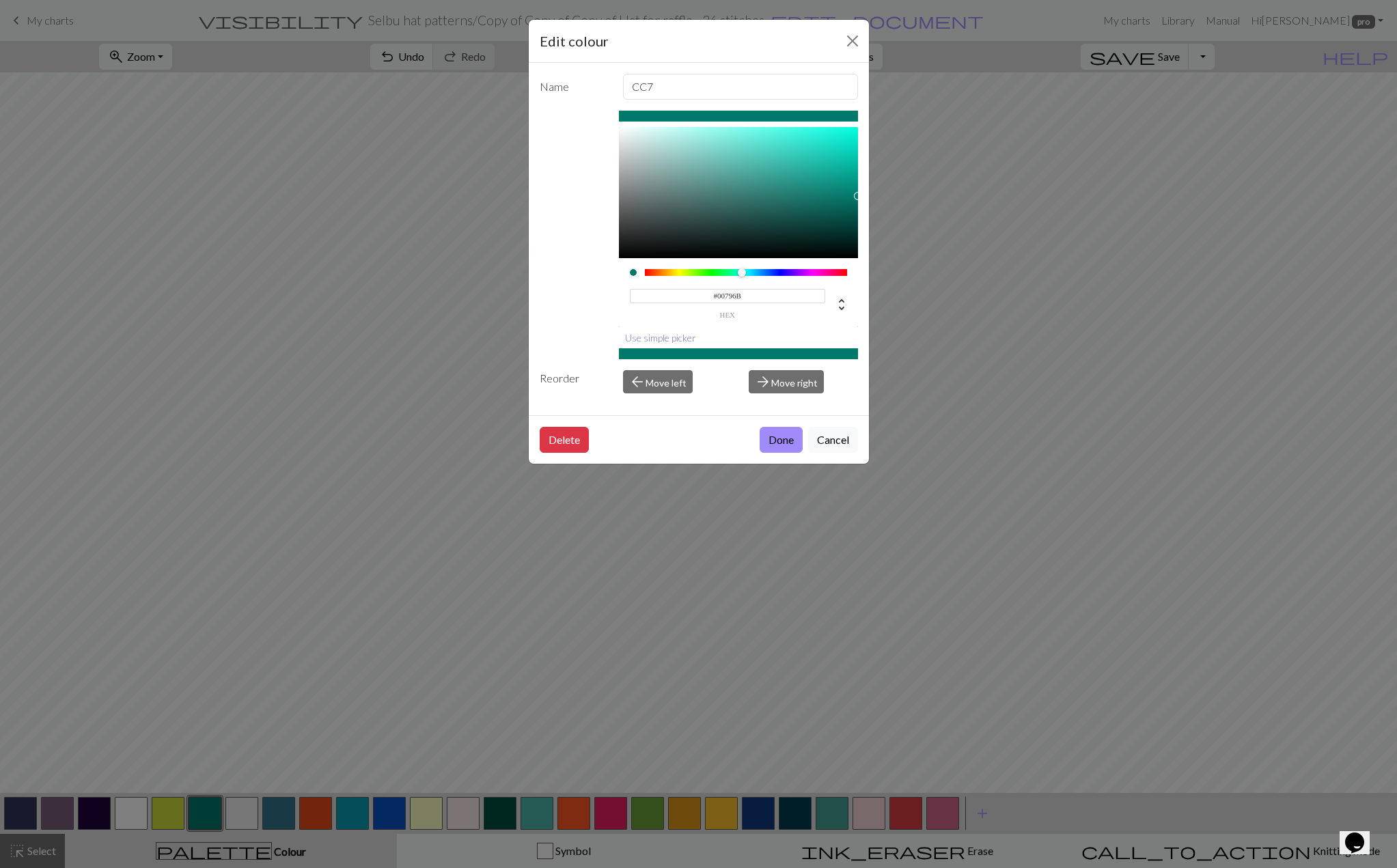
click at [683, 339] on button "Use simple picker" at bounding box center [661, 338] width 83 height 21
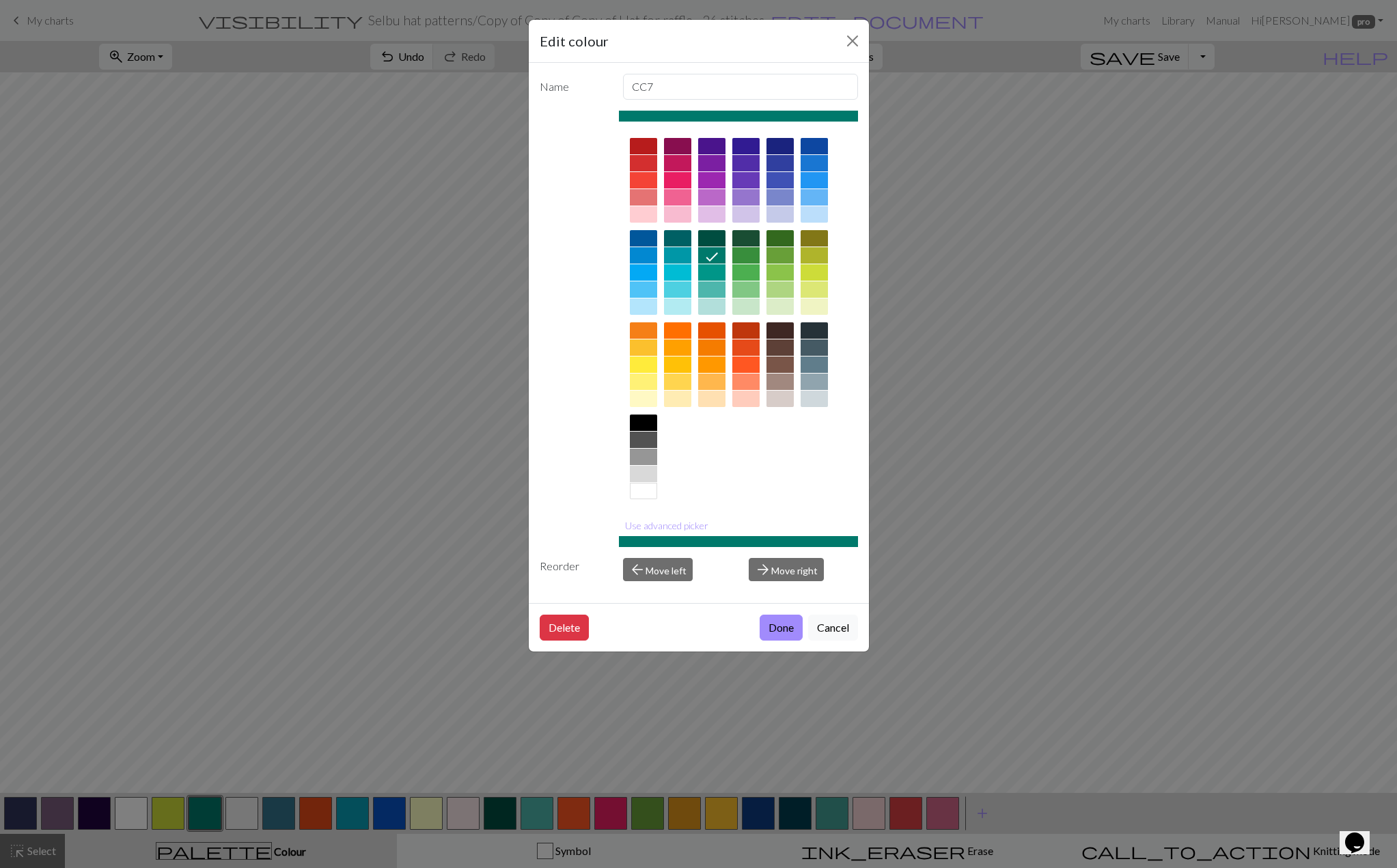
click at [749, 258] on div at bounding box center [746, 255] width 27 height 17
click at [703, 529] on button "Use advanced picker" at bounding box center [667, 526] width 95 height 21
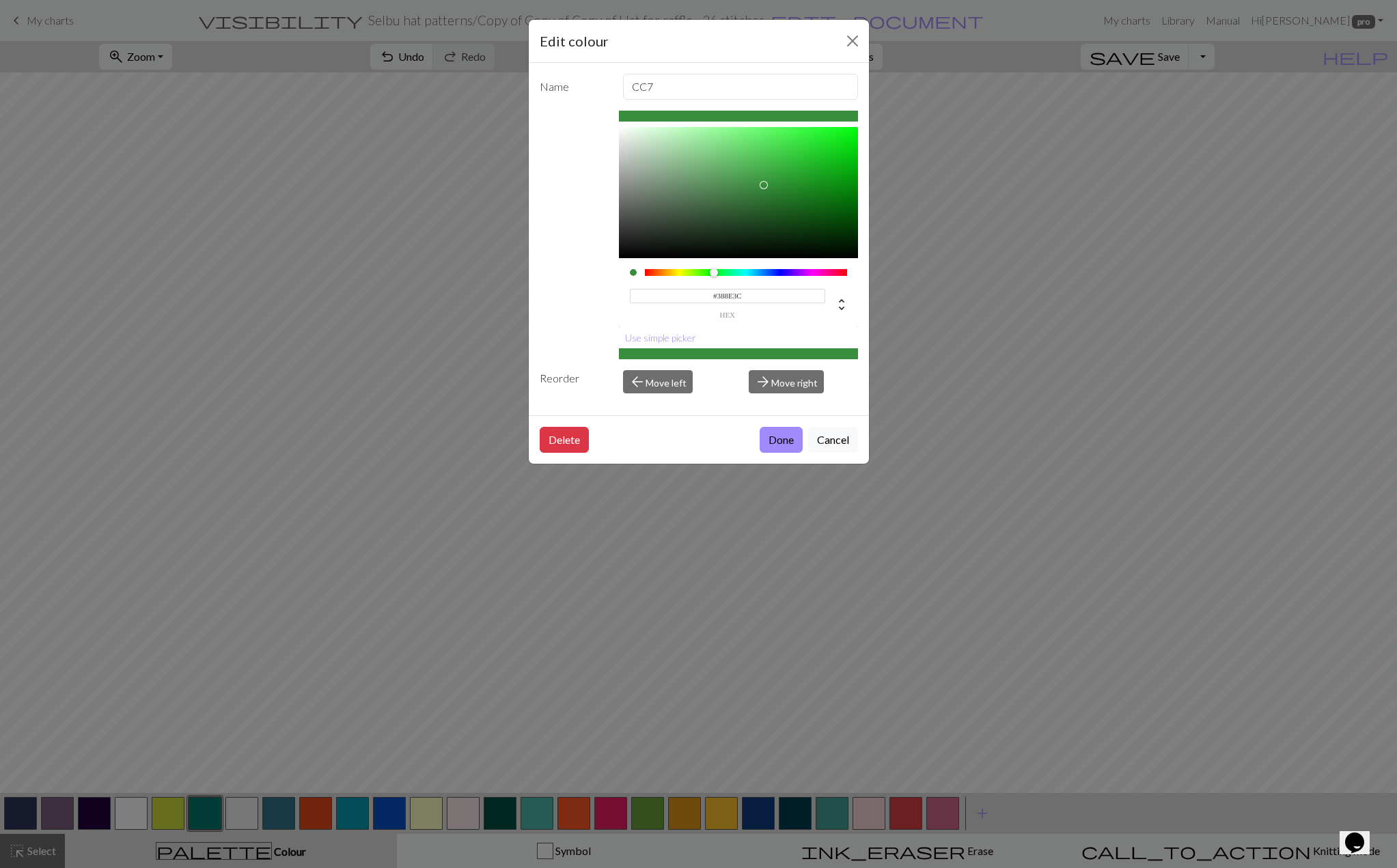
type input "#1D7F21"
click at [804, 192] on div at bounding box center [739, 192] width 239 height 131
click at [778, 441] on button "Done" at bounding box center [781, 440] width 43 height 26
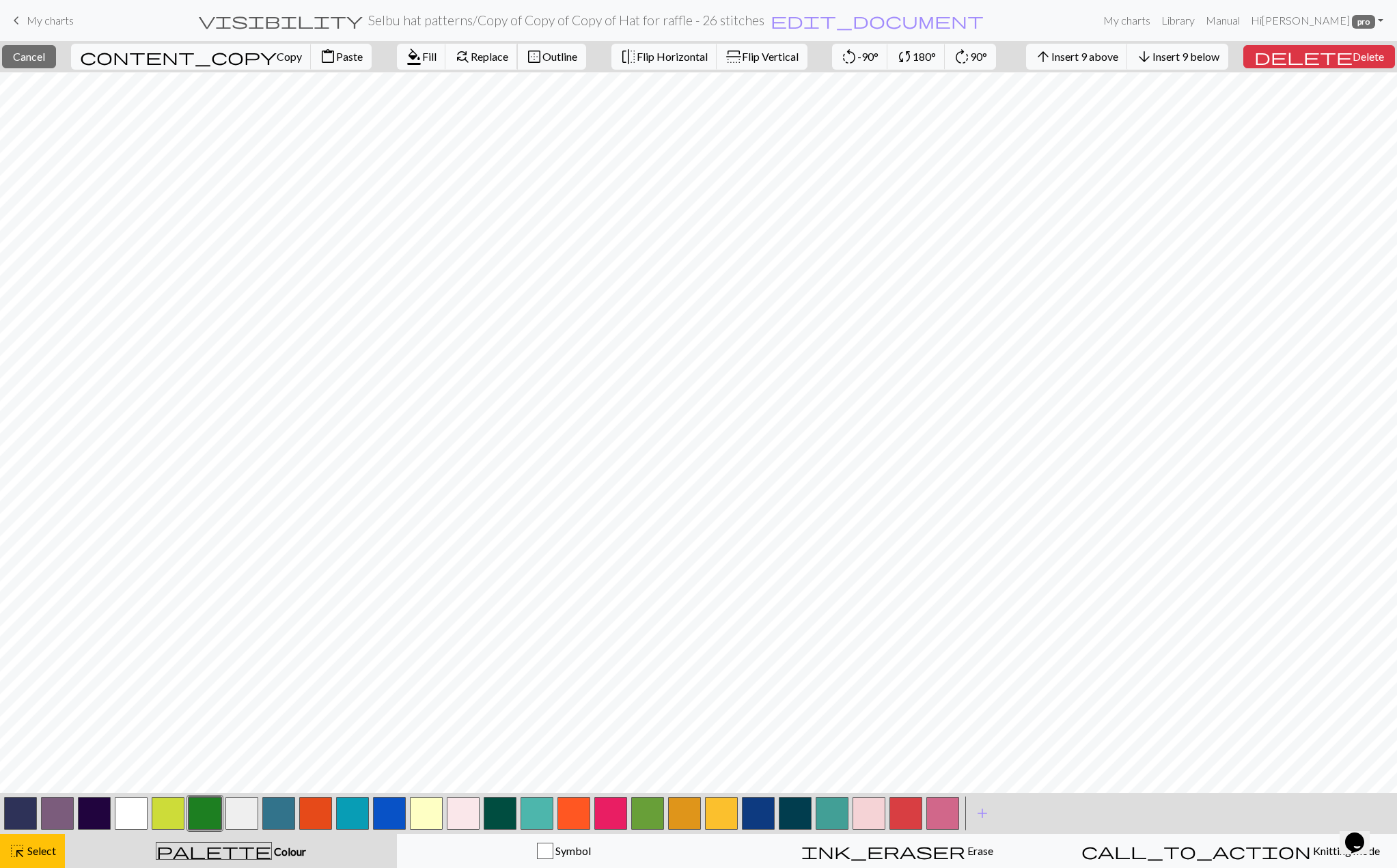
click at [470, 60] on span "Replace" at bounding box center [489, 56] width 38 height 13
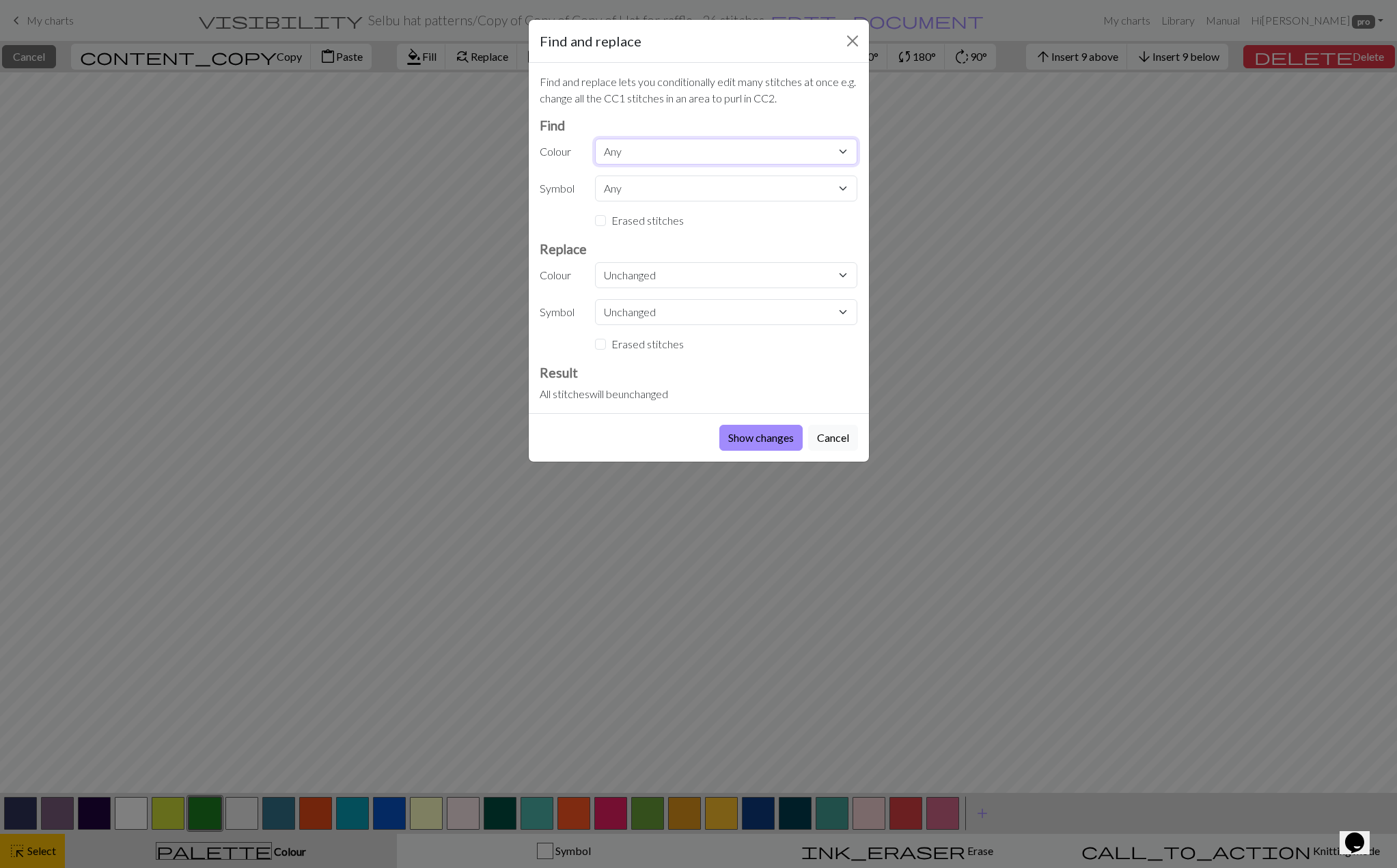
click at [633, 153] on select "Any CC11 CC1 CC9 CC10 CC5 CC7 CC8 MC CC11 CC12 CC13 CC14 CC15 CC13 CC14 CC15 CC…" at bounding box center [726, 151] width 262 height 26
select select "7"
click at [595, 139] on select "Any CC11 CC1 CC9 CC10 CC5 CC7 CC8 MC CC11 CC12 CC13 CC14 CC15 CC13 CC14 CC15 CC…" at bounding box center [726, 151] width 262 height 26
click at [651, 273] on select "Unchanged CC11 CC1 CC9 CC10 CC5 CC7 CC8 MC CC11 CC12 CC13 CC14 CC15 CC13 CC14 C…" at bounding box center [726, 275] width 262 height 26
select select "5"
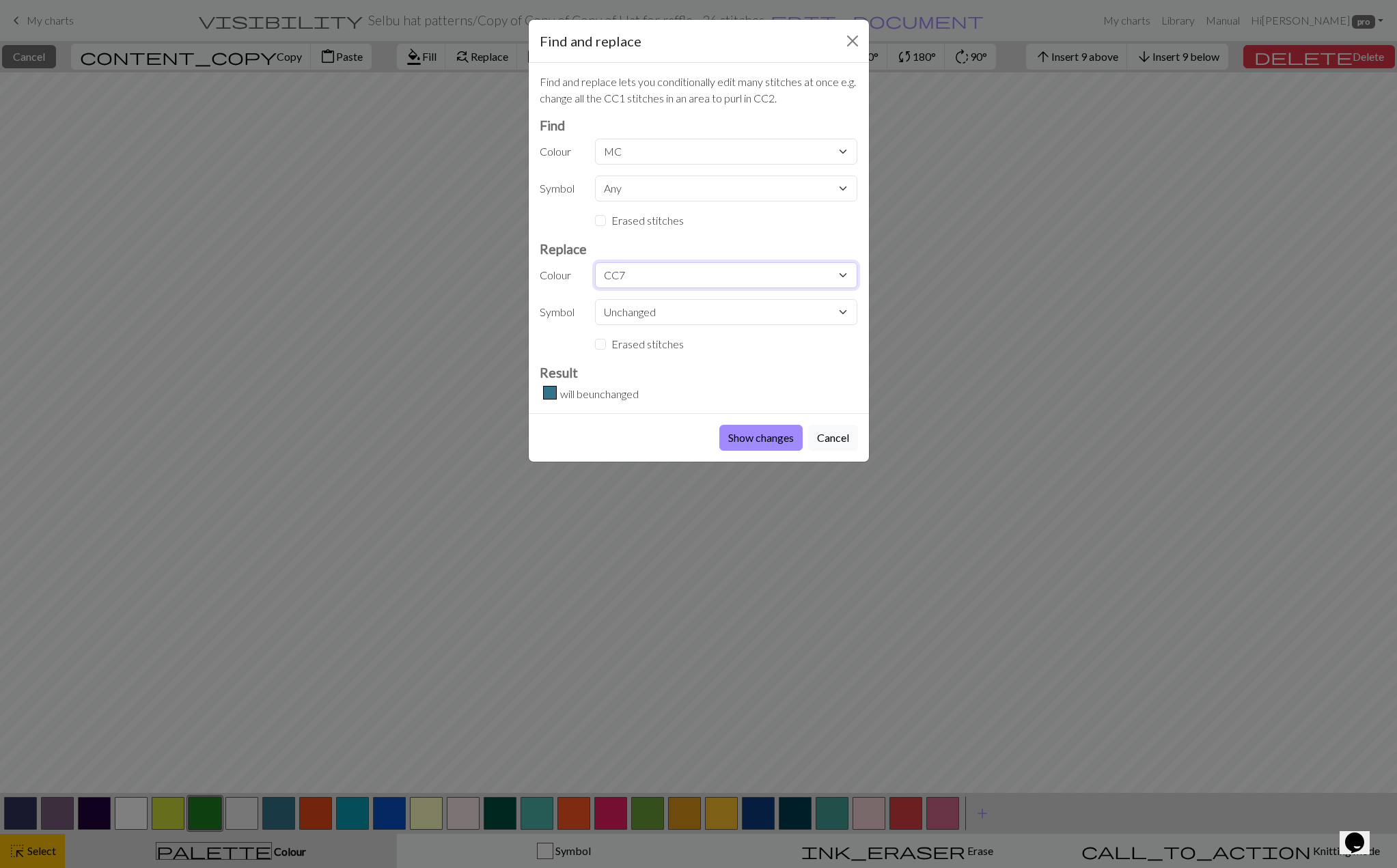
click at [595, 262] on select "Unchanged CC11 CC1 CC9 CC10 CC5 CC7 CC8 MC CC11 CC12 CC13 CC14 CC15 CC13 CC14 C…" at bounding box center [726, 275] width 262 height 26
click at [749, 436] on button "Show changes" at bounding box center [761, 438] width 83 height 26
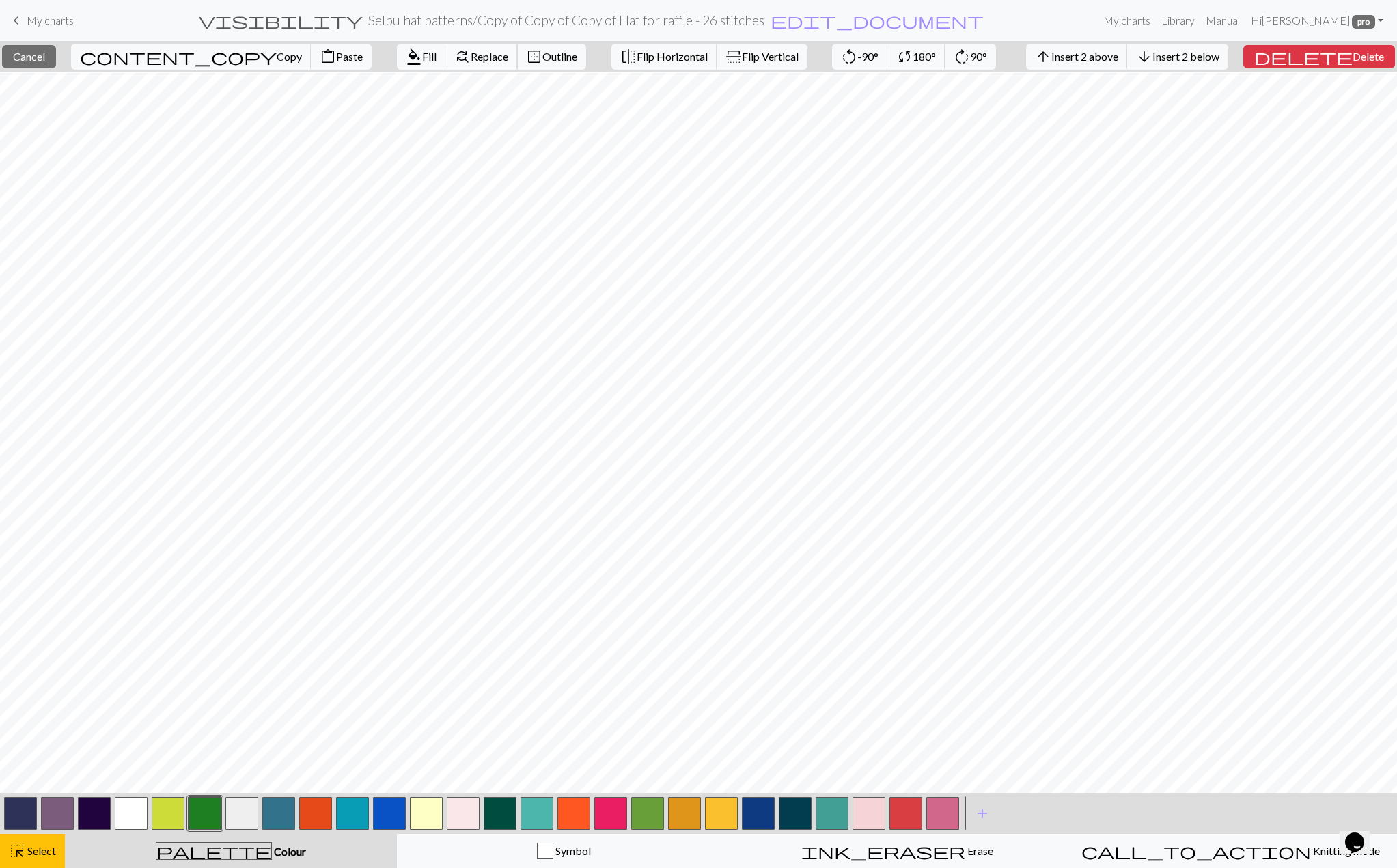
click at [470, 52] on span "Replace" at bounding box center [489, 56] width 38 height 13
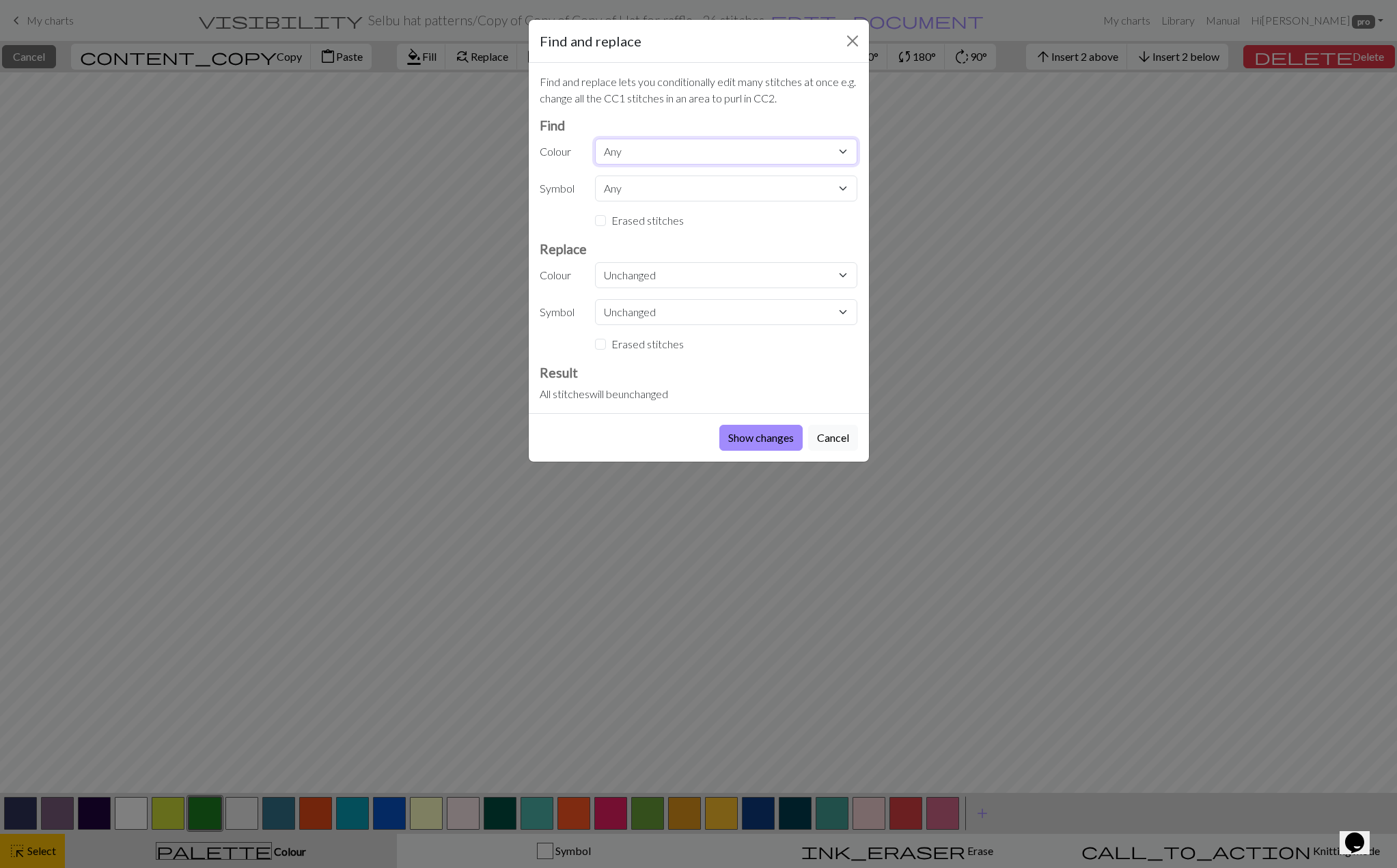
click at [621, 151] on select "Any CC11 CC1 CC9 CC10 CC5 CC7 CC8 MC CC11 CC12 CC13 CC14 CC15 CC13 CC14 CC15 CC…" at bounding box center [726, 151] width 262 height 26
select select "7"
click at [595, 139] on select "Any CC11 CC1 CC9 CC10 CC5 CC7 CC8 MC CC11 CC12 CC13 CC14 CC15 CC13 CC14 CC15 CC…" at bounding box center [726, 151] width 262 height 26
click at [621, 279] on select "Unchanged CC11 CC1 CC9 CC10 CC5 CC7 CC8 MC CC11 CC12 CC13 CC14 CC15 CC13 CC14 C…" at bounding box center [726, 275] width 262 height 26
select select "0"
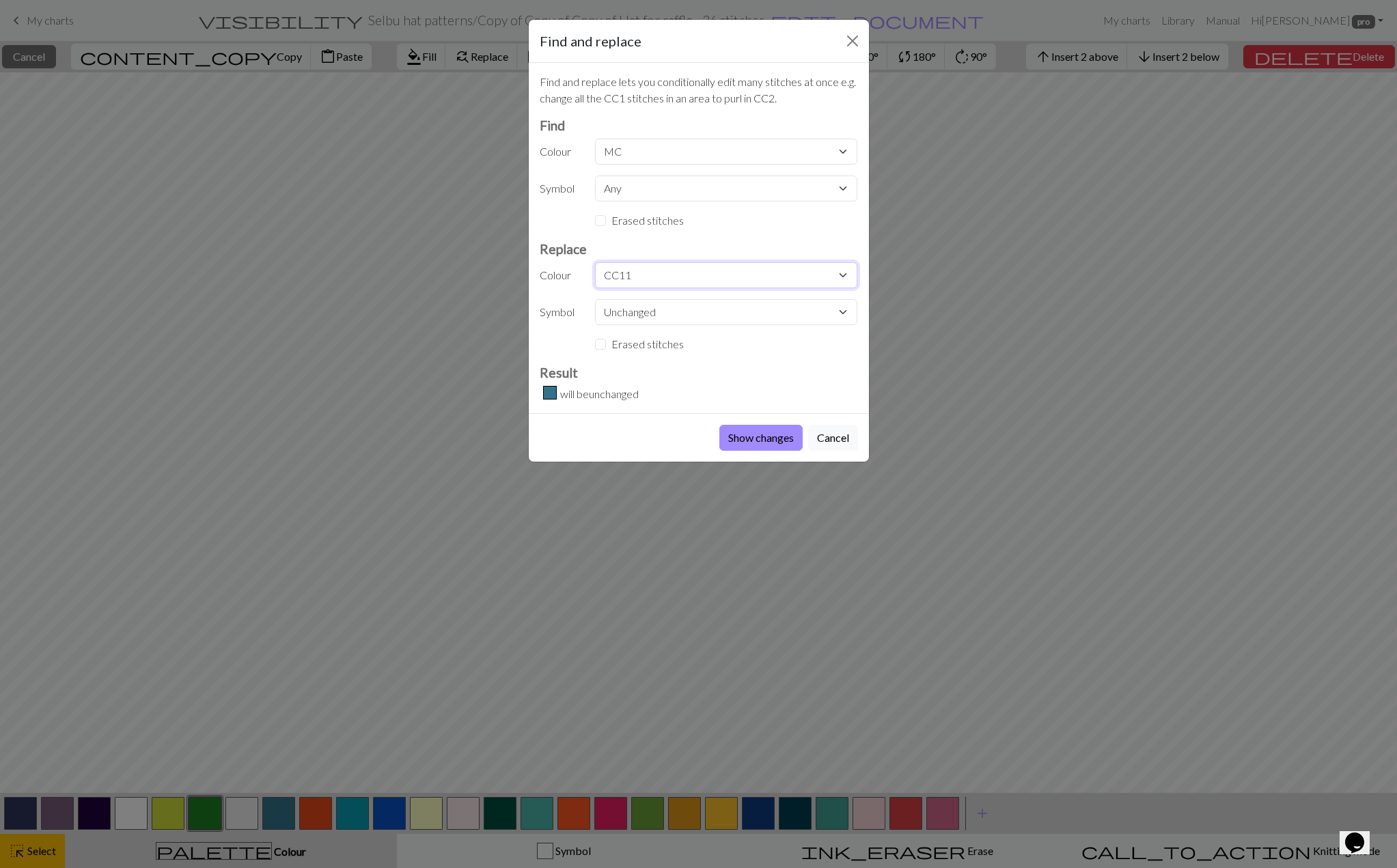
click at [595, 262] on select "Unchanged CC11 CC1 CC9 CC10 CC5 CC7 CC8 MC CC11 CC12 CC13 CC14 CC15 CC13 CC14 C…" at bounding box center [726, 275] width 262 height 26
click at [752, 442] on button "Show changes" at bounding box center [761, 438] width 83 height 26
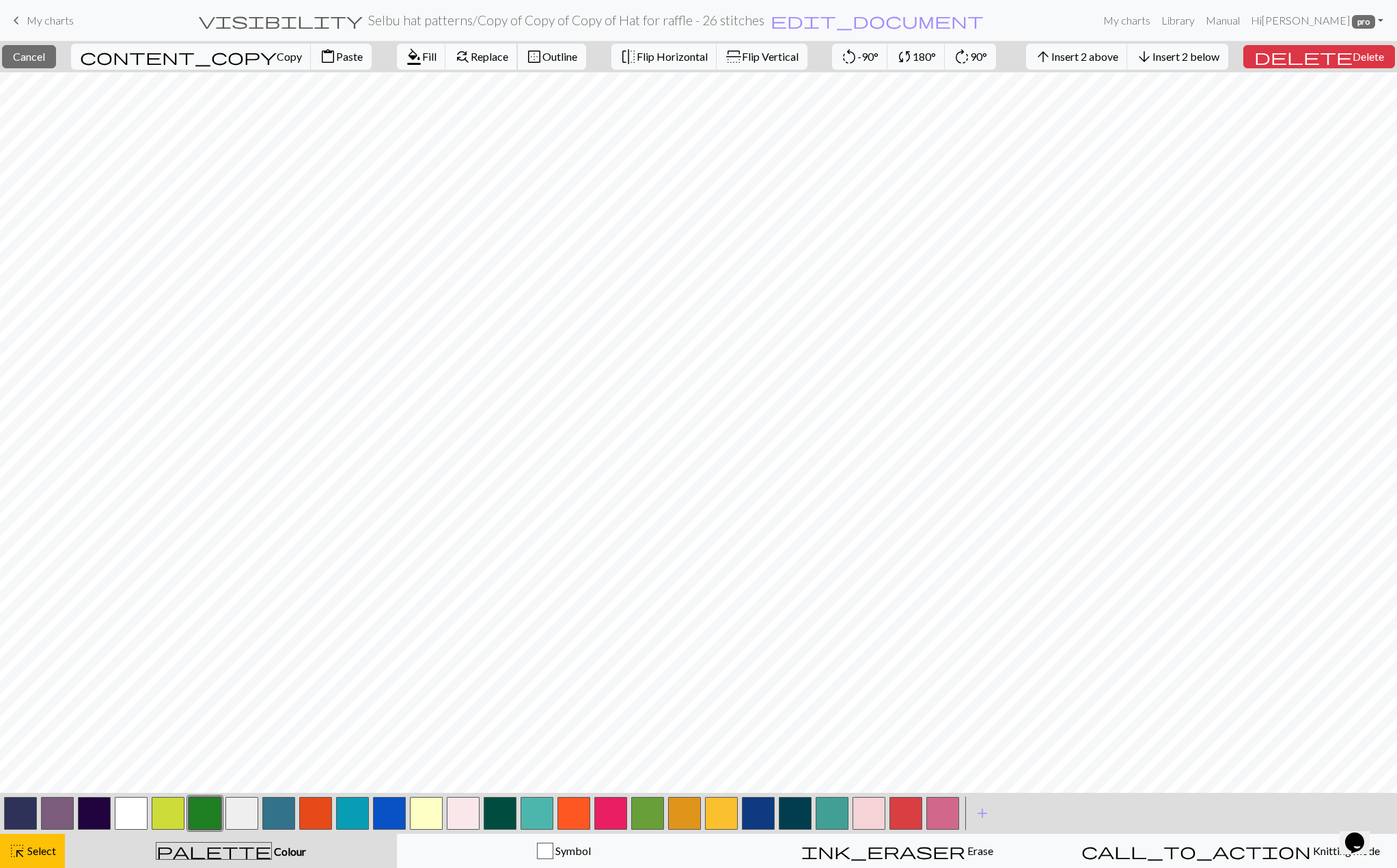
click at [470, 54] on span "Replace" at bounding box center [489, 56] width 38 height 13
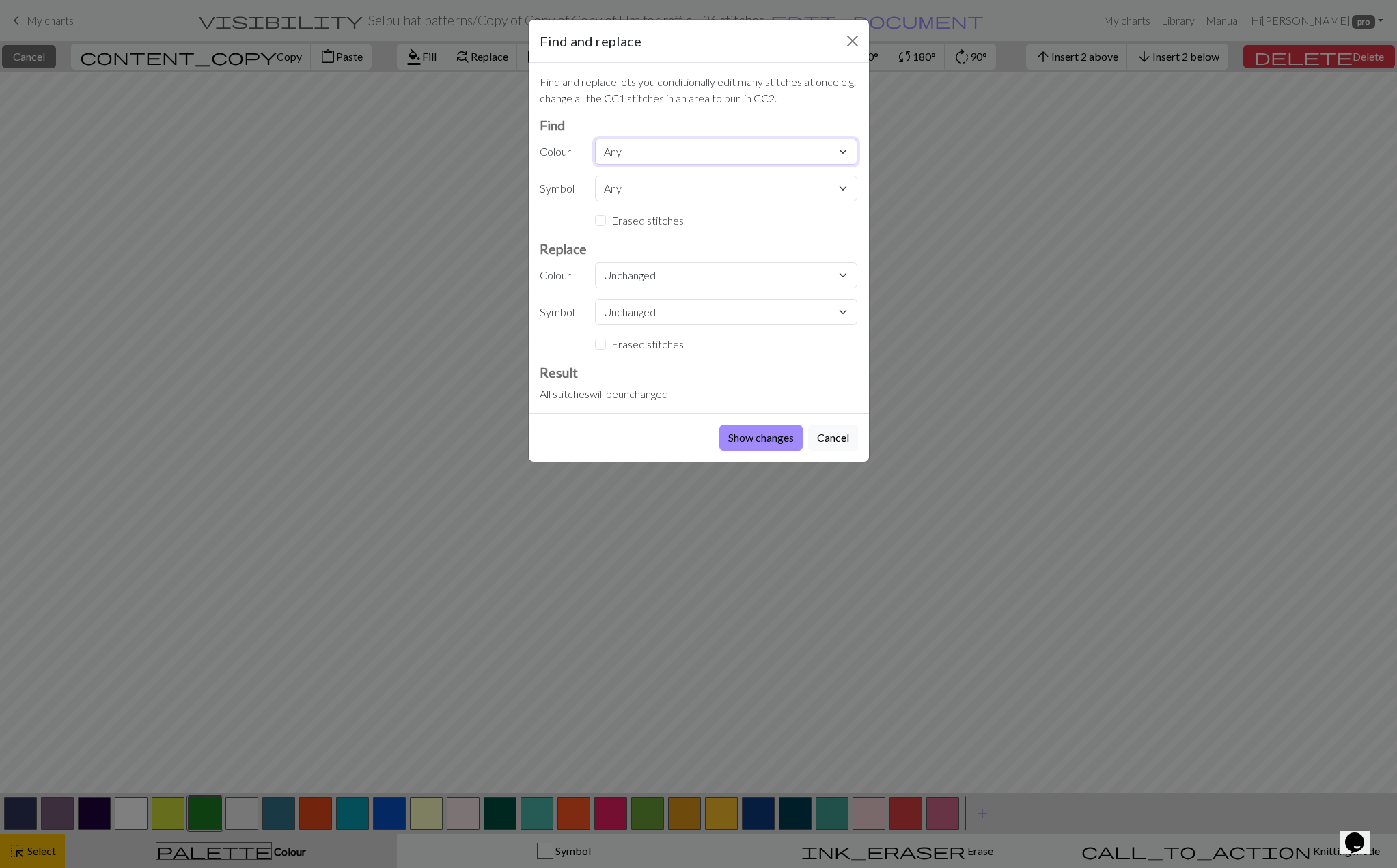
click at [656, 155] on select "Any CC11 CC1 CC9 CC10 CC5 CC7 CC8 MC CC11 CC12 CC13 CC14 CC15 CC13 CC14 CC15 CC…" at bounding box center [726, 151] width 262 height 26
select select "7"
click at [595, 139] on select "Any CC11 CC1 CC9 CC10 CC5 CC7 CC8 MC CC11 CC12 CC13 CC14 CC15 CC13 CC14 CC15 CC…" at bounding box center [726, 151] width 262 height 26
click at [629, 276] on select "Unchanged CC11 CC1 CC9 CC10 CC5 CC7 CC8 MC CC11 CC12 CC13 CC14 CC15 CC13 CC14 C…" at bounding box center [726, 275] width 262 height 26
select select "0"
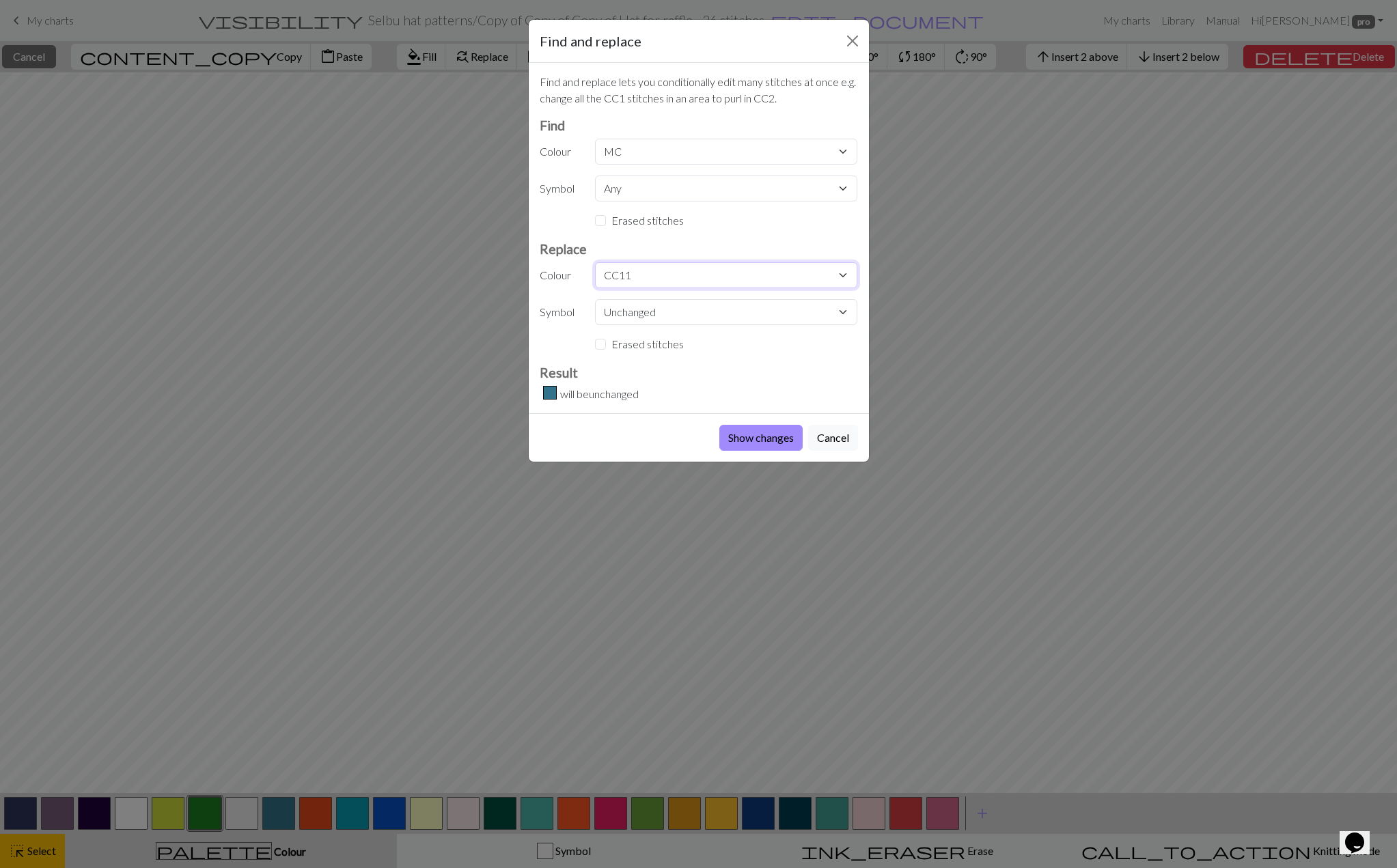
click at [595, 262] on select "Unchanged CC11 CC1 CC9 CC10 CC5 CC7 CC8 MC CC11 CC12 CC13 CC14 CC15 CC13 CC14 C…" at bounding box center [726, 275] width 262 height 26
click at [738, 438] on button "Show changes" at bounding box center [761, 438] width 83 height 26
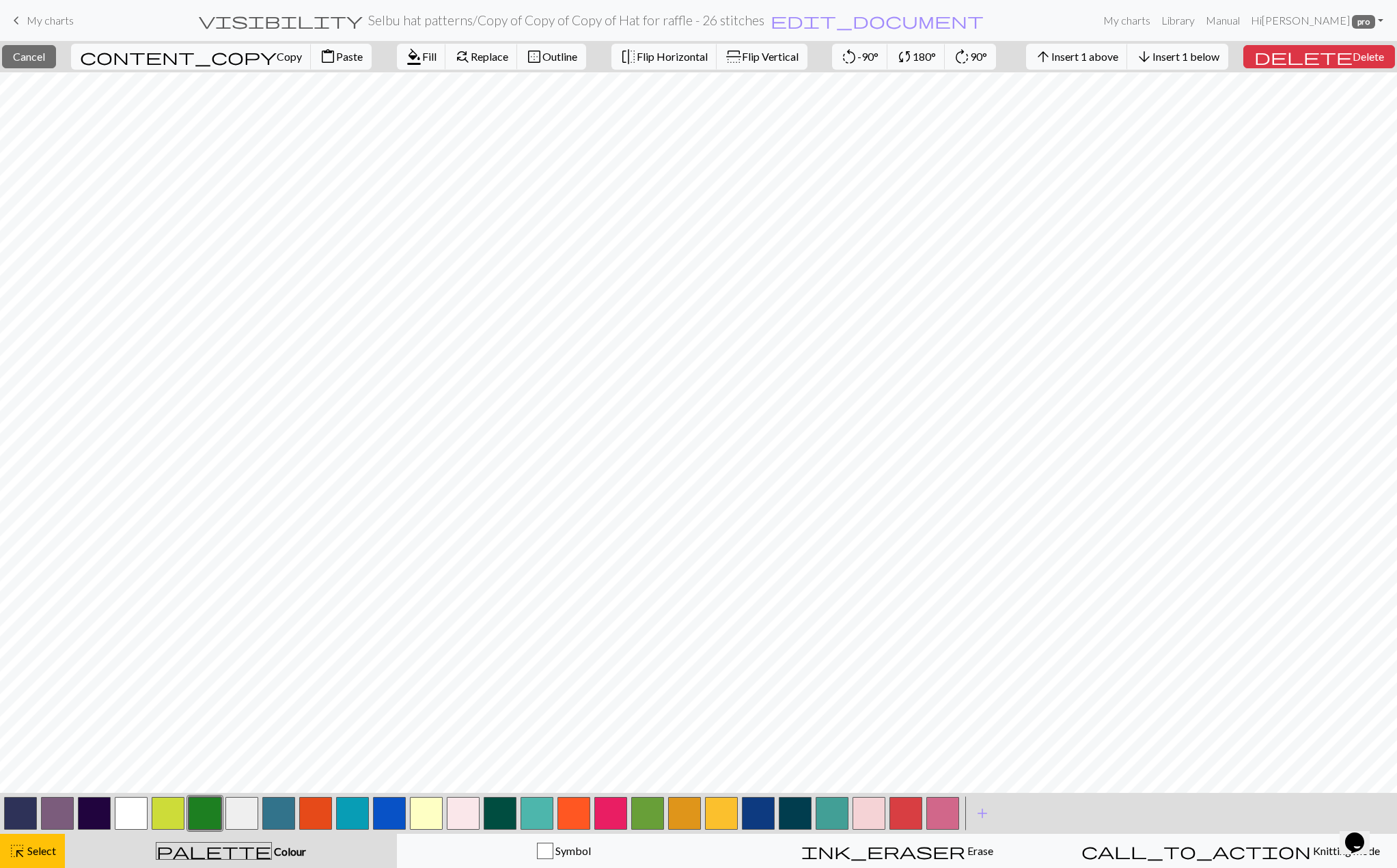
click at [914, 826] on button "button" at bounding box center [905, 813] width 33 height 33
click at [915, 822] on button "button" at bounding box center [905, 813] width 33 height 33
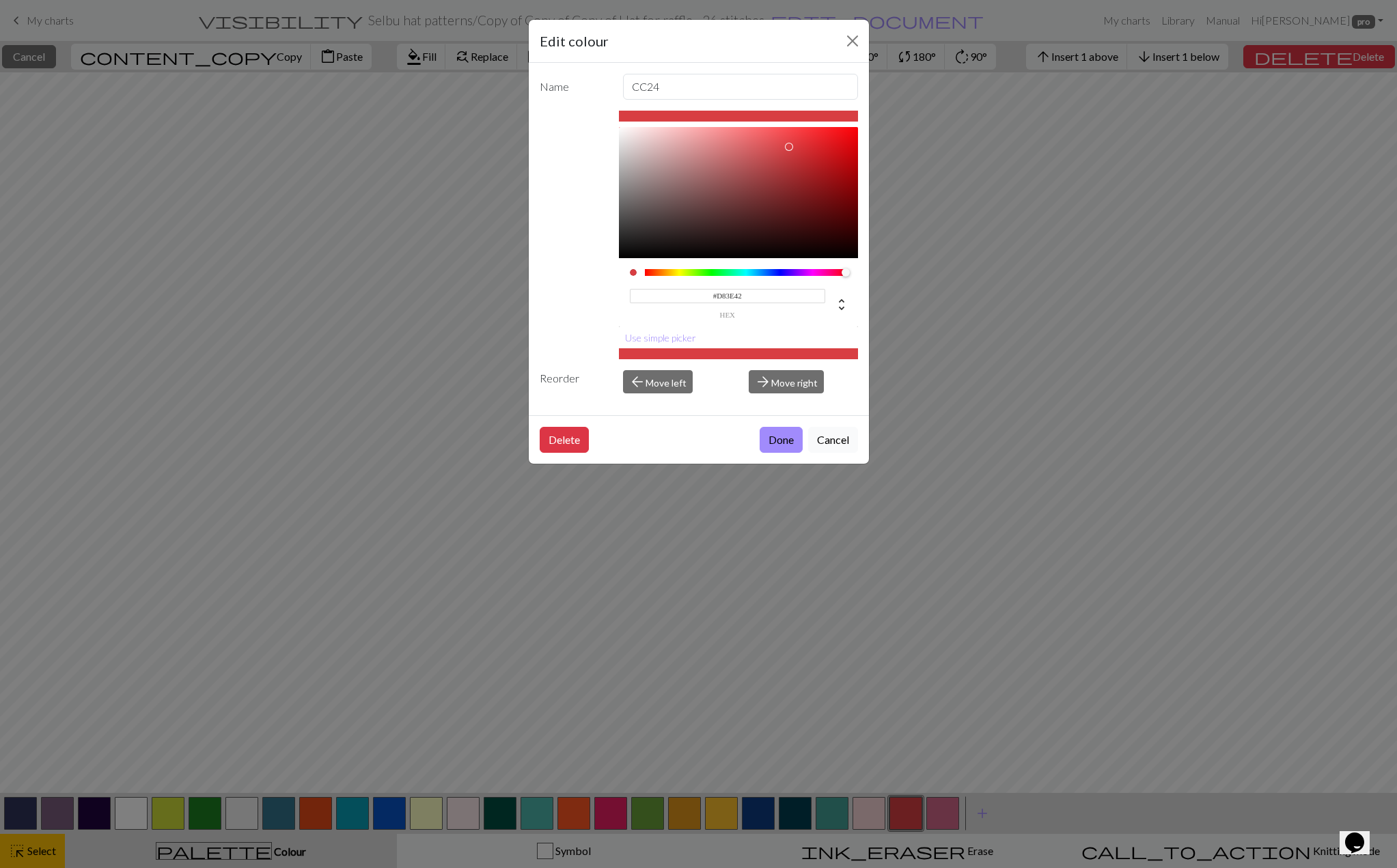
click at [820, 442] on button "Cancel" at bounding box center [833, 440] width 50 height 26
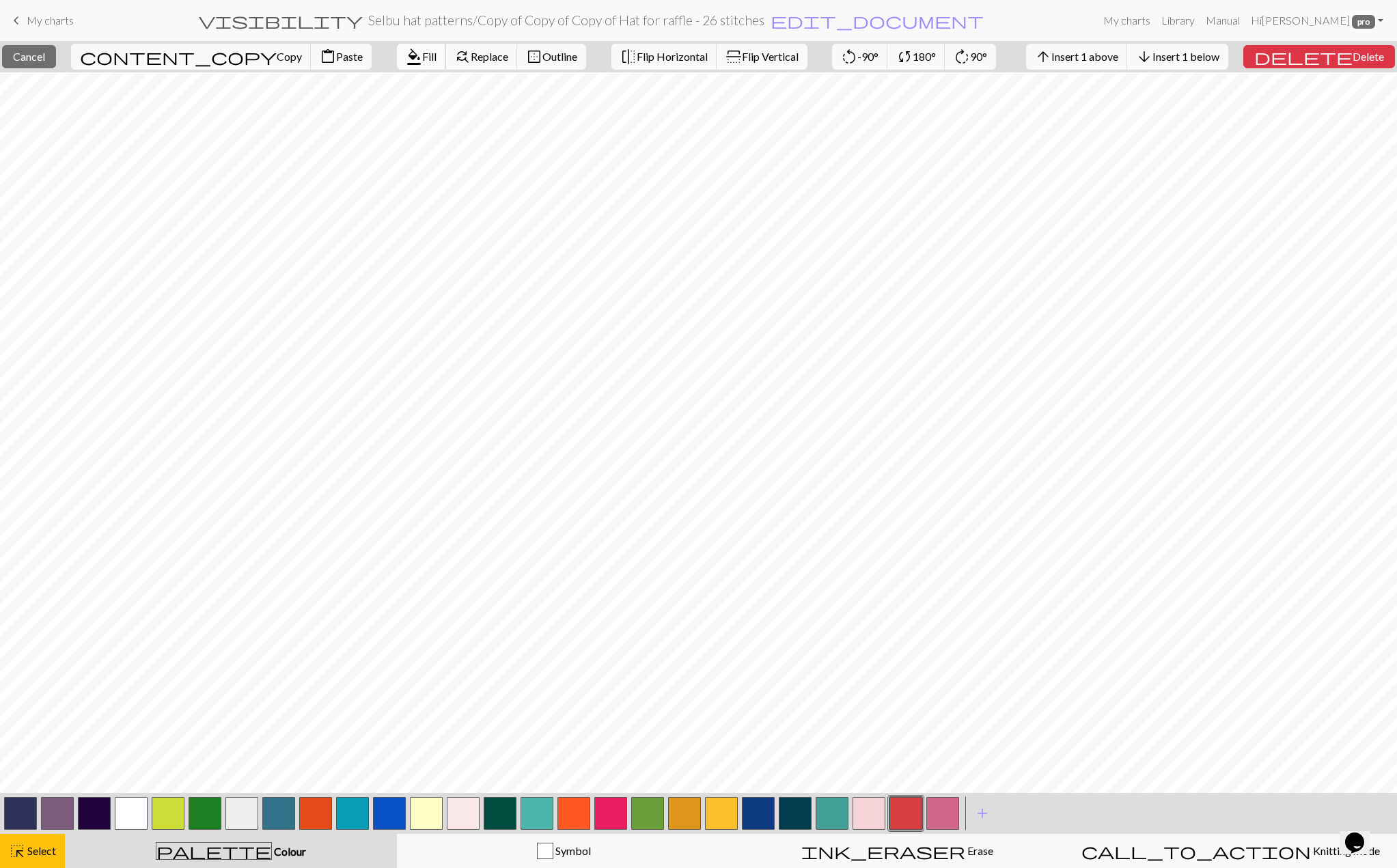
click at [397, 65] on button "format_color_fill Fill" at bounding box center [421, 57] width 49 height 26
drag, startPoint x: 142, startPoint y: 812, endPoint x: 135, endPoint y: 810, distance: 7.3
click at [135, 810] on button "button" at bounding box center [130, 813] width 33 height 33
click at [397, 66] on button "format_color_fill Fill" at bounding box center [421, 57] width 49 height 26
click at [178, 819] on button "button" at bounding box center [167, 813] width 33 height 33
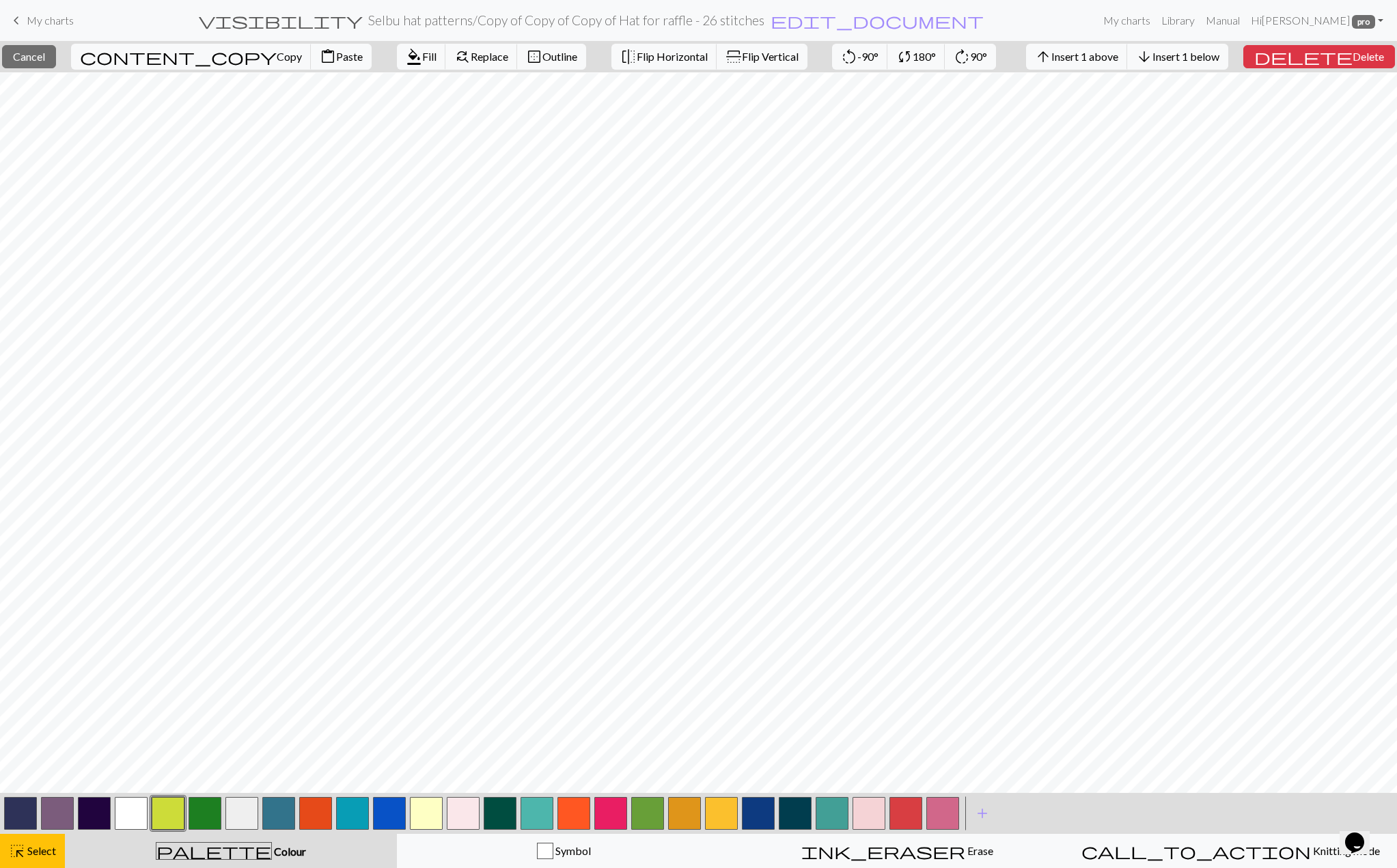
click at [178, 819] on button "button" at bounding box center [167, 813] width 33 height 33
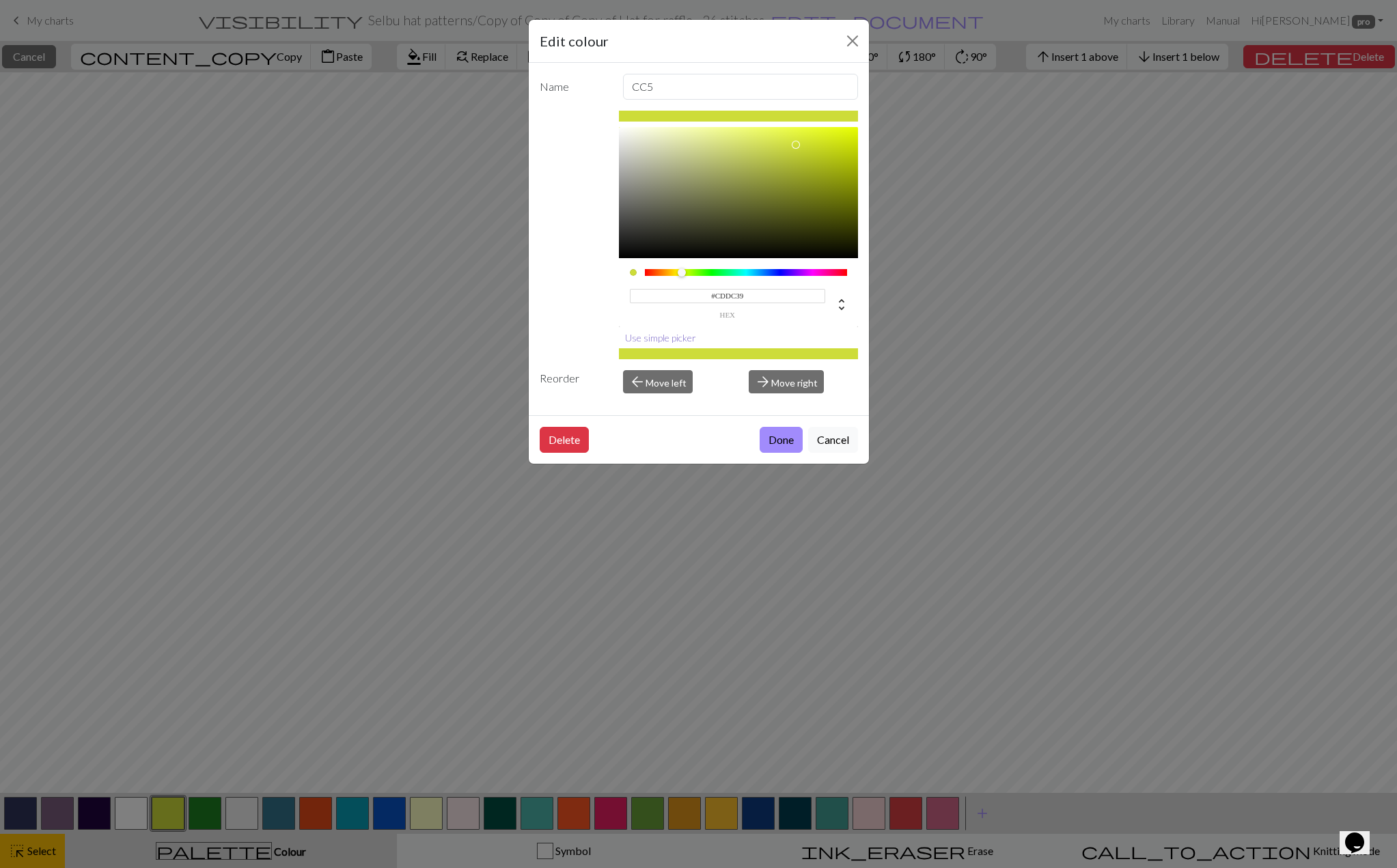
click at [685, 340] on button "Use simple picker" at bounding box center [661, 338] width 83 height 21
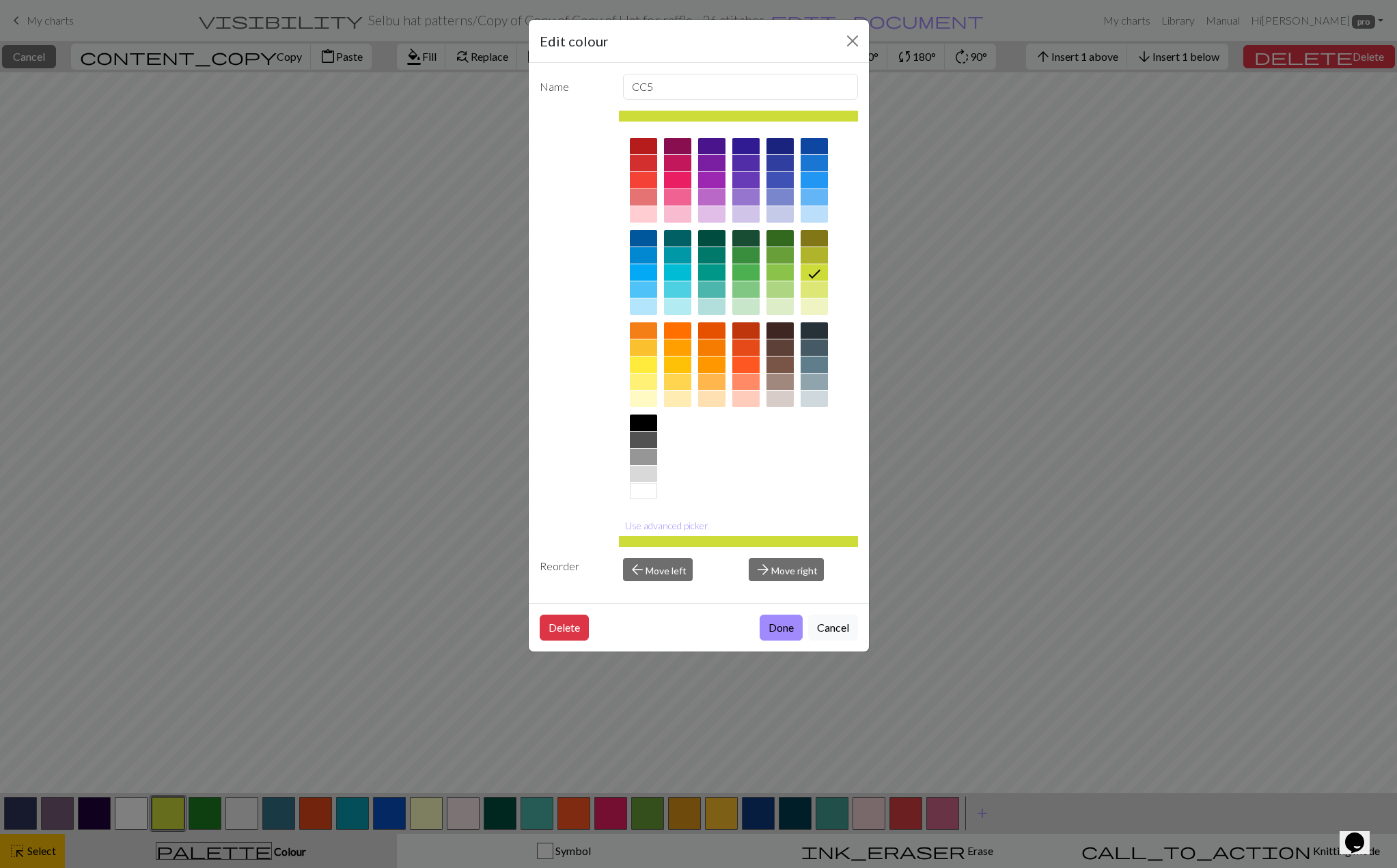
click at [667, 523] on button "Use advanced picker" at bounding box center [667, 526] width 95 height 21
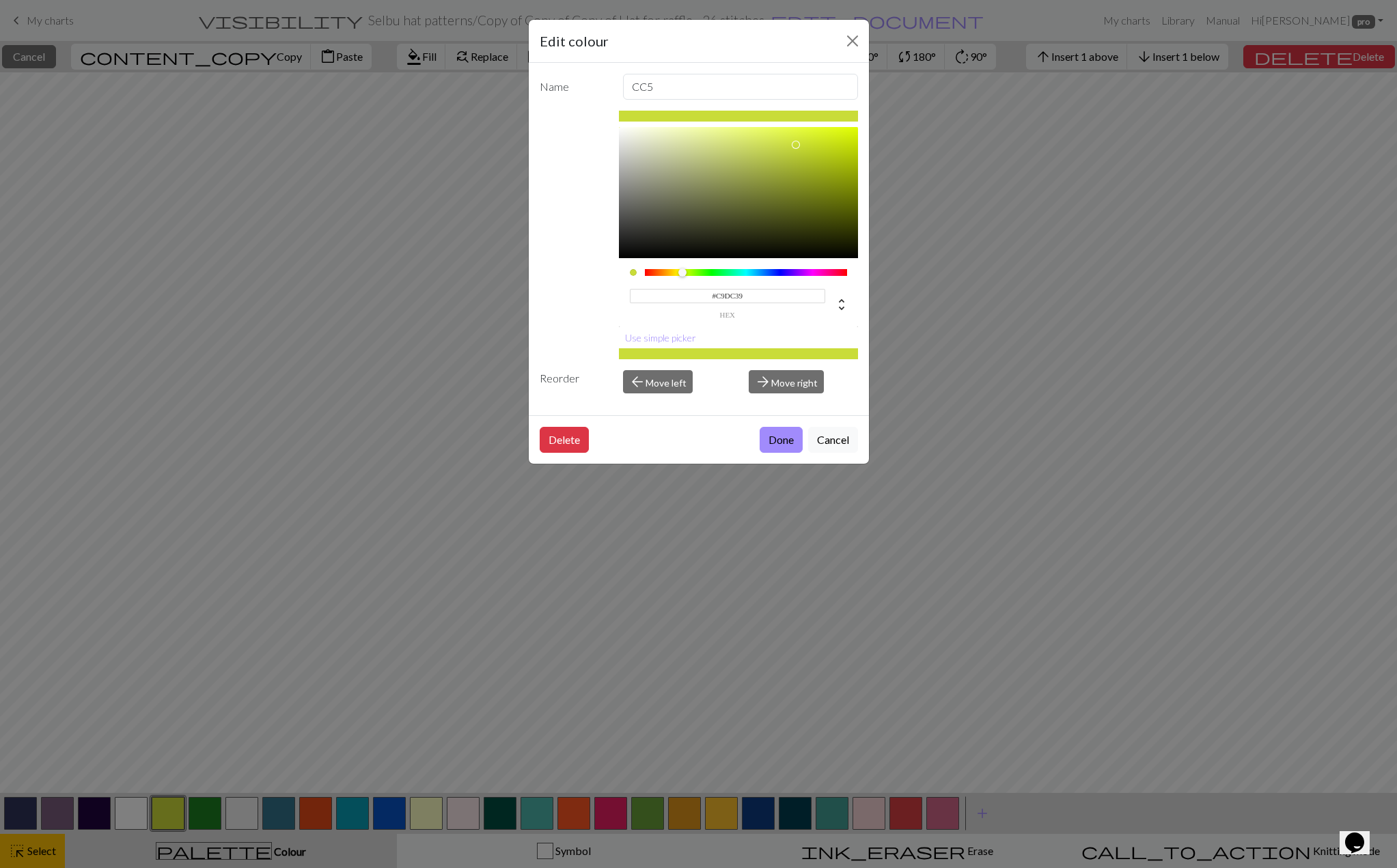
click at [683, 274] on div at bounding box center [682, 272] width 8 height 8
click at [686, 274] on div at bounding box center [682, 272] width 8 height 8
click at [797, 162] on div at bounding box center [739, 192] width 239 height 131
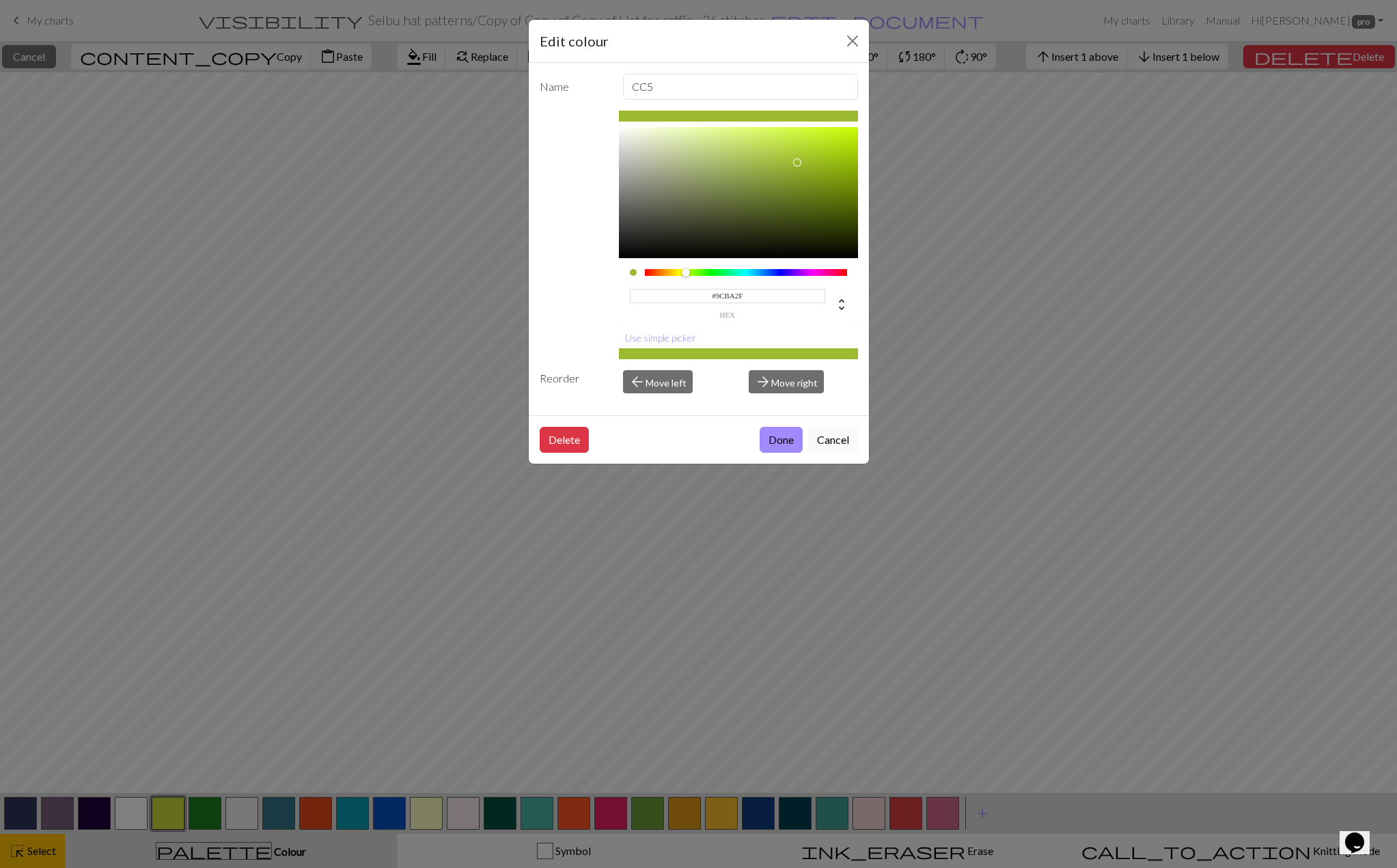
type input "#AFD231"
click at [803, 149] on div at bounding box center [739, 192] width 239 height 131
click at [773, 433] on button "Done" at bounding box center [781, 440] width 43 height 26
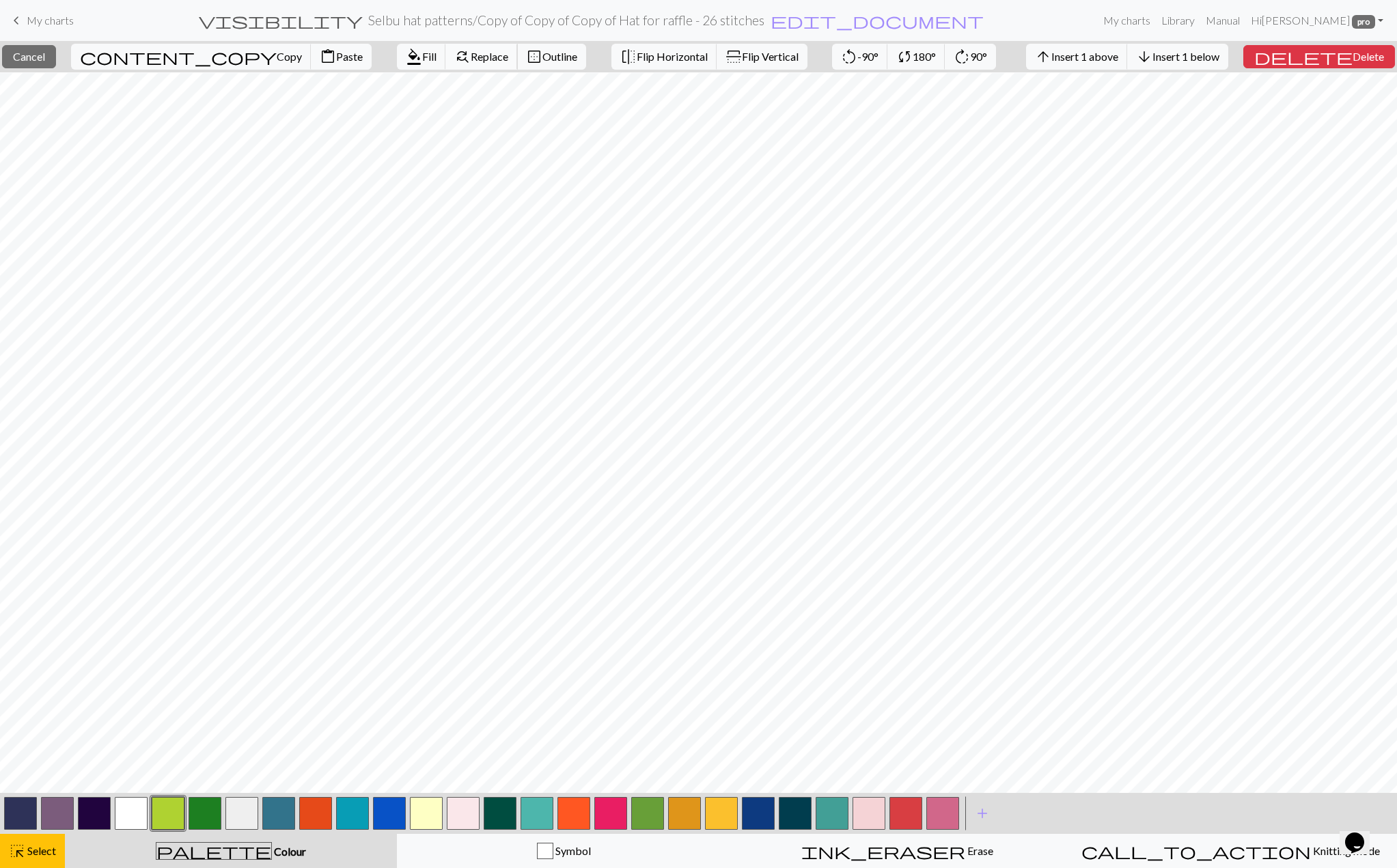
click at [455, 62] on span "find_replace" at bounding box center [463, 56] width 17 height 19
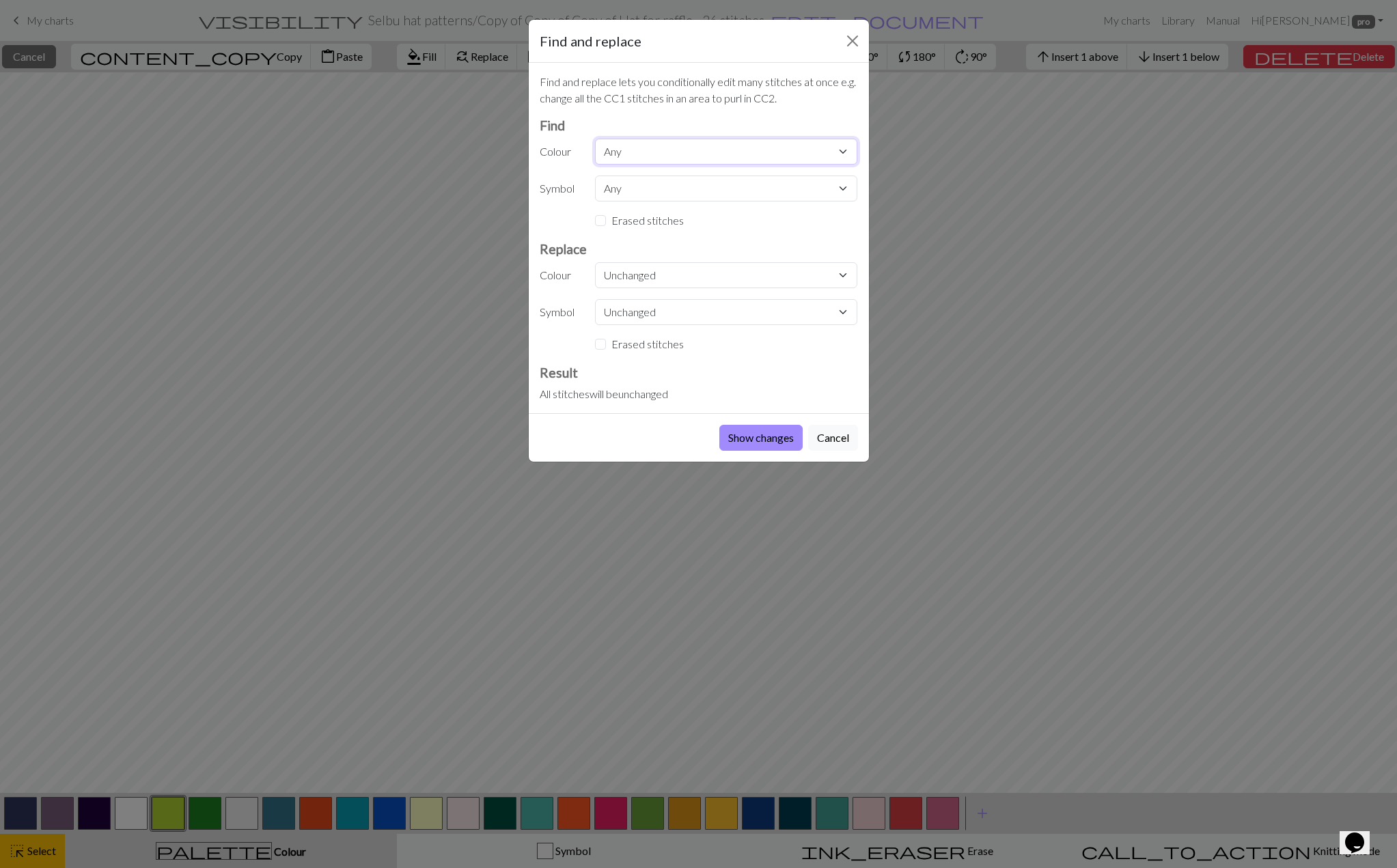
click at [621, 156] on select "Any CC11 CC1 CC9 CC10 CC5 CC7 CC8 MC CC11 CC12 CC13 CC14 CC15 CC13 CC14 CC15 CC…" at bounding box center [726, 151] width 262 height 26
select select "5"
click at [595, 139] on select "Any CC11 CC1 CC9 CC10 CC5 CC7 CC8 MC CC11 CC12 CC13 CC14 CC15 CC13 CC14 CC15 CC…" at bounding box center [726, 151] width 262 height 26
click at [613, 273] on select "Unchanged CC11 CC1 CC9 CC10 CC5 CC7 CC8 MC CC11 CC12 CC13 CC14 CC15 CC13 CC14 C…" at bounding box center [726, 275] width 262 height 26
select select "4"
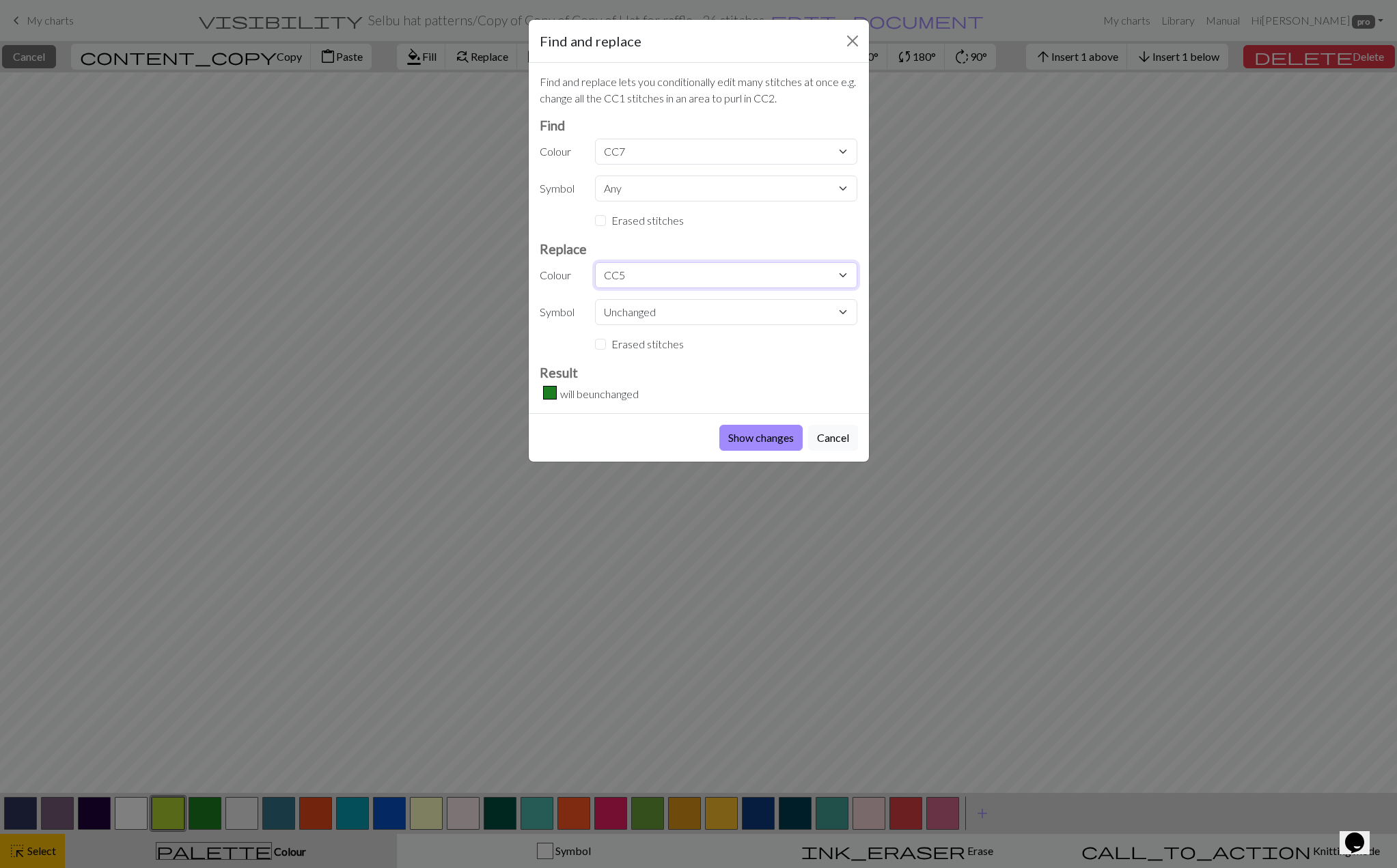
click at [595, 262] on select "Unchanged CC11 CC1 CC9 CC10 CC5 CC7 CC8 MC CC11 CC12 CC13 CC14 CC15 CC13 CC14 C…" at bounding box center [726, 275] width 262 height 26
click at [755, 430] on button "Show changes" at bounding box center [761, 438] width 83 height 26
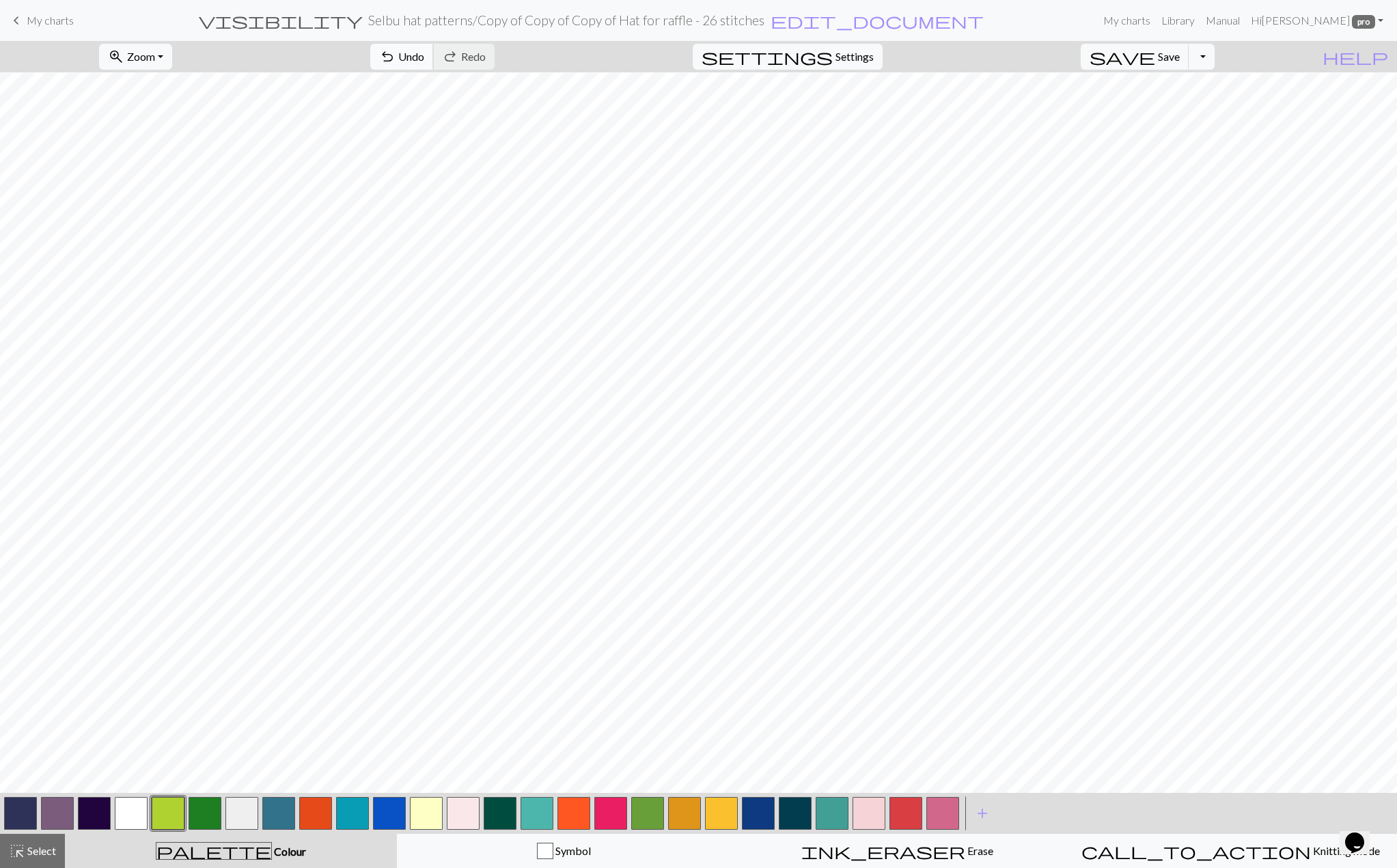
click at [424, 58] on span "Undo" at bounding box center [411, 56] width 26 height 13
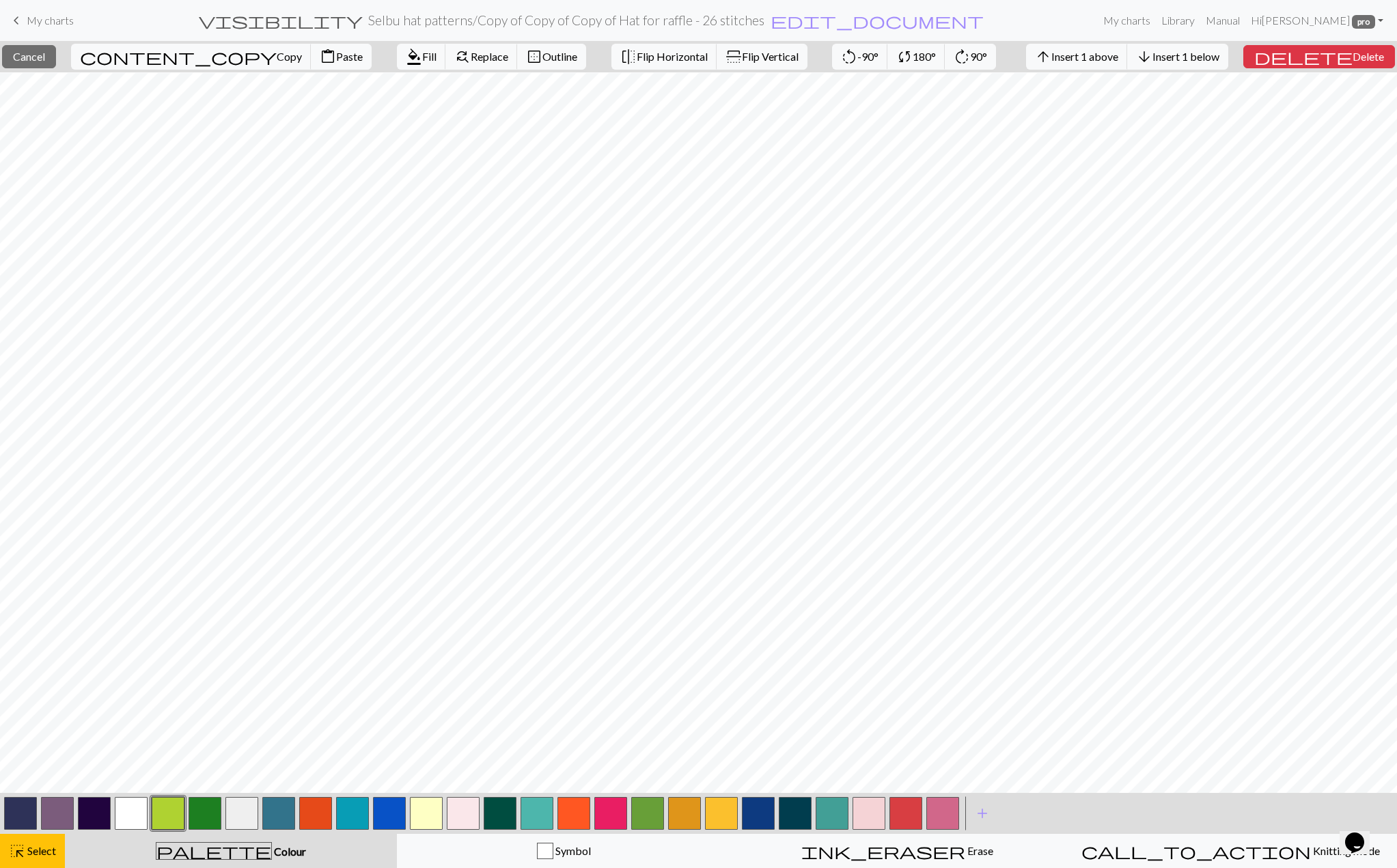
click at [914, 813] on button "button" at bounding box center [905, 813] width 33 height 33
click at [422, 59] on span "Fill" at bounding box center [429, 56] width 14 height 13
click at [130, 821] on button "button" at bounding box center [130, 813] width 33 height 33
click at [406, 55] on span "format_color_fill" at bounding box center [414, 56] width 17 height 19
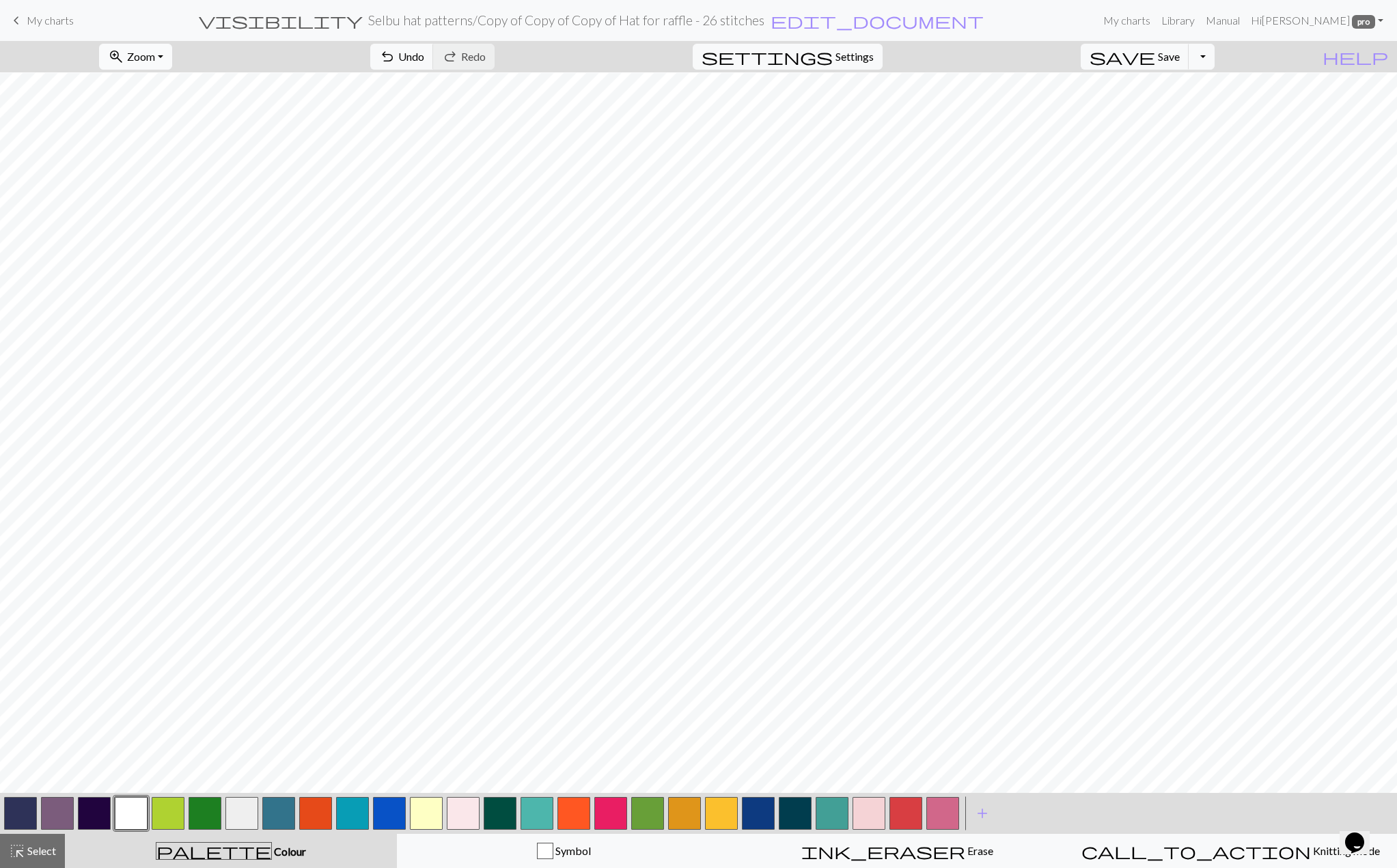
drag, startPoint x: 189, startPoint y: 55, endPoint x: 182, endPoint y: 66, distance: 13.0
click at [172, 55] on button "zoom_in Zoom Zoom" at bounding box center [136, 57] width 73 height 26
click at [170, 91] on button "Fit all" at bounding box center [154, 86] width 108 height 22
click at [21, 816] on button "button" at bounding box center [20, 813] width 33 height 33
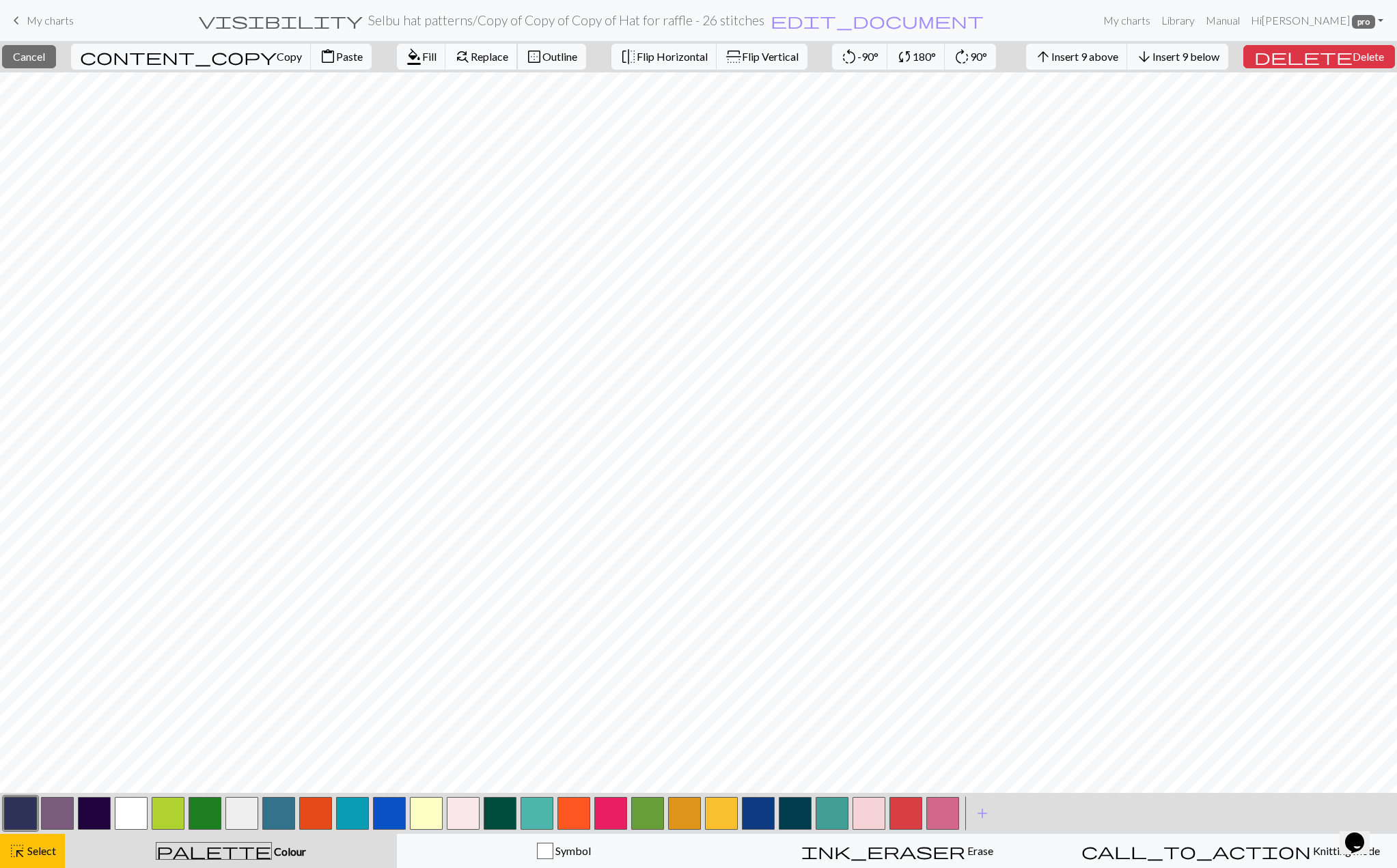
click at [470, 61] on span "Replace" at bounding box center [489, 56] width 38 height 13
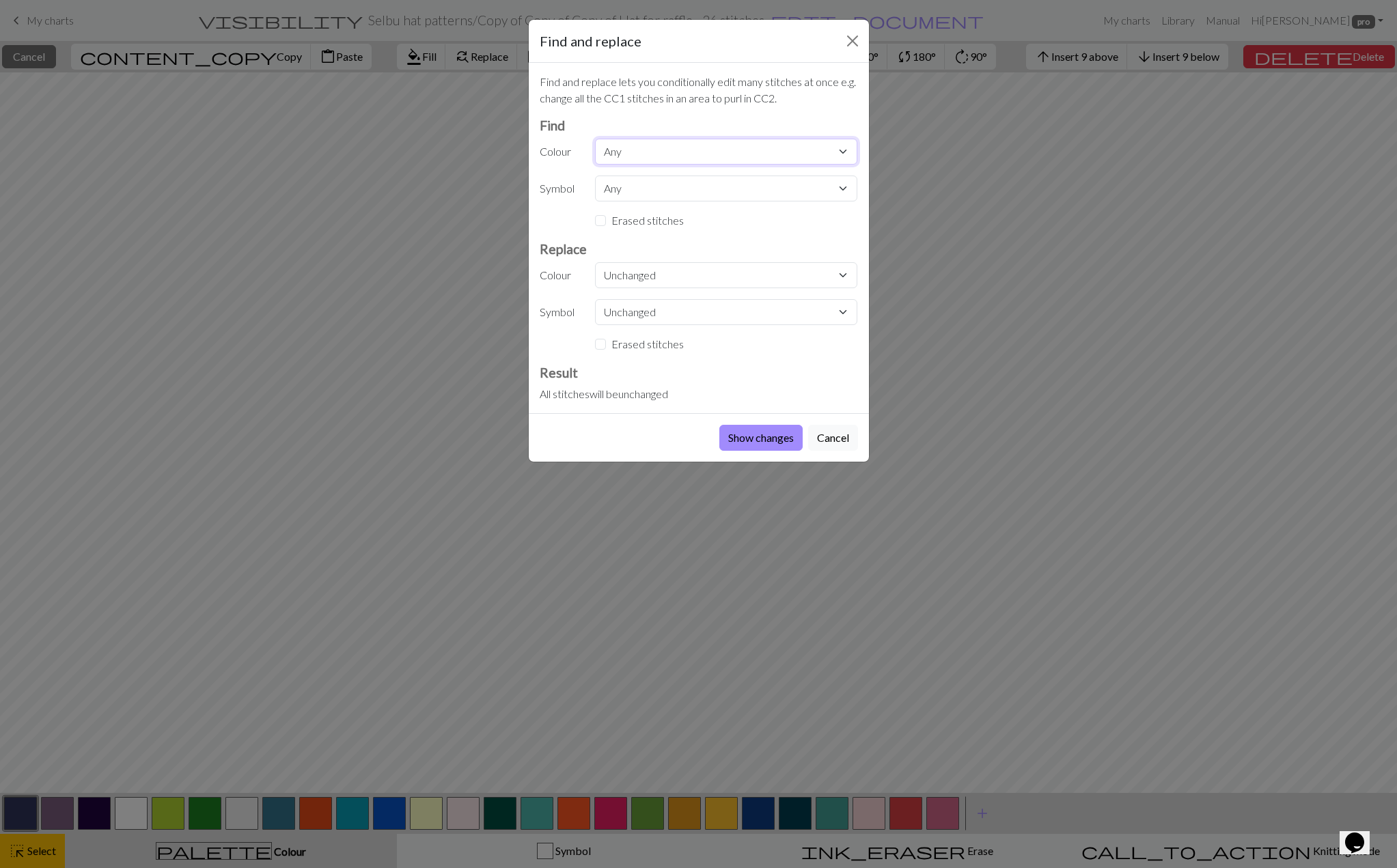
click at [620, 150] on select "Any CC11 CC1 CC9 CC10 CC5 CC7 CC8 MC CC11 CC12 CC13 CC14 CC15 CC13 CC14 CC15 CC…" at bounding box center [726, 151] width 262 height 26
select select "0"
click at [595, 139] on select "Any CC11 CC1 CC9 CC10 CC5 CC7 CC8 MC CC11 CC12 CC13 CC14 CC15 CC13 CC14 CC15 CC…" at bounding box center [726, 151] width 262 height 26
click at [618, 273] on select "Unchanged CC11 CC1 CC9 CC10 CC5 CC7 CC8 MC CC11 CC12 CC13 CC14 CC15 CC13 CC14 C…" at bounding box center [726, 275] width 262 height 26
click at [595, 262] on select "Unchanged CC11 CC1 CC9 CC10 CC5 CC7 CC8 MC CC11 CC12 CC13 CC14 CC15 CC13 CC14 C…" at bounding box center [726, 275] width 262 height 26
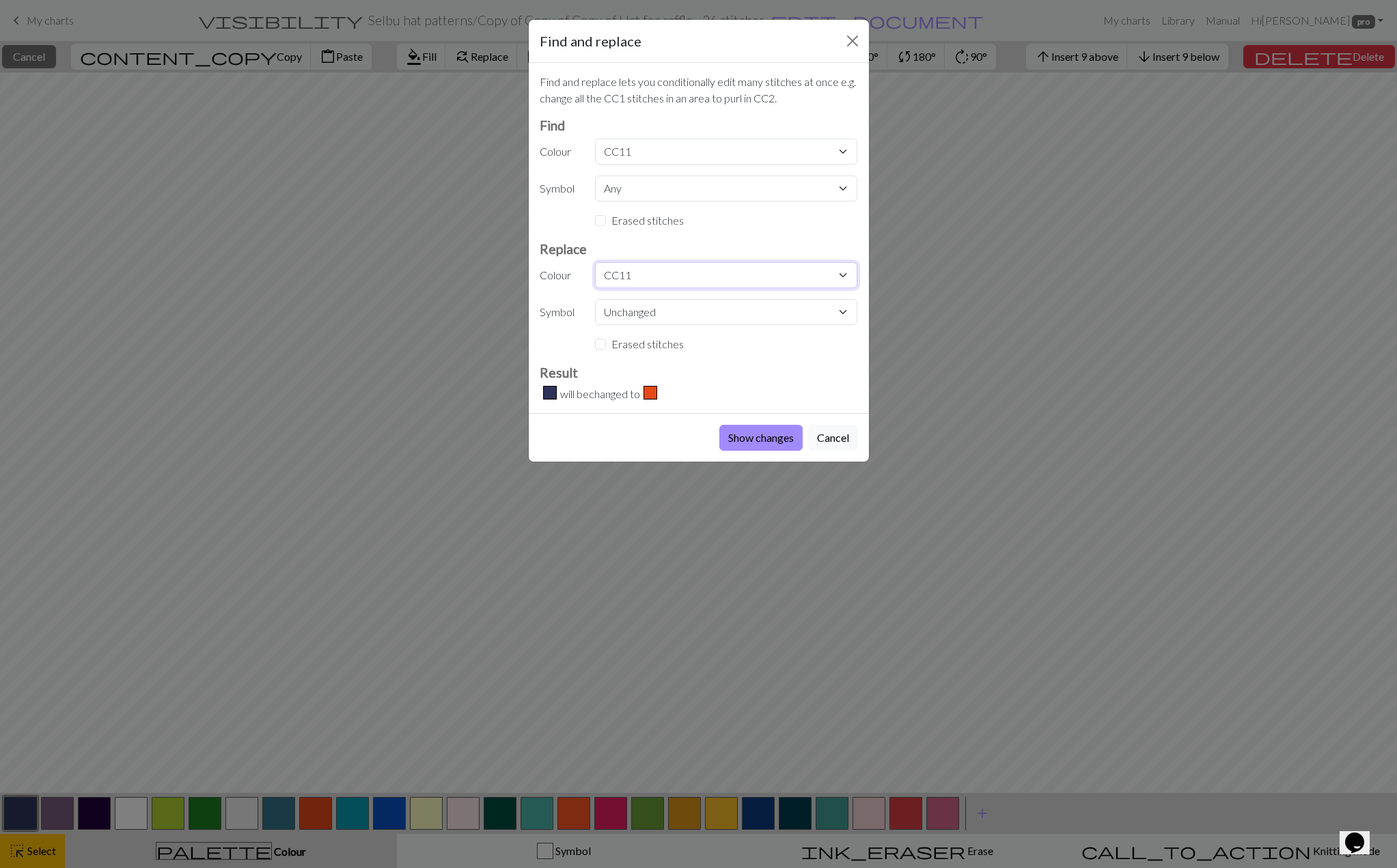
click at [643, 275] on select "Unchanged CC11 CC1 CC9 CC10 CC5 CC7 CC8 MC CC11 CC12 CC13 CC14 CC15 CC13 CC14 C…" at bounding box center [726, 275] width 262 height 26
select select "10"
click at [595, 262] on select "Unchanged CC11 CC1 CC9 CC10 CC5 CC7 CC8 MC CC11 CC12 CC13 CC14 CC15 CC13 CC14 C…" at bounding box center [726, 275] width 262 height 26
click at [746, 435] on button "Show changes" at bounding box center [761, 438] width 83 height 26
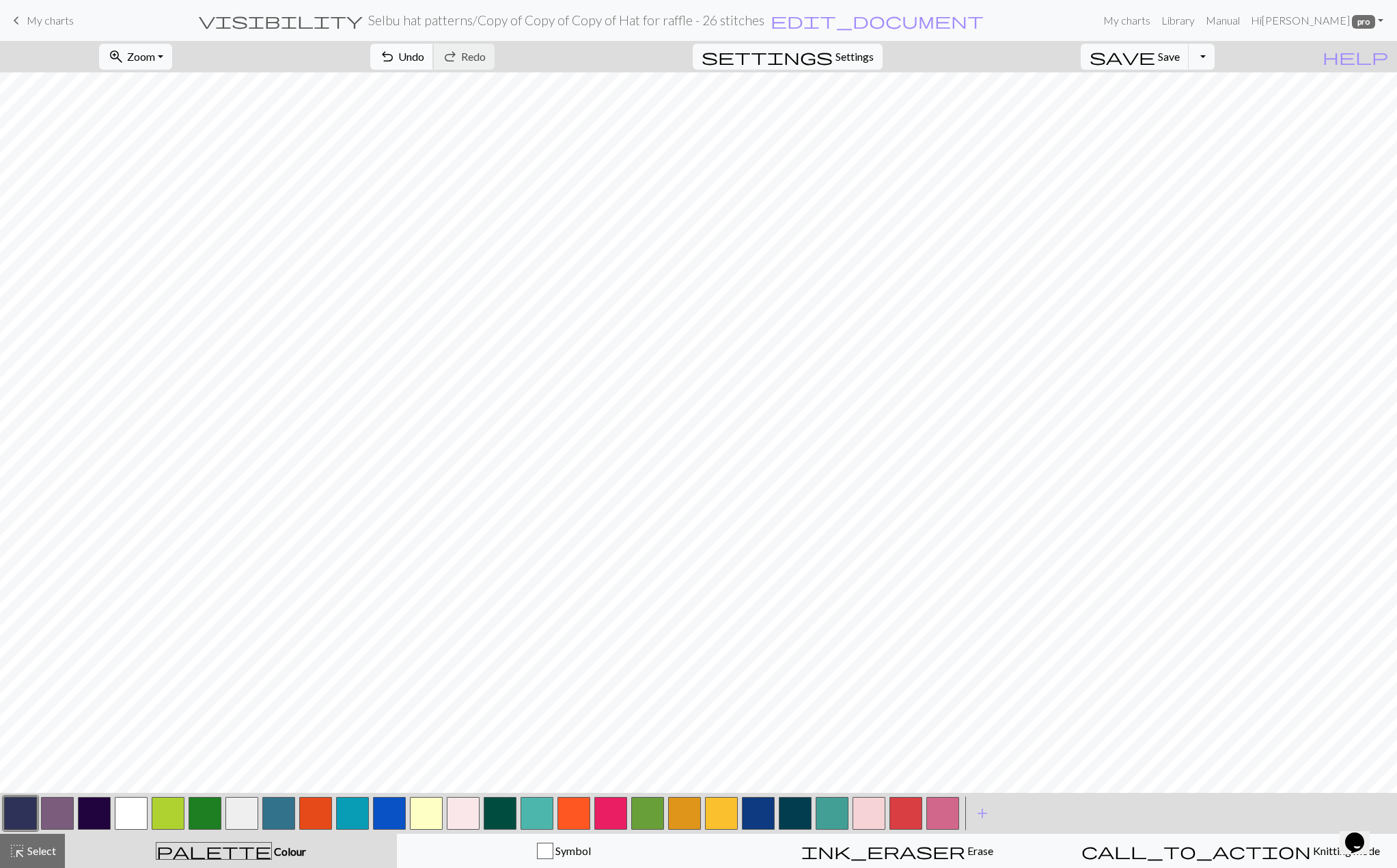
click at [424, 57] on span "Undo" at bounding box center [411, 56] width 26 height 13
click at [164, 803] on button "button" at bounding box center [167, 813] width 33 height 33
click at [395, 50] on span "undo" at bounding box center [387, 56] width 17 height 19
click at [608, 806] on button "button" at bounding box center [611, 813] width 33 height 33
click at [434, 64] on button "undo Undo Undo" at bounding box center [402, 57] width 64 height 26
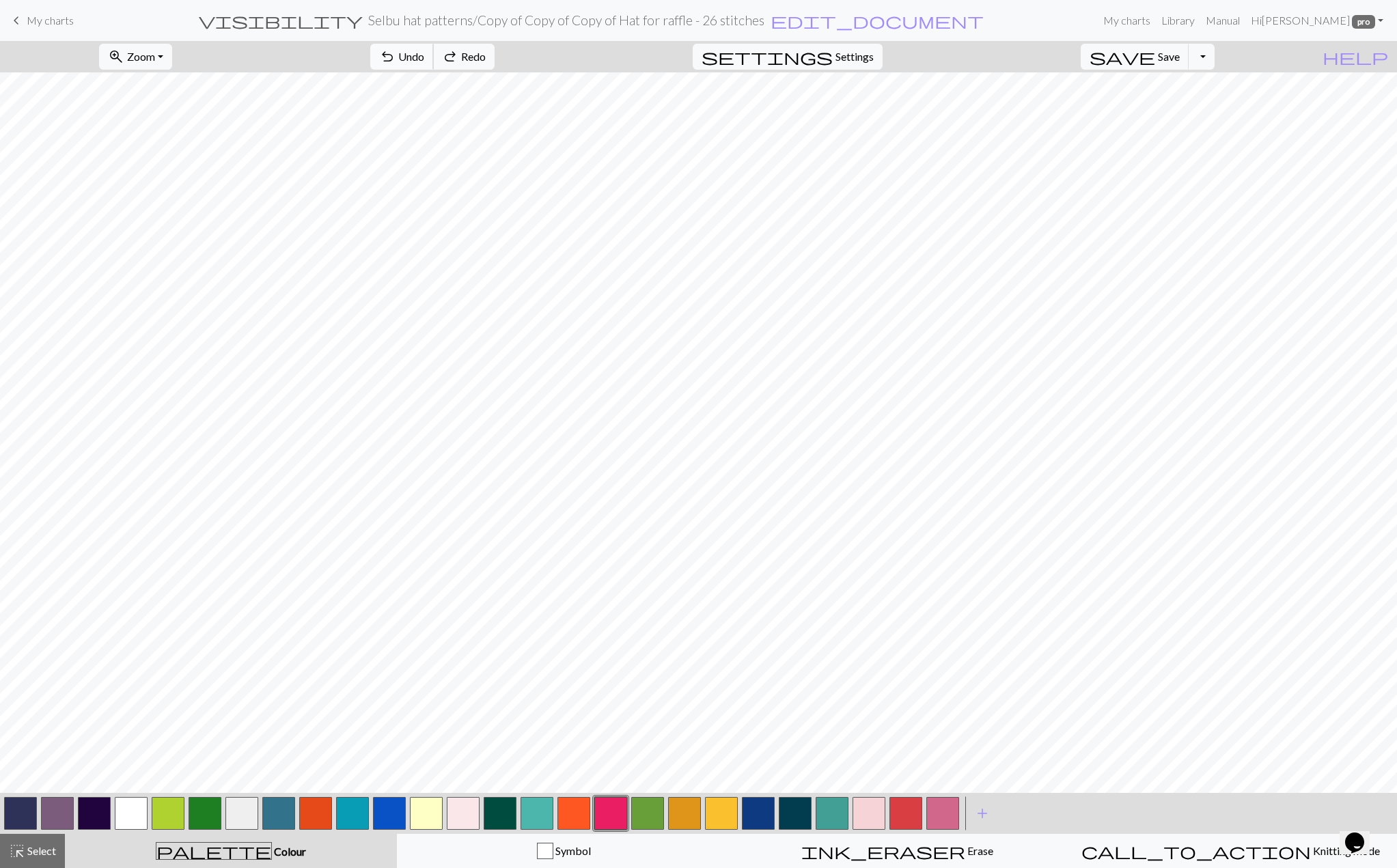
click at [434, 64] on button "undo Undo Undo" at bounding box center [402, 57] width 64 height 26
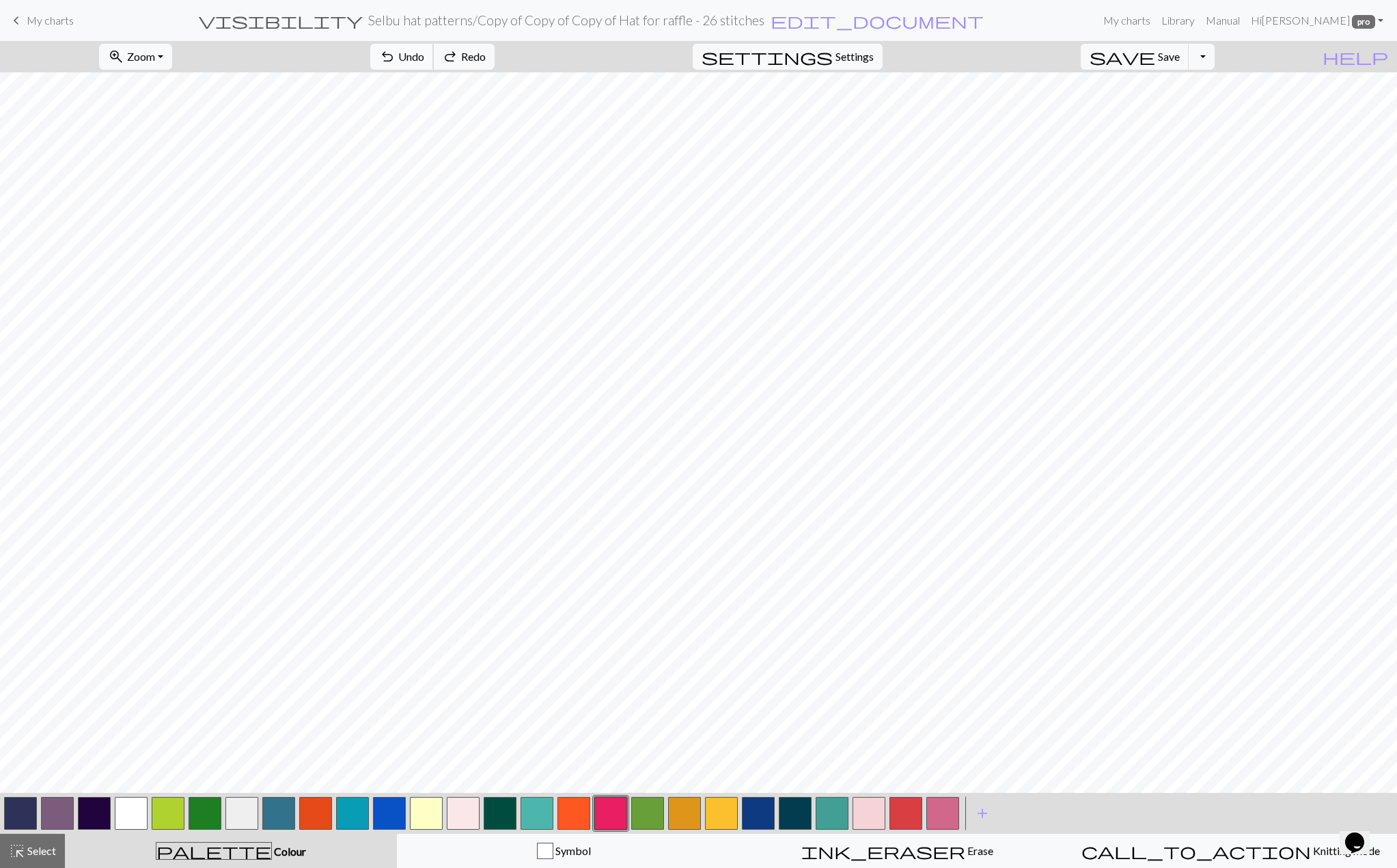
click at [434, 64] on button "undo Undo Undo" at bounding box center [402, 57] width 64 height 26
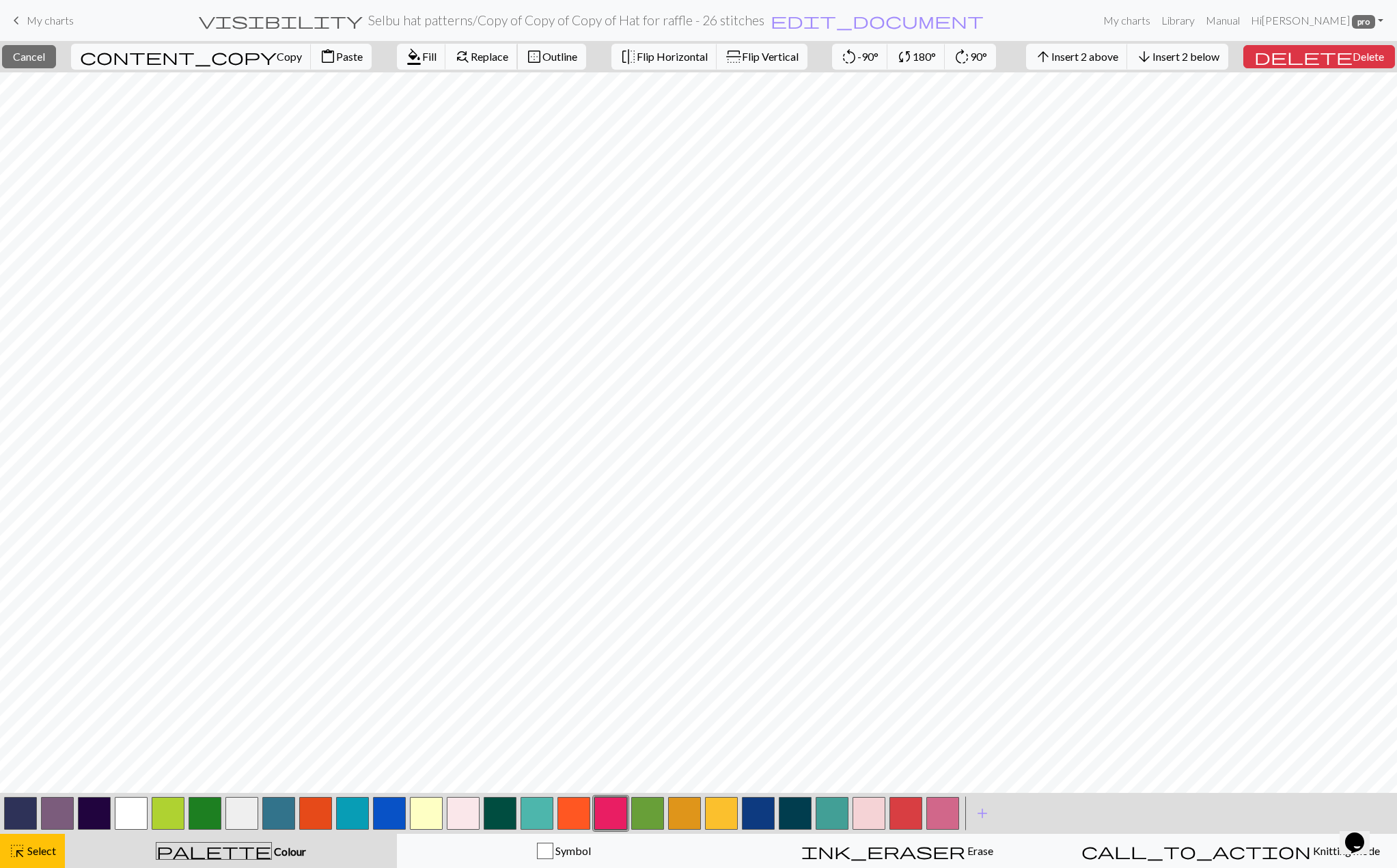
click at [470, 58] on span "Replace" at bounding box center [489, 56] width 38 height 13
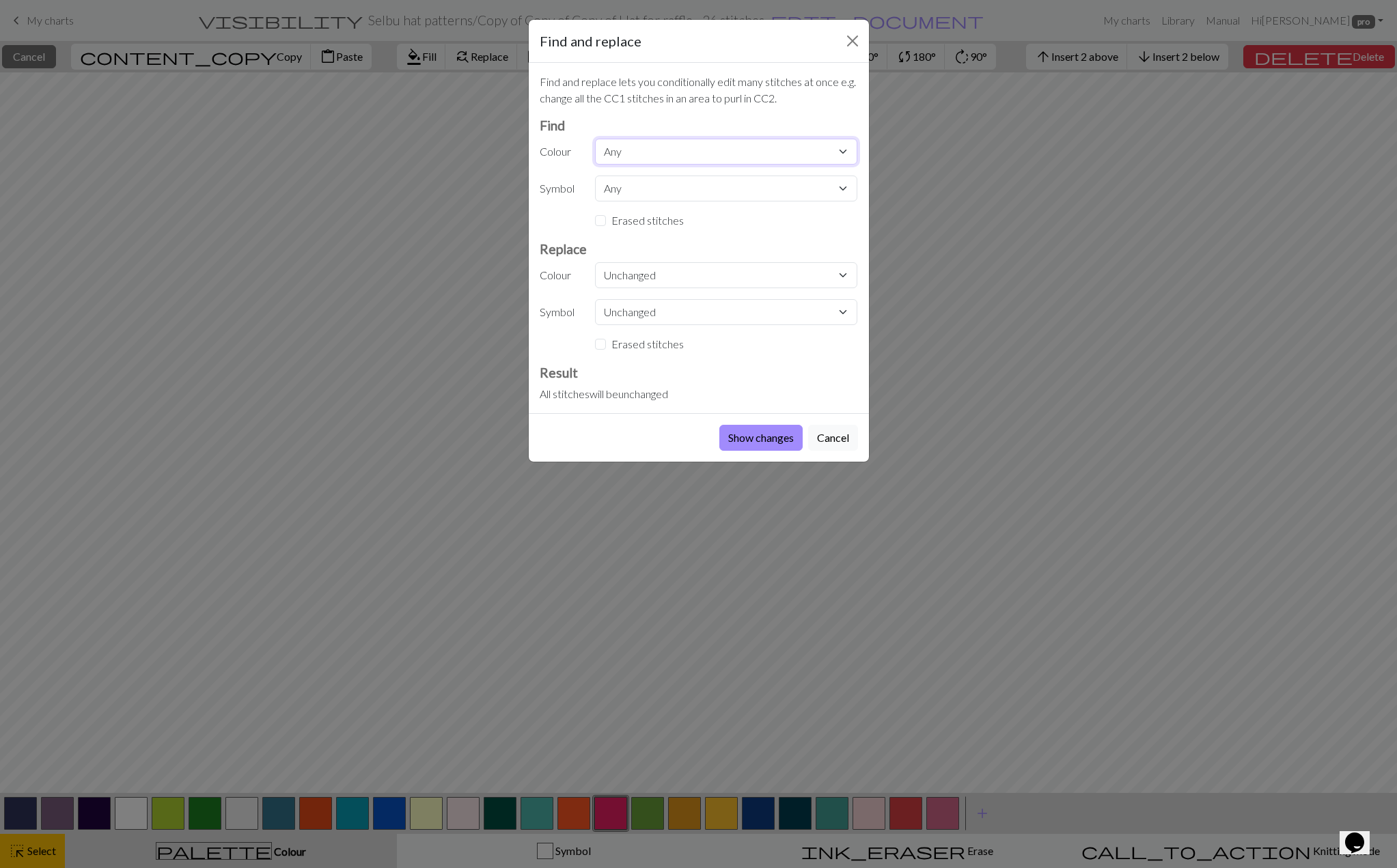
click at [634, 148] on select "Any CC11 CC1 CC9 CC10 CC5 CC7 CC8 MC CC11 CC12 CC13 CC14 CC15 CC13 CC14 CC15 CC…" at bounding box center [726, 151] width 262 height 26
select select "0"
click at [595, 139] on select "Any CC11 CC1 CC9 CC10 CC5 CC7 CC8 MC CC11 CC12 CC13 CC14 CC15 CC13 CC14 CC15 CC…" at bounding box center [726, 151] width 262 height 26
click at [629, 278] on select "Unchanged CC11 CC1 CC9 CC10 CC5 CC7 CC8 MC CC11 CC12 CC13 CC14 CC15 CC13 CC14 C…" at bounding box center [726, 275] width 262 height 26
select select "7"
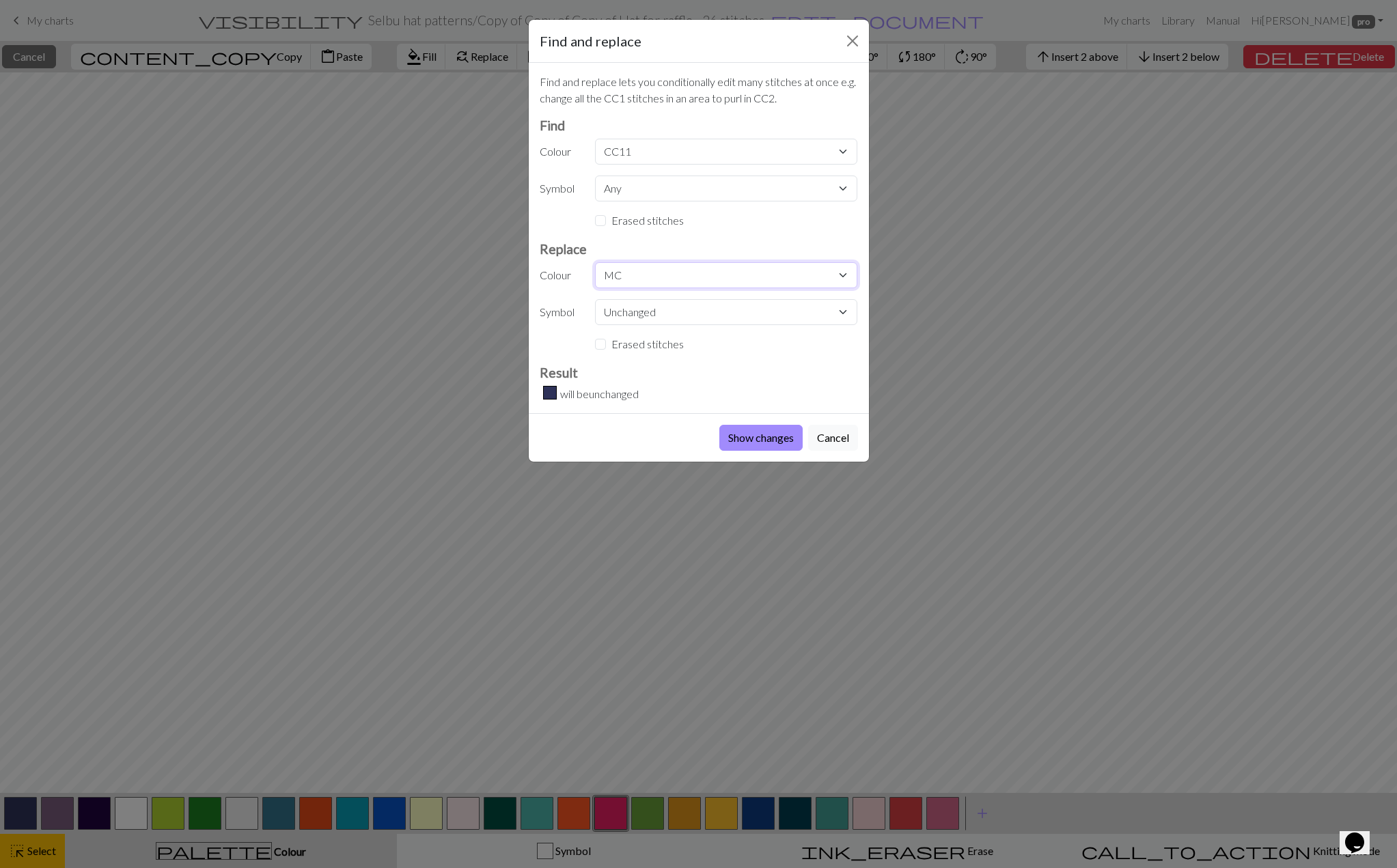
click at [595, 262] on select "Unchanged CC11 CC1 CC9 CC10 CC5 CC7 CC8 MC CC11 CC12 CC13 CC14 CC15 CC13 CC14 C…" at bounding box center [726, 275] width 262 height 26
click at [763, 442] on button "Show changes" at bounding box center [761, 438] width 83 height 26
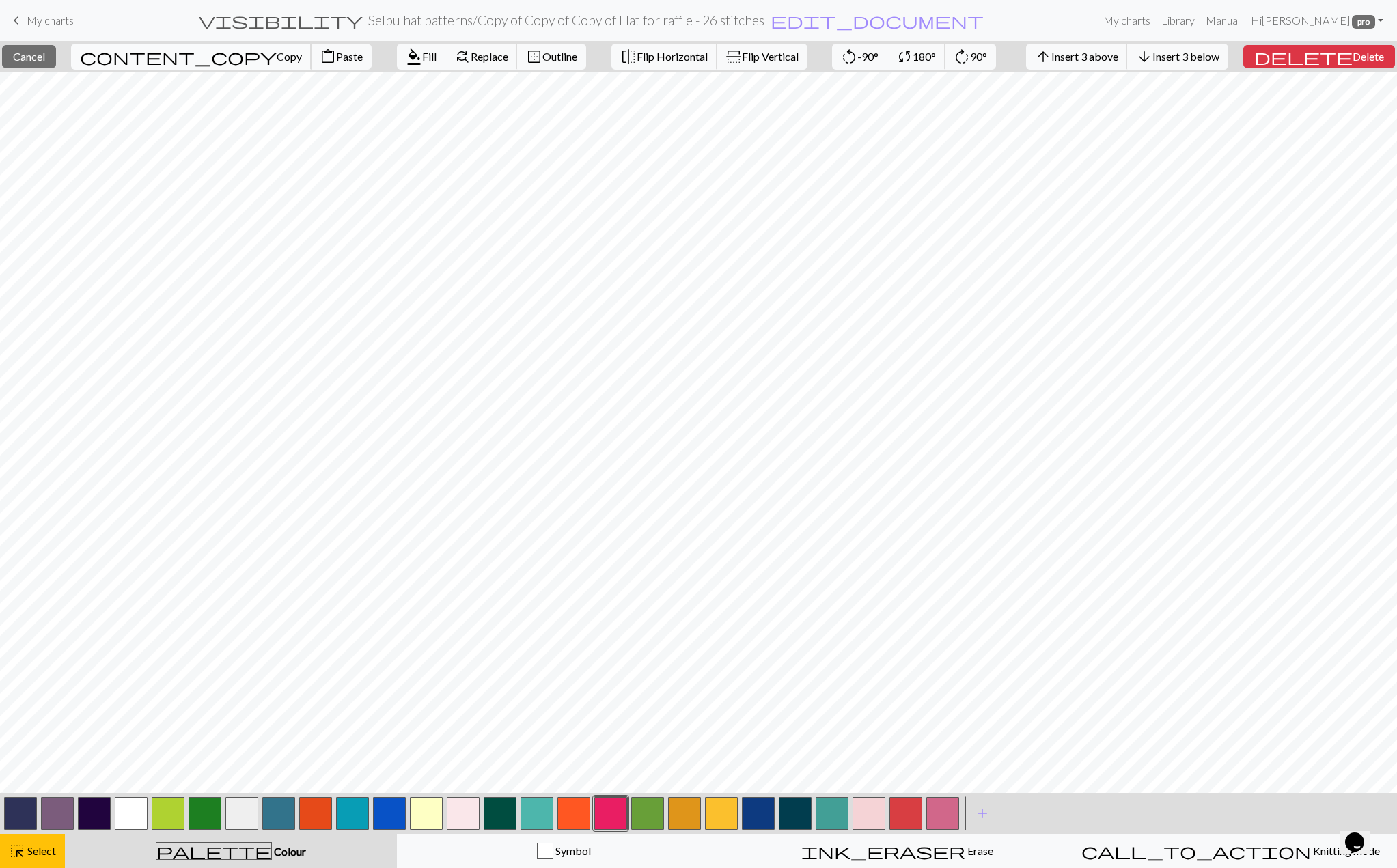
click at [136, 59] on span "content_copy" at bounding box center [179, 56] width 197 height 19
click at [336, 52] on span "Paste" at bounding box center [349, 56] width 27 height 13
click at [742, 56] on span "Flip Vertical" at bounding box center [770, 56] width 57 height 13
click at [45, 57] on span "Cancel" at bounding box center [29, 56] width 32 height 13
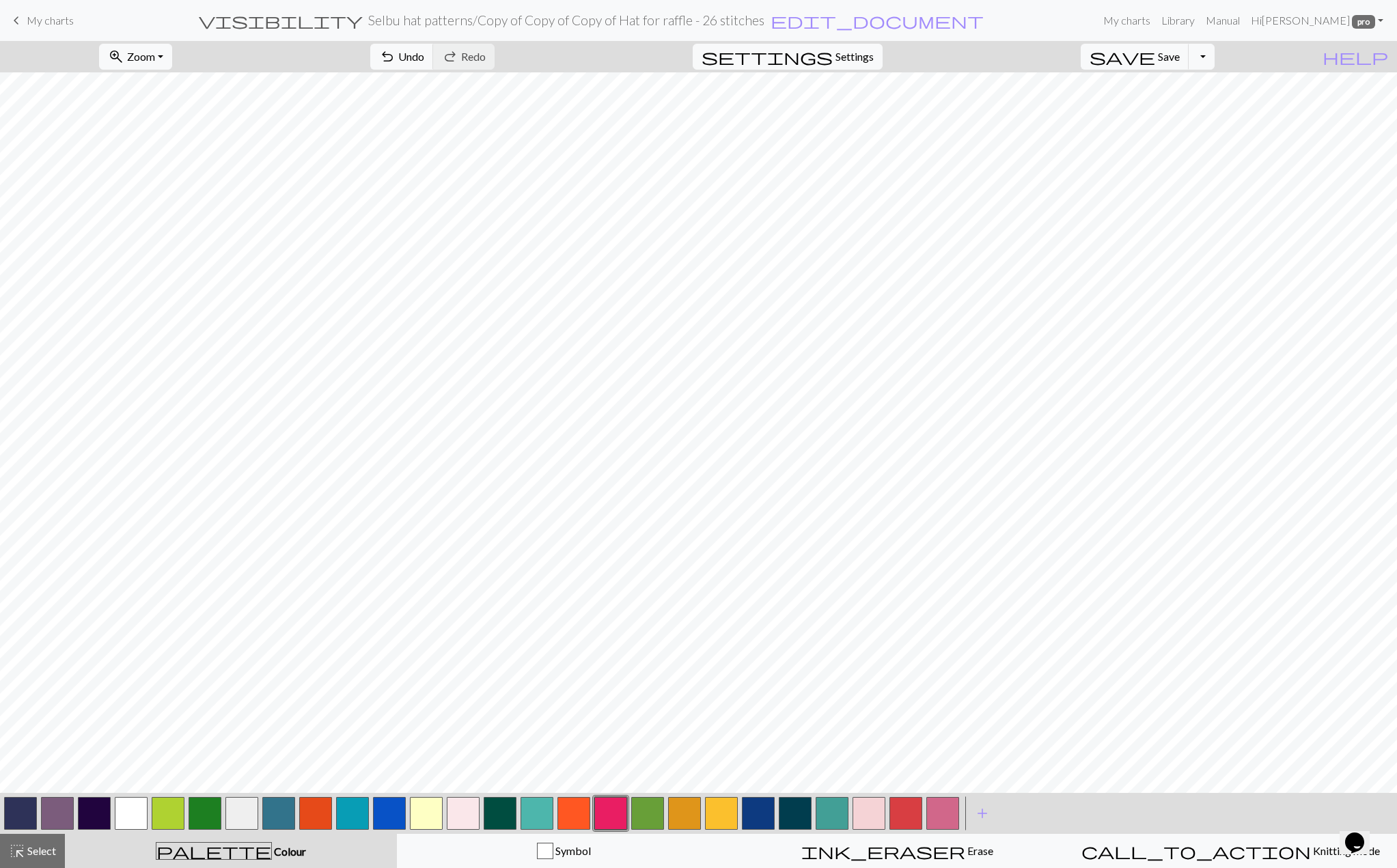
drag, startPoint x: 204, startPoint y: 818, endPoint x: 223, endPoint y: 804, distance: 23.6
click at [205, 817] on button "button" at bounding box center [205, 813] width 33 height 33
drag, startPoint x: 508, startPoint y: 807, endPoint x: 508, endPoint y: 797, distance: 10.0
click at [508, 807] on button "button" at bounding box center [499, 813] width 33 height 33
click at [122, 816] on button "button" at bounding box center [130, 813] width 33 height 33
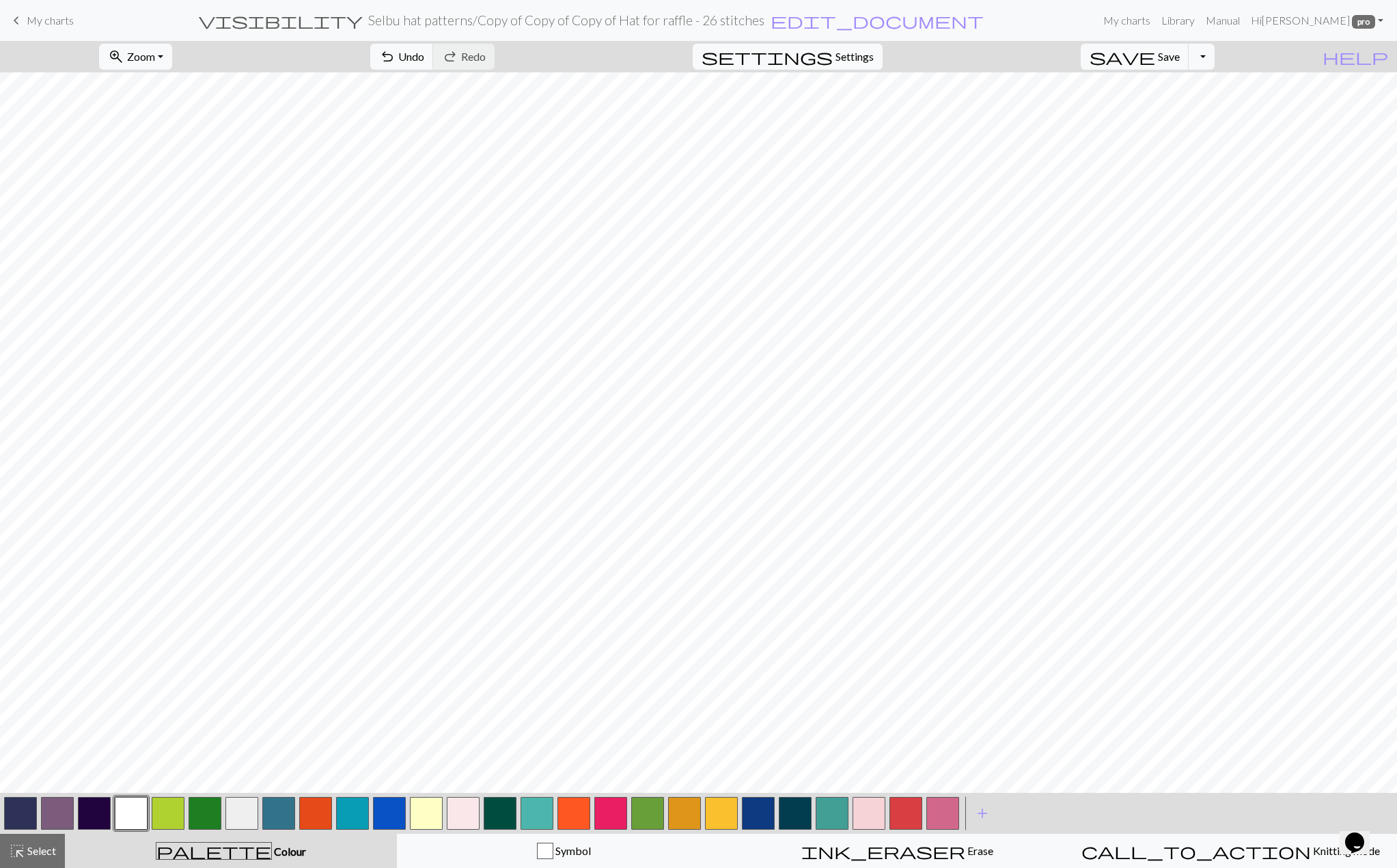
drag, startPoint x: 38, startPoint y: 843, endPoint x: 93, endPoint y: 817, distance: 60.8
click at [42, 841] on button "highlight_alt Select Select" at bounding box center [33, 851] width 65 height 34
click at [393, 58] on span "Copy" at bounding box center [405, 56] width 25 height 13
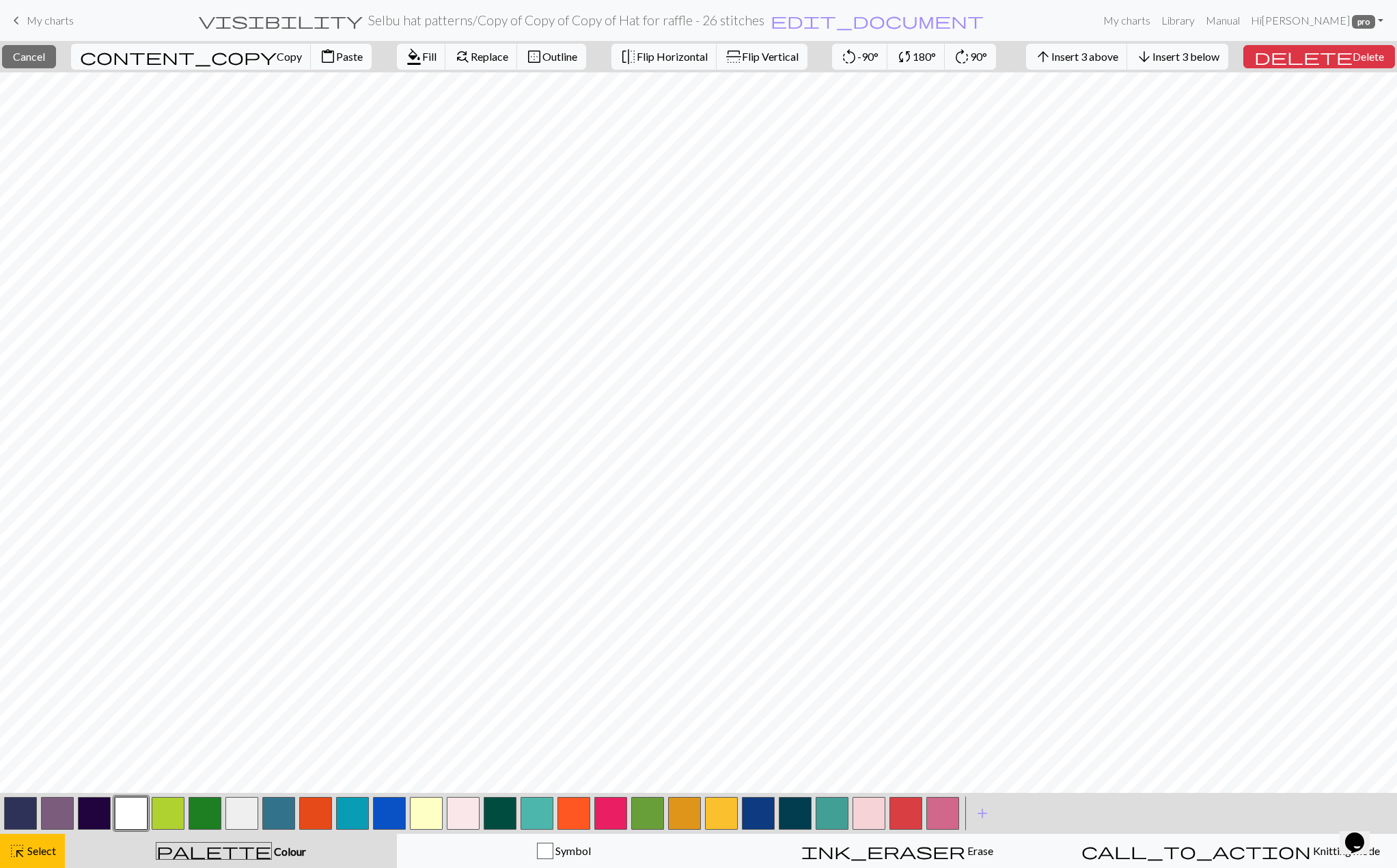
click at [336, 59] on span "Paste" at bounding box center [349, 56] width 27 height 13
click at [52, 64] on button "close Cancel" at bounding box center [29, 57] width 54 height 23
click at [141, 64] on button "content_copy Copy" at bounding box center [191, 57] width 240 height 26
click at [320, 59] on span "content_paste" at bounding box center [328, 56] width 17 height 19
click at [45, 57] on span "Cancel" at bounding box center [29, 56] width 32 height 13
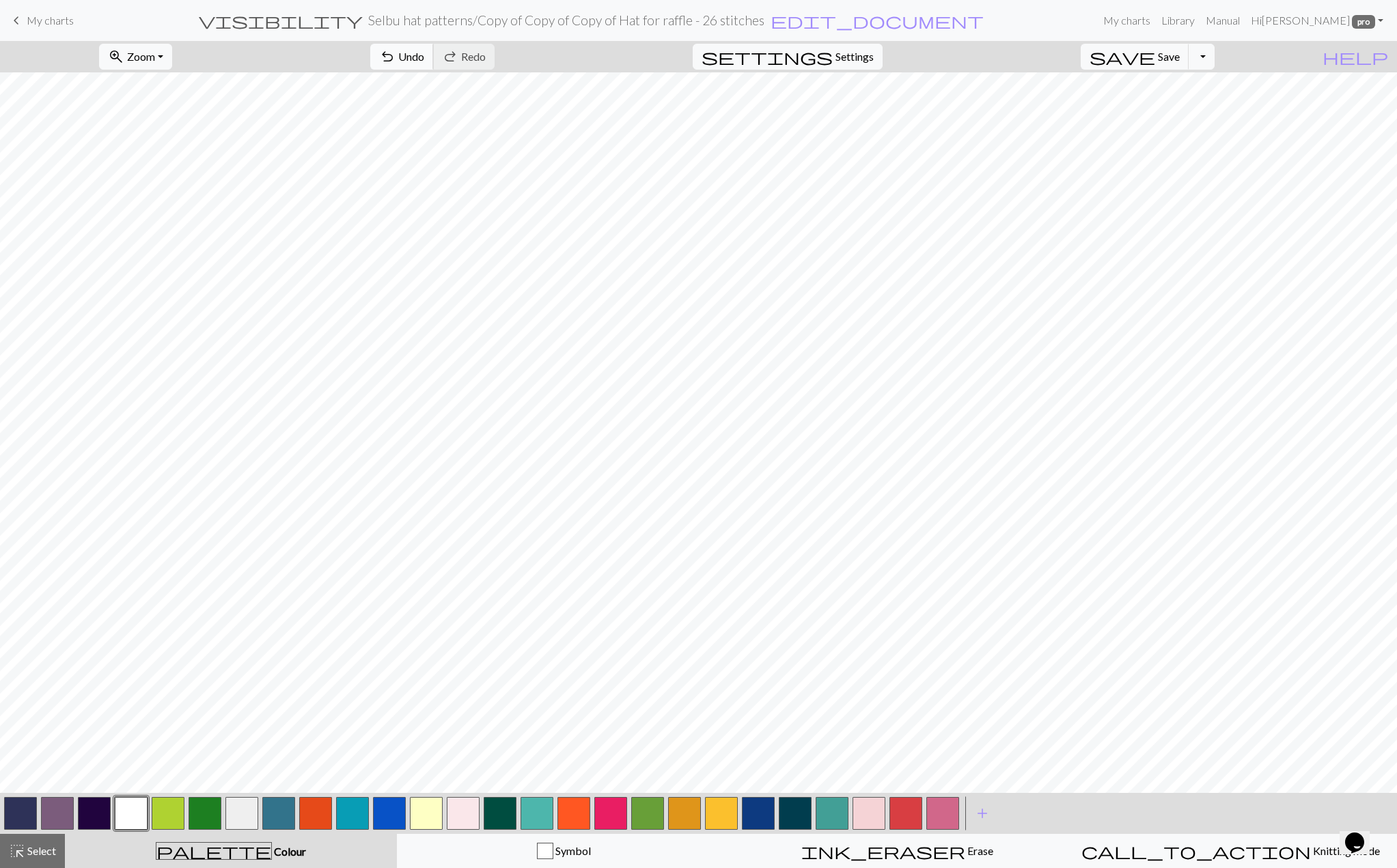
click at [395, 61] on span "undo" at bounding box center [387, 56] width 17 height 19
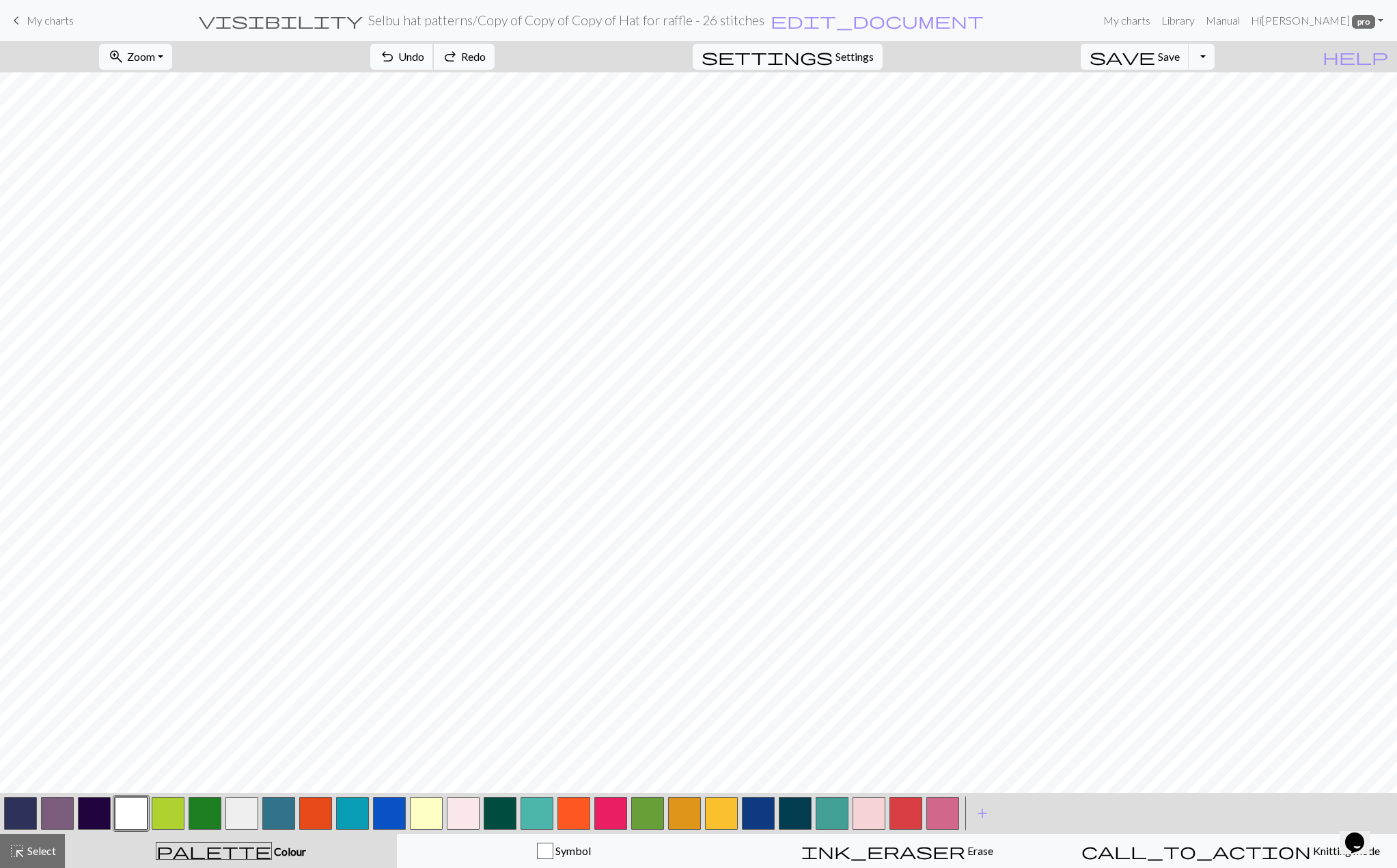
click at [395, 61] on span "undo" at bounding box center [387, 56] width 17 height 19
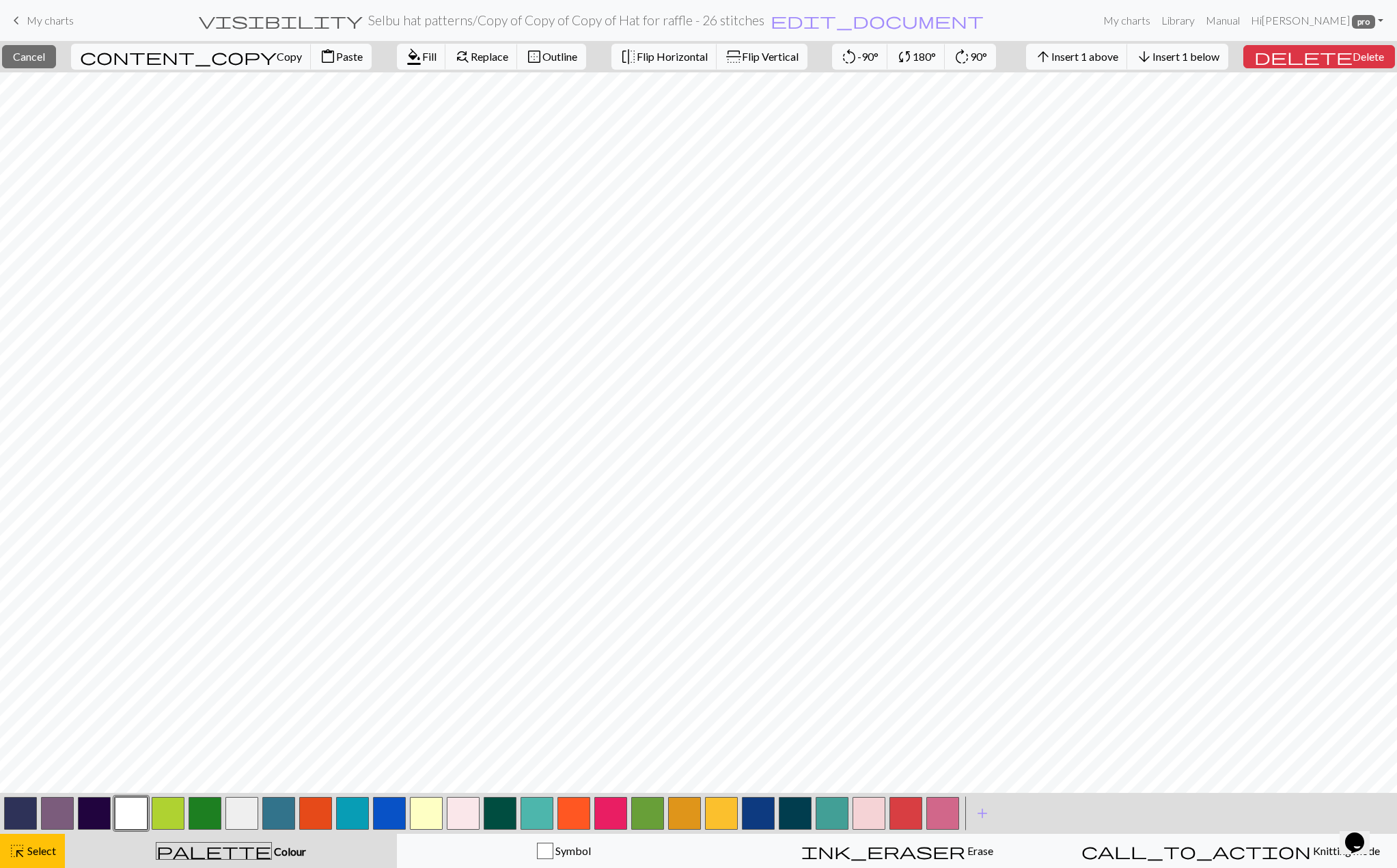
click at [207, 807] on button "button" at bounding box center [205, 813] width 33 height 33
click at [422, 59] on span "Fill" at bounding box center [429, 56] width 14 height 13
click at [280, 813] on button "button" at bounding box center [278, 813] width 33 height 33
click at [422, 60] on span "Fill" at bounding box center [429, 56] width 14 height 13
click at [422, 57] on span "Fill" at bounding box center [429, 56] width 14 height 13
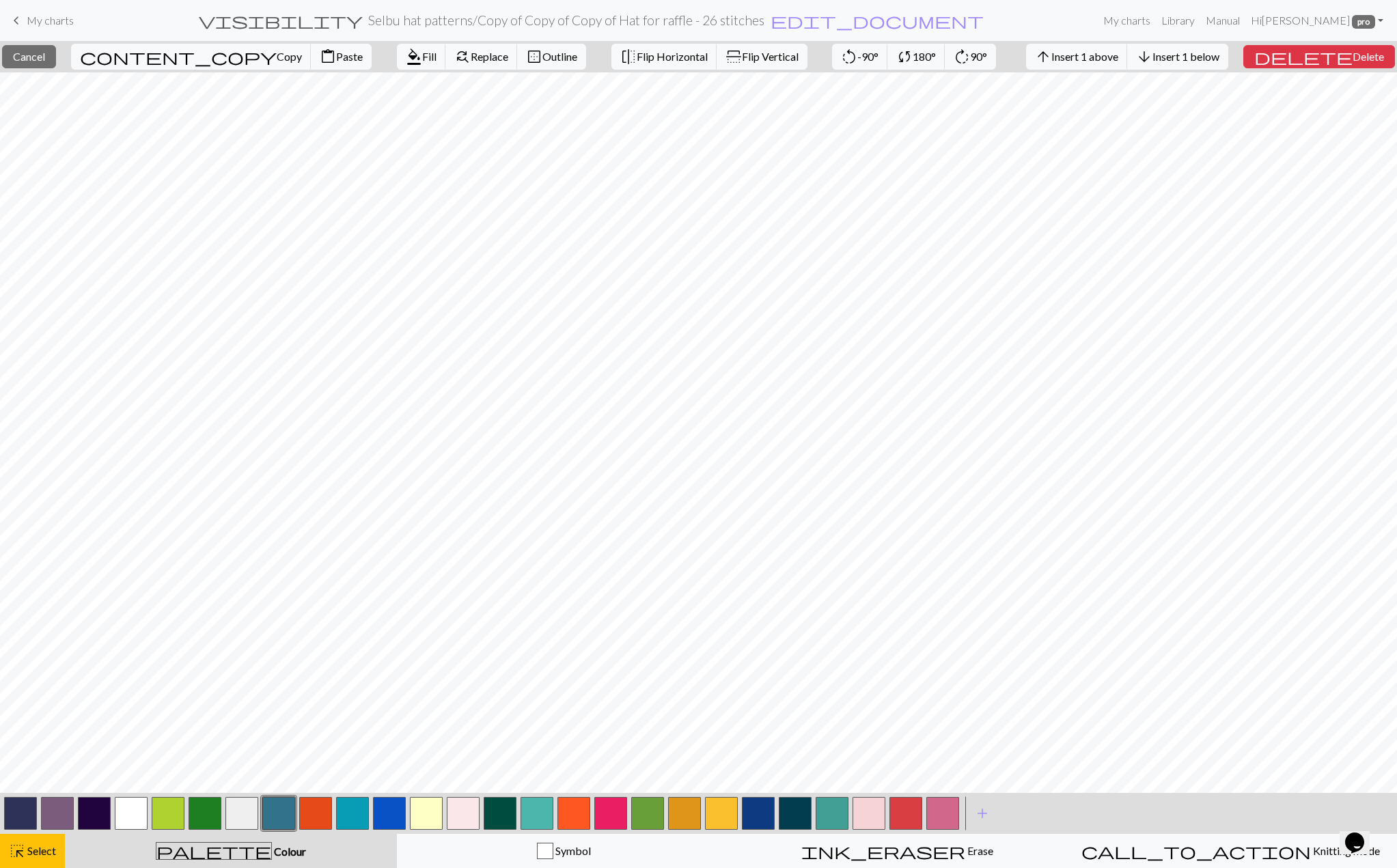
click at [398, 811] on button "button" at bounding box center [389, 813] width 33 height 33
click at [406, 58] on span "format_color_fill" at bounding box center [414, 56] width 17 height 19
click at [406, 50] on span "format_color_fill" at bounding box center [414, 56] width 17 height 19
drag, startPoint x: 167, startPoint y: 820, endPoint x: 352, endPoint y: 6, distance: 834.8
click at [167, 819] on button "button" at bounding box center [167, 813] width 33 height 33
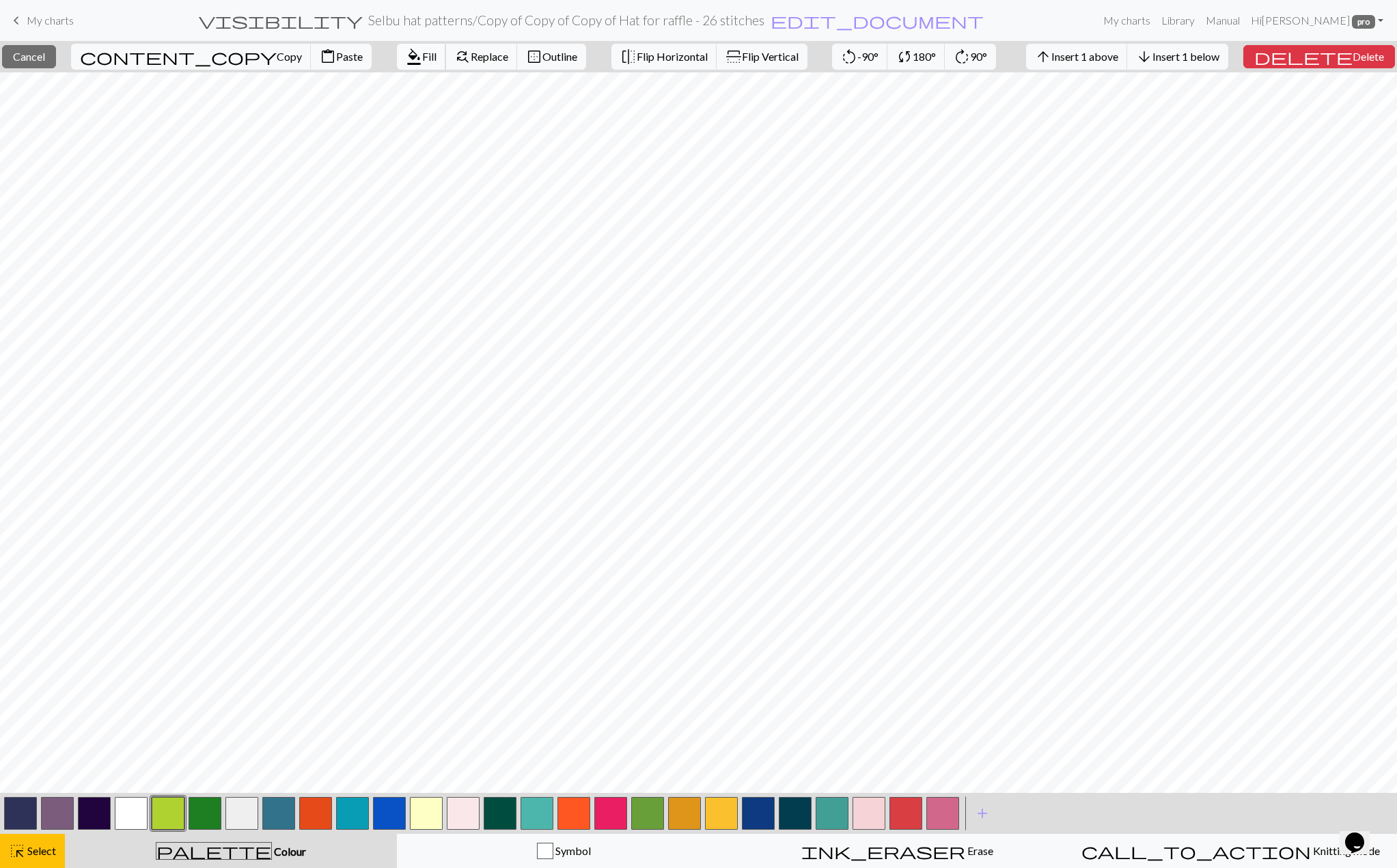
click at [406, 66] on span "format_color_fill" at bounding box center [414, 56] width 17 height 19
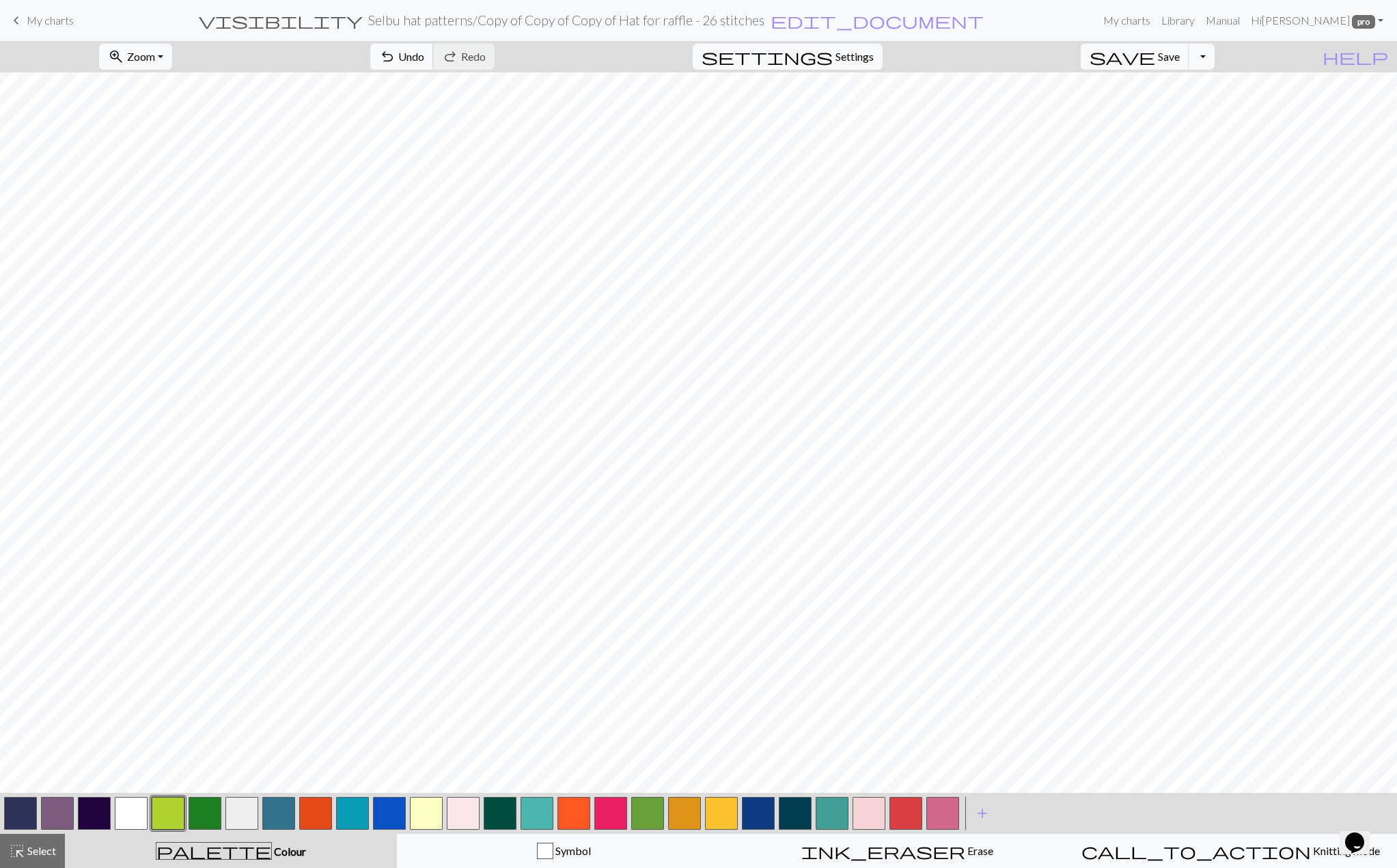
click at [424, 58] on span "Undo" at bounding box center [411, 56] width 26 height 13
click at [1180, 58] on span "Save" at bounding box center [1168, 56] width 22 height 13
